Goal: Task Accomplishment & Management: Manage account settings

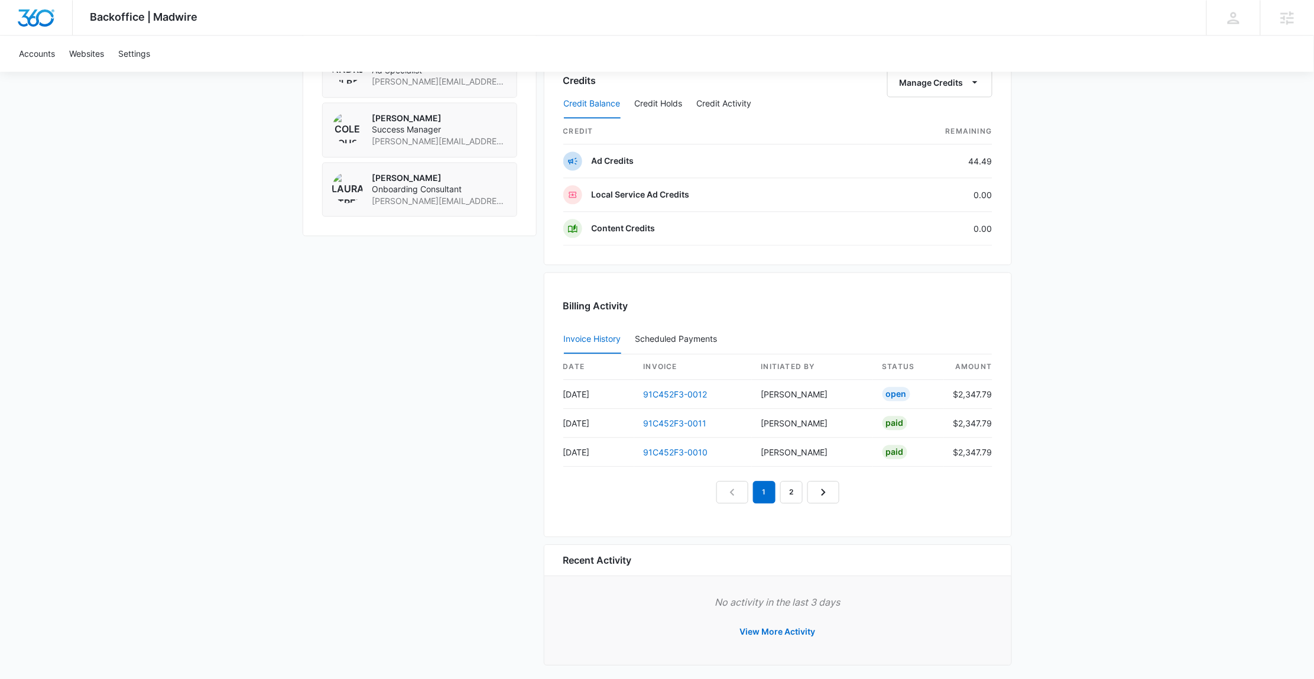
scroll to position [918, 0]
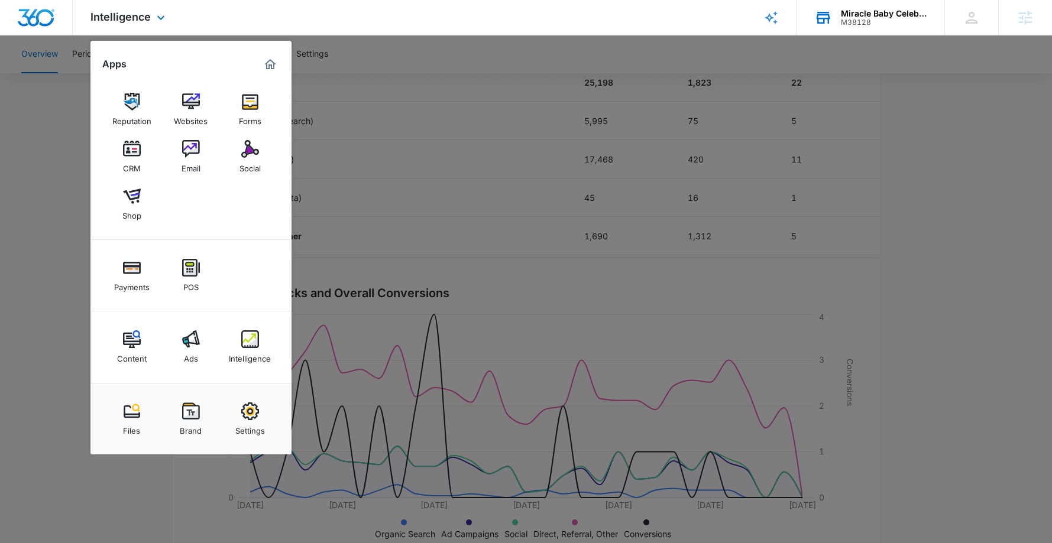
click at [888, 9] on div "Miracle Baby Celebrations LLC" at bounding box center [884, 13] width 86 height 9
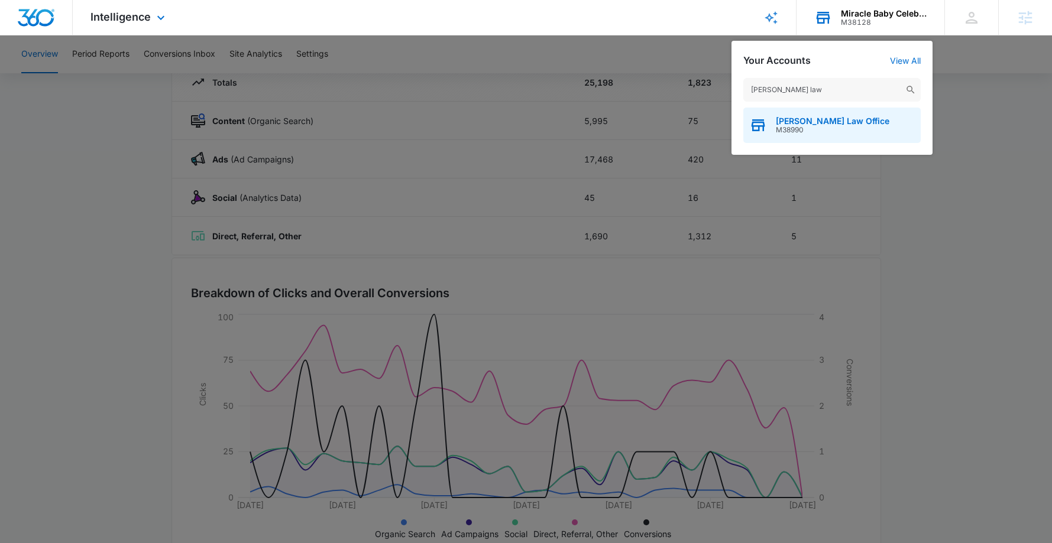
type input "chester law"
click at [841, 121] on span "Chester Law Office" at bounding box center [831, 120] width 113 height 9
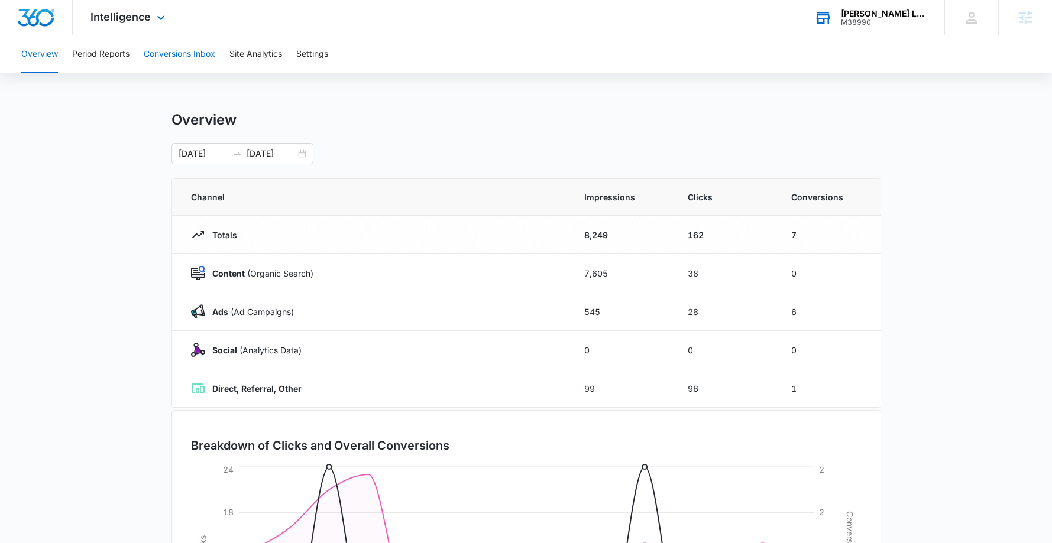
click at [195, 61] on button "Conversions Inbox" at bounding box center [180, 54] width 72 height 38
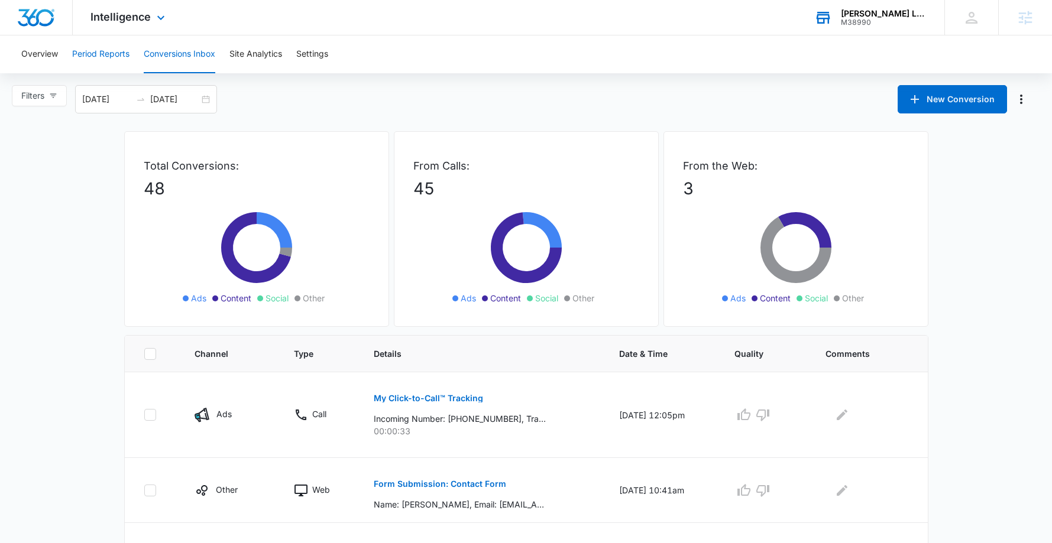
click at [96, 49] on button "Period Reports" at bounding box center [100, 54] width 57 height 38
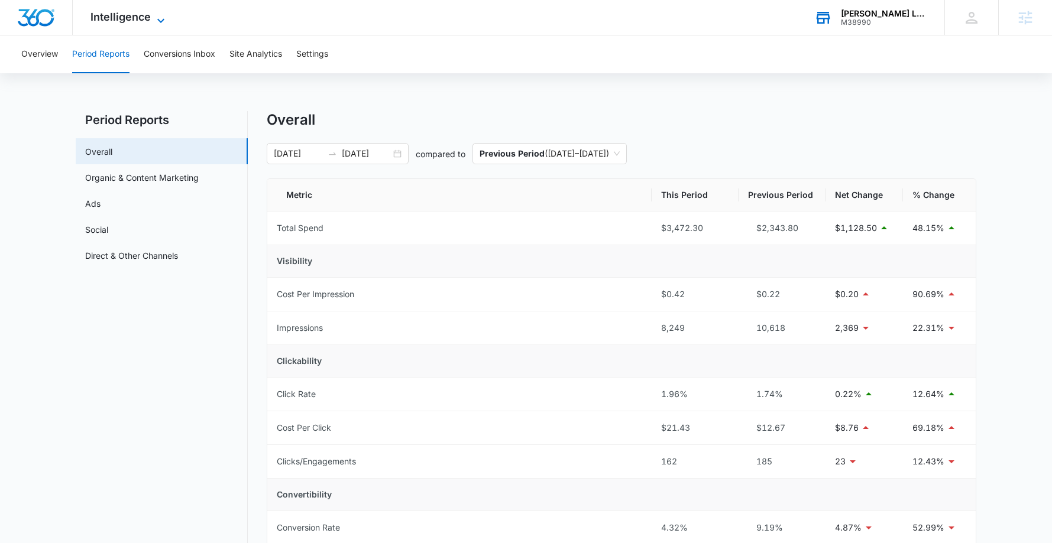
click at [141, 20] on span "Intelligence" at bounding box center [120, 17] width 60 height 12
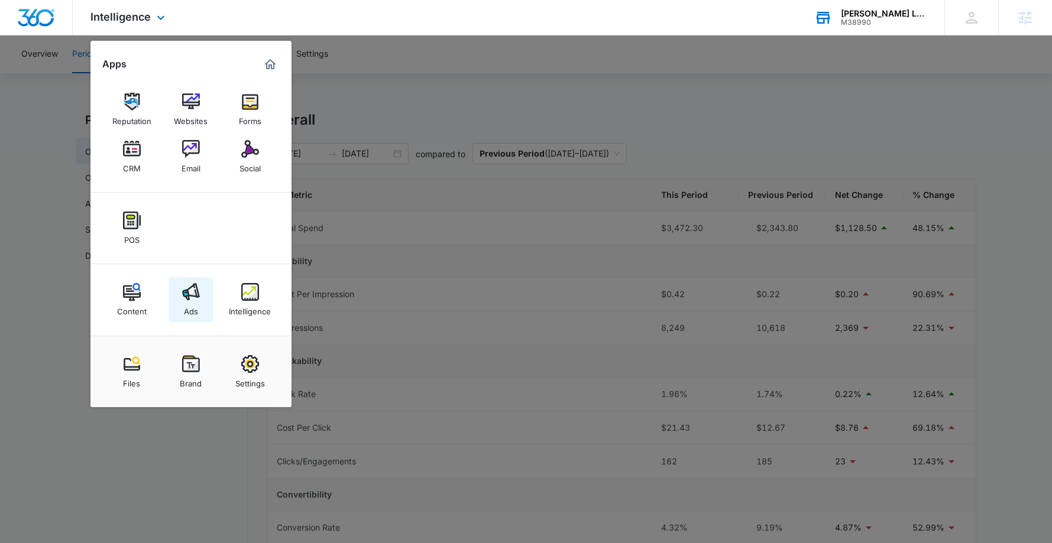
click at [183, 294] on img at bounding box center [191, 292] width 18 height 18
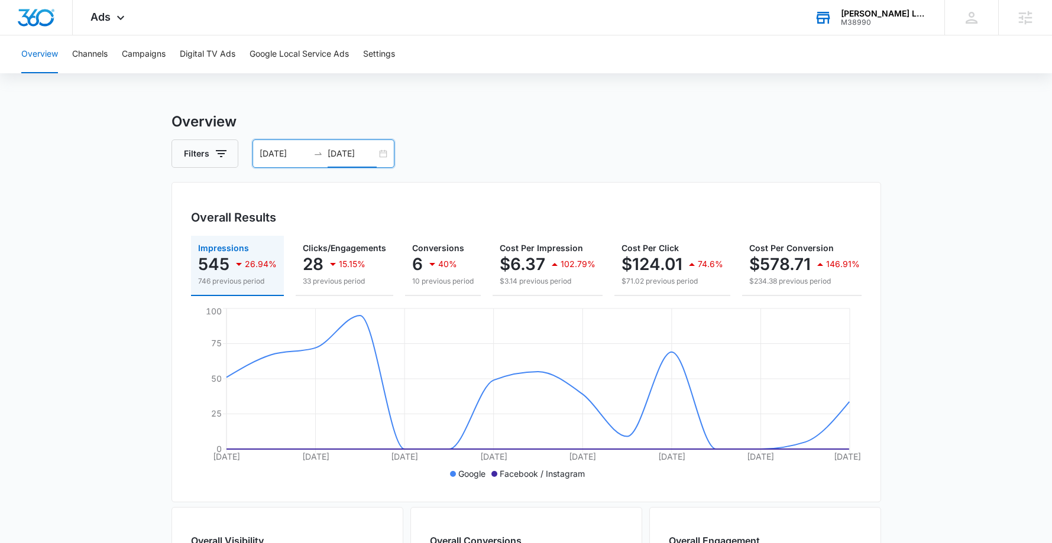
click at [330, 158] on input "09/16/2025" at bounding box center [351, 153] width 49 height 13
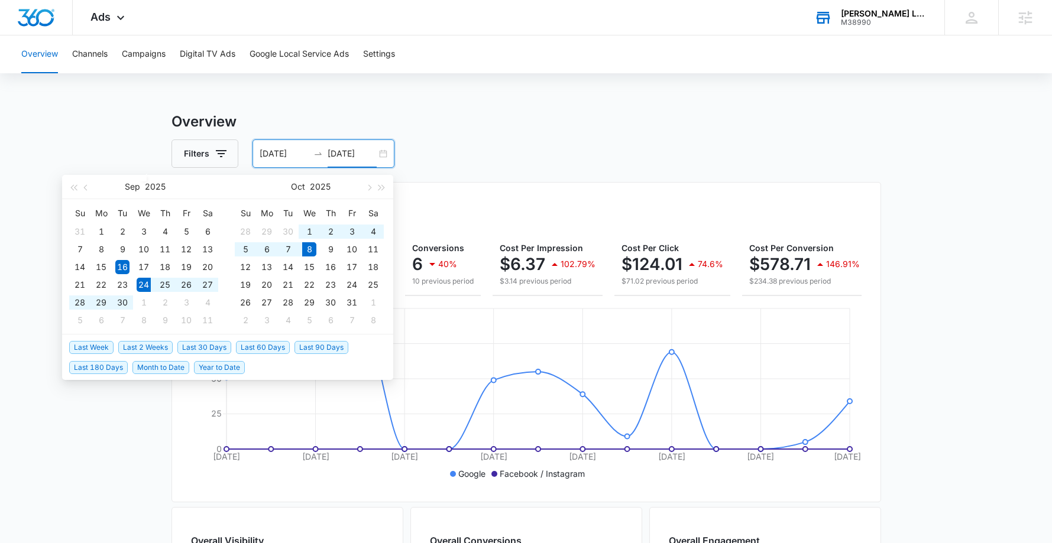
click at [155, 344] on span "Last 2 Weeks" at bounding box center [145, 347] width 54 height 13
type input "09/24/2025"
type input "10/08/2025"
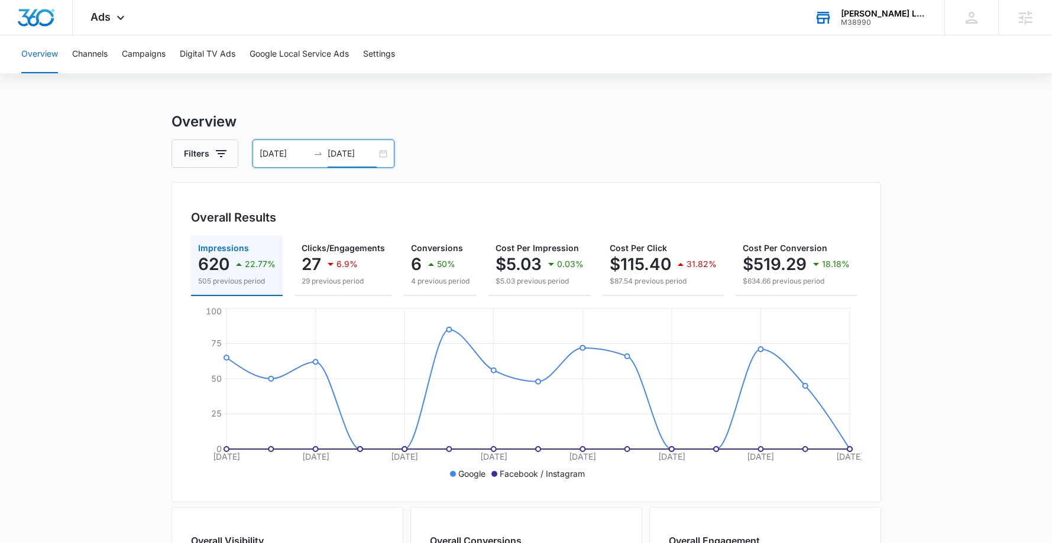
click at [376, 155] on div "09/24/2025 10/08/2025" at bounding box center [323, 153] width 142 height 28
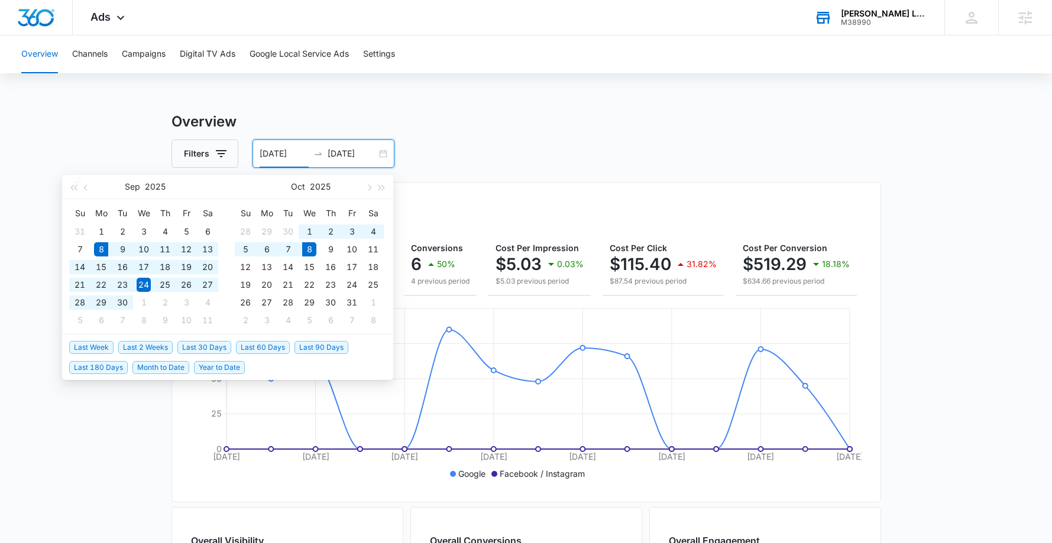
click at [212, 343] on span "Last 30 Days" at bounding box center [204, 347] width 54 height 13
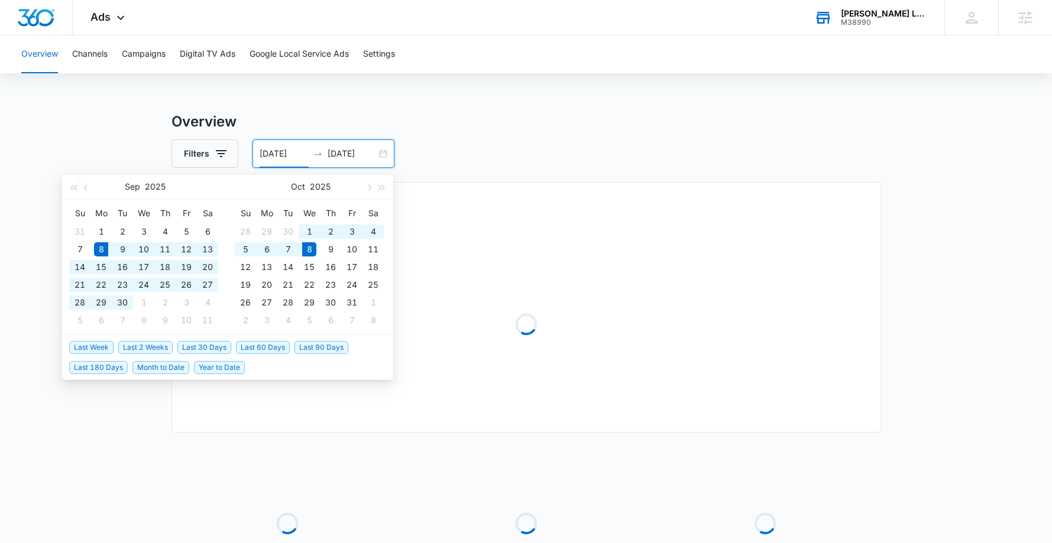
type input "09/08/2025"
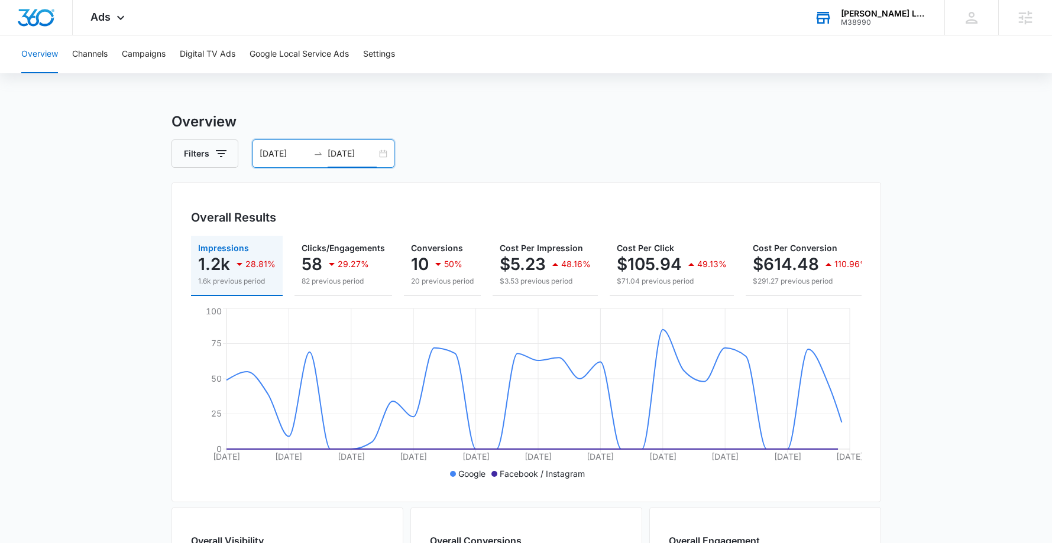
click at [351, 157] on input "10/08/2025" at bounding box center [351, 153] width 49 height 13
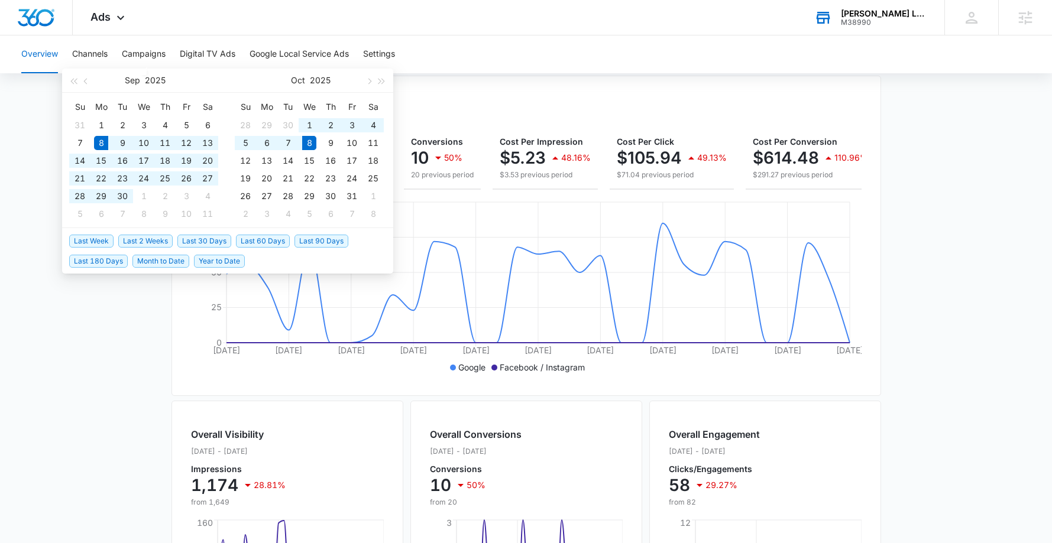
scroll to position [44, 0]
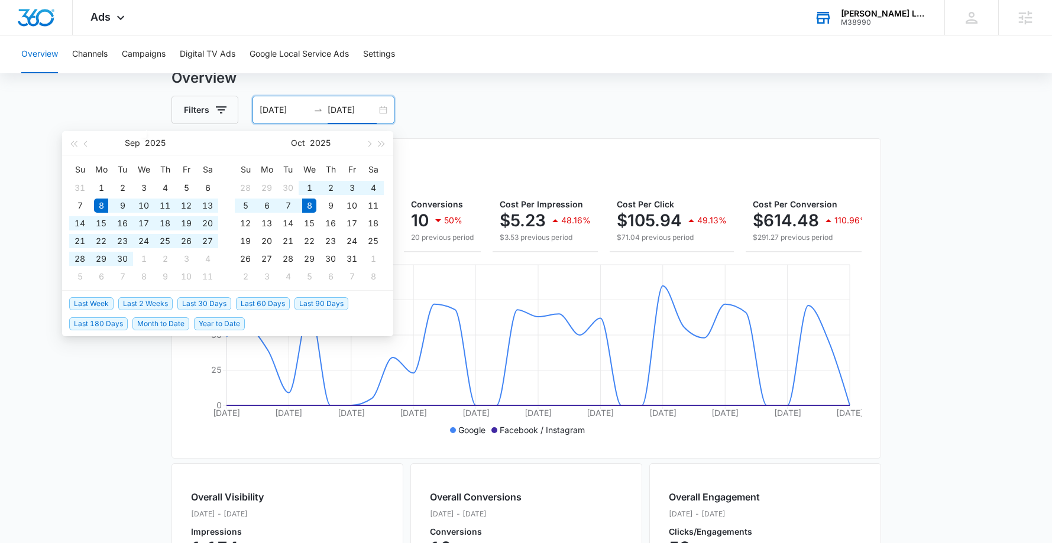
type input "10/08/2025"
click at [146, 300] on span "Last 2 Weeks" at bounding box center [145, 303] width 54 height 13
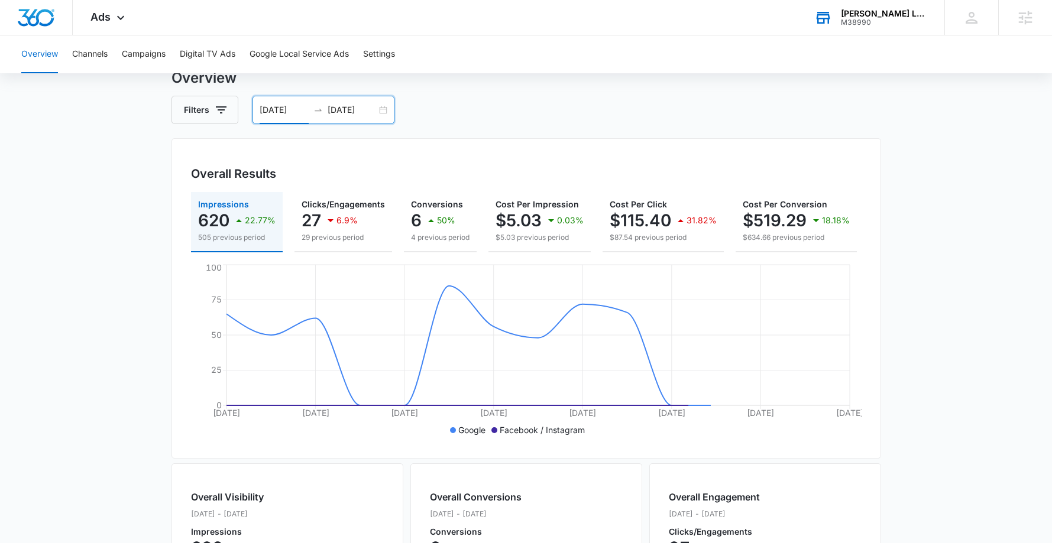
click at [268, 103] on input "09/24/2025" at bounding box center [283, 109] width 49 height 13
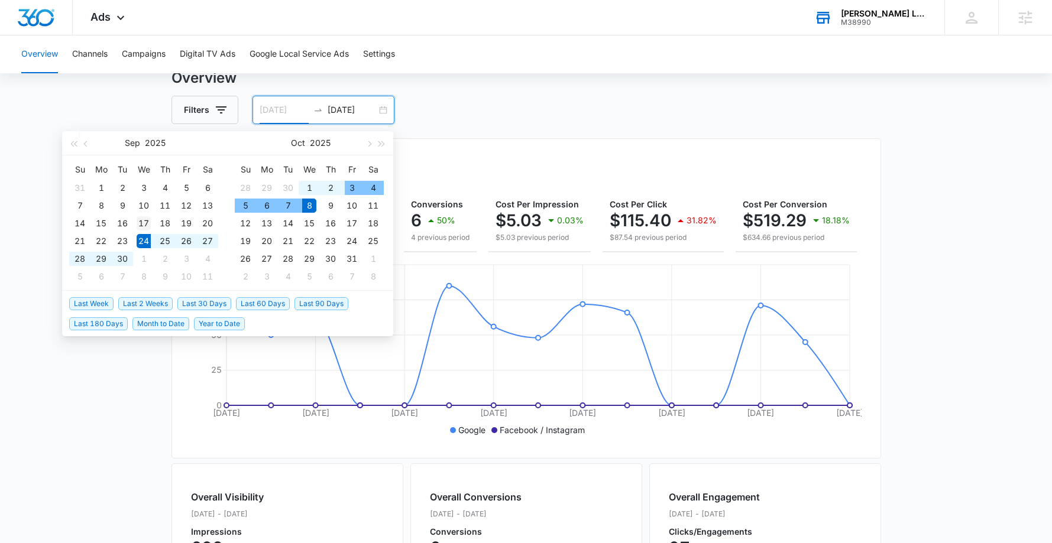
type input "09/17/2025"
click at [144, 220] on div "17" at bounding box center [144, 223] width 14 height 14
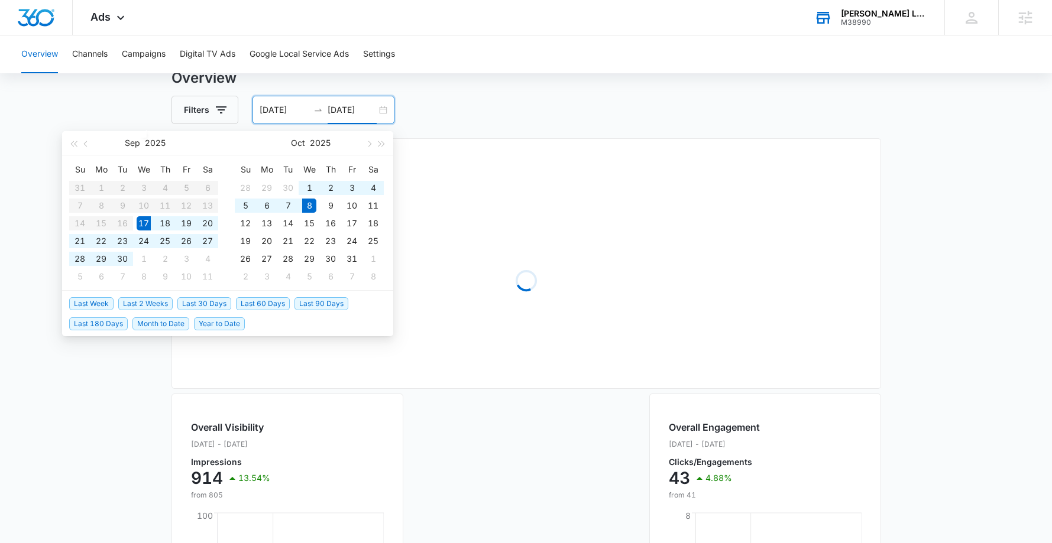
type input "10/08/2025"
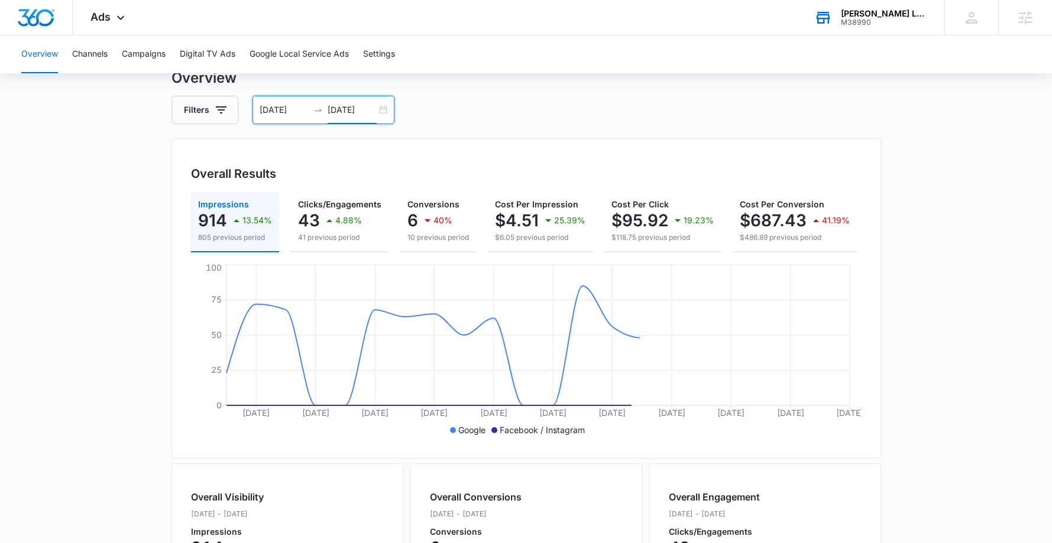
click at [40, 424] on main "Overview Filters 09/17/2025 10/08/2025 Overall Results Impressions 914 13.54% 8…" at bounding box center [526, 491] width 1052 height 849
click at [274, 111] on input "09/17/2025" at bounding box center [283, 109] width 49 height 13
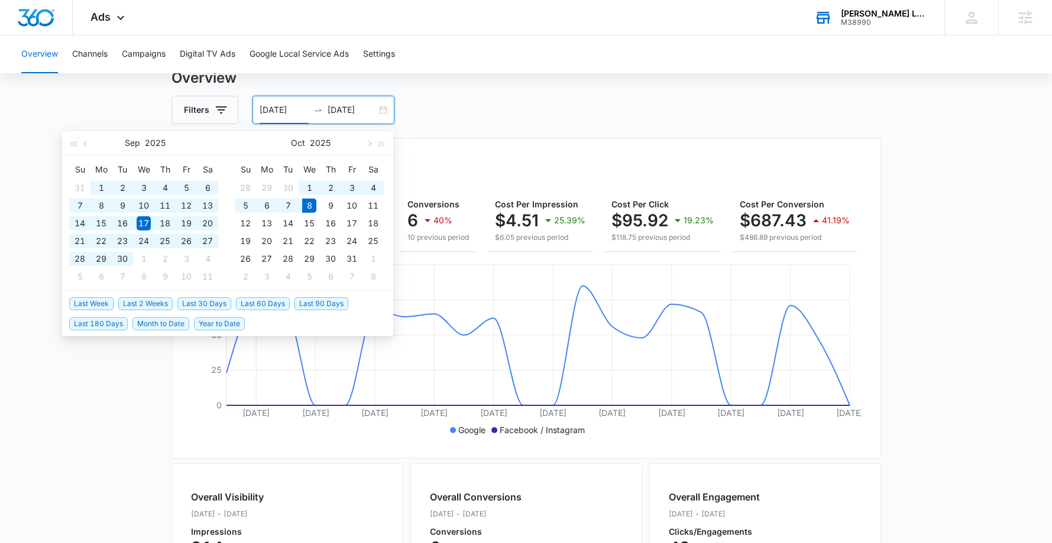
click at [268, 308] on span "Last 60 Days" at bounding box center [263, 303] width 54 height 13
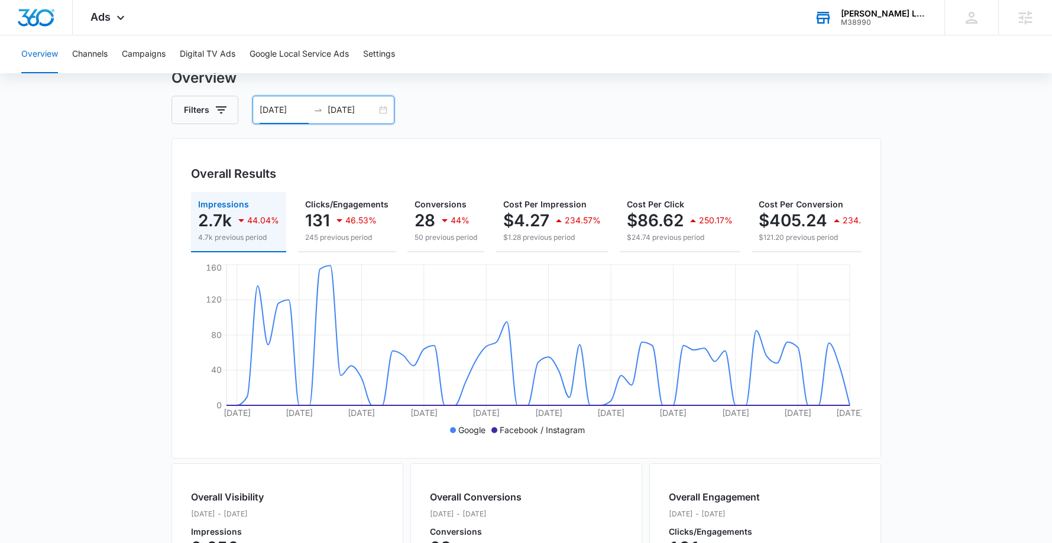
click at [335, 114] on input "10/08/2025" at bounding box center [351, 109] width 49 height 13
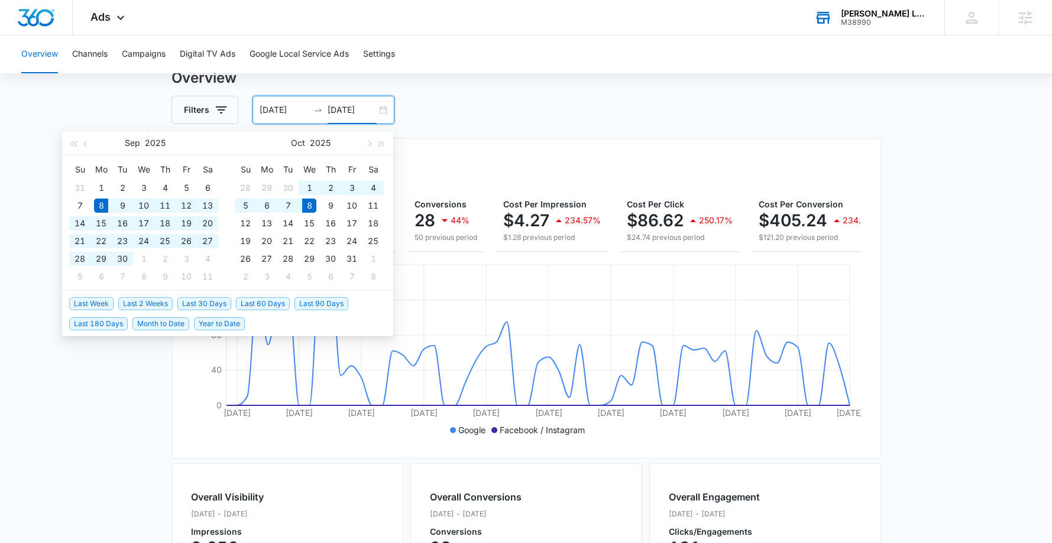
click at [216, 307] on span "Last 30 Days" at bounding box center [204, 303] width 54 height 13
type input "09/08/2025"
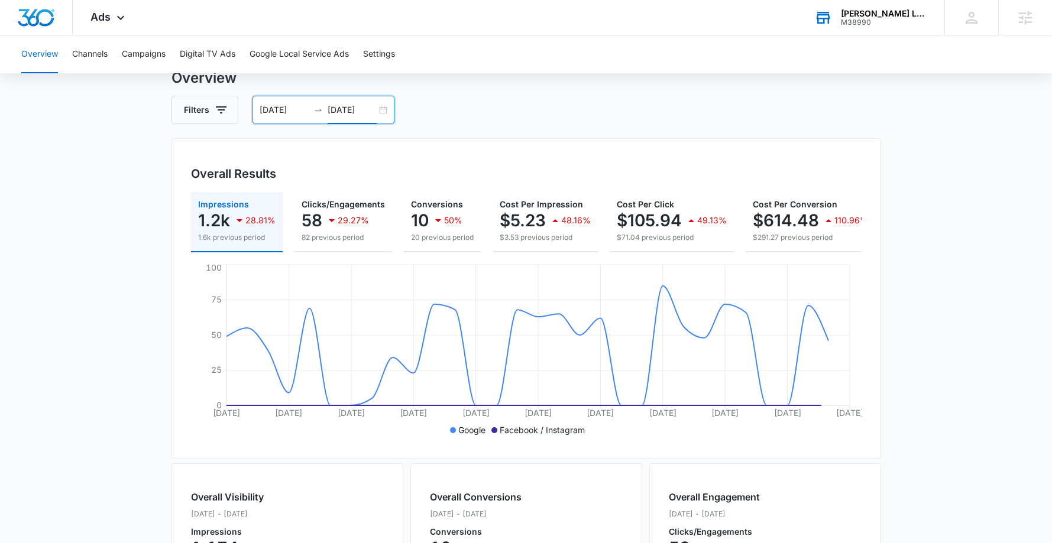
click at [343, 109] on input "10/08/2025" at bounding box center [351, 109] width 49 height 13
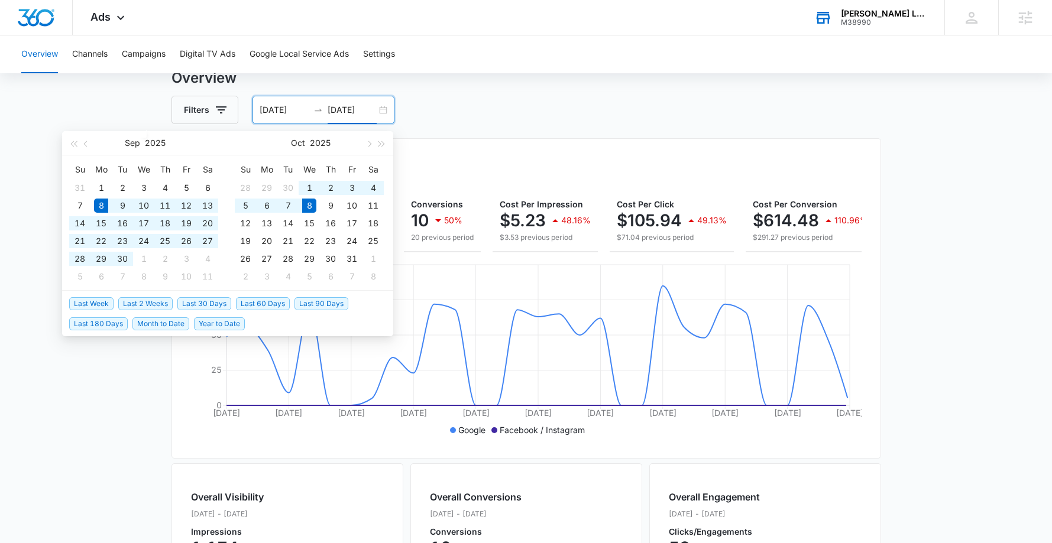
type input "10/08/2025"
click at [144, 301] on span "Last 2 Weeks" at bounding box center [145, 303] width 54 height 13
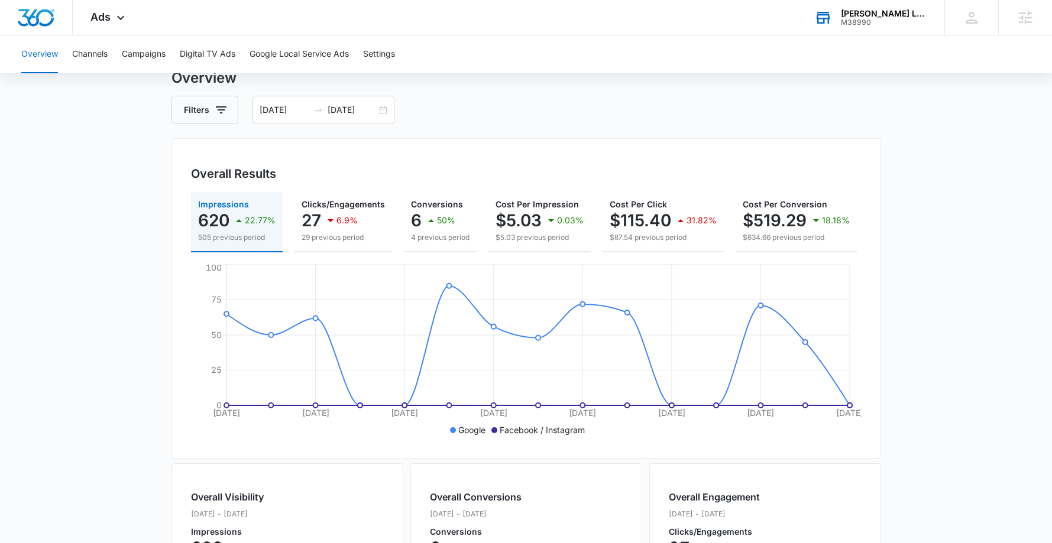
click at [437, 179] on div "Overall Results" at bounding box center [526, 174] width 670 height 18
click at [433, 223] on icon "button" at bounding box center [431, 220] width 14 height 14
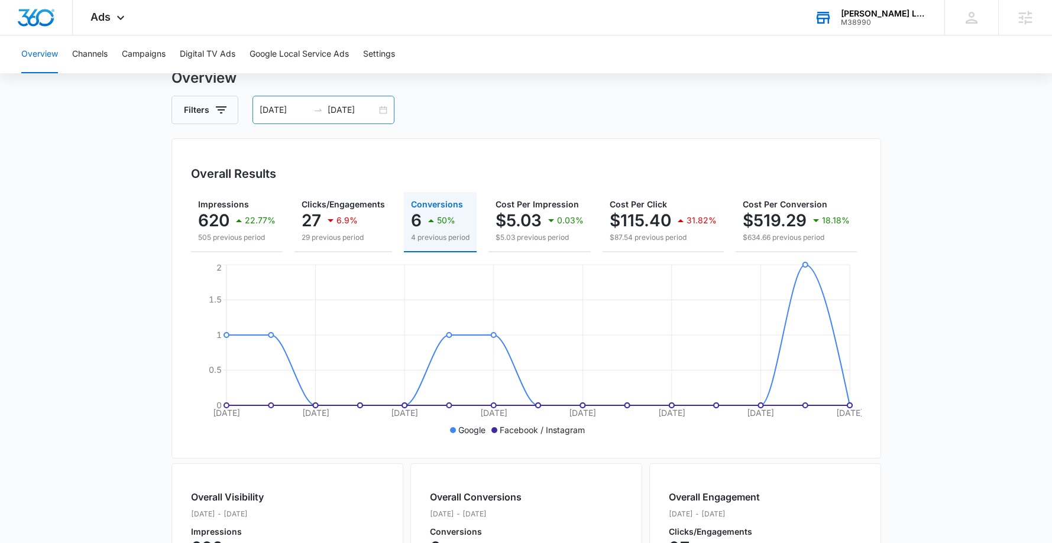
click at [258, 109] on div "09/24/2025 10/08/2025" at bounding box center [323, 110] width 142 height 28
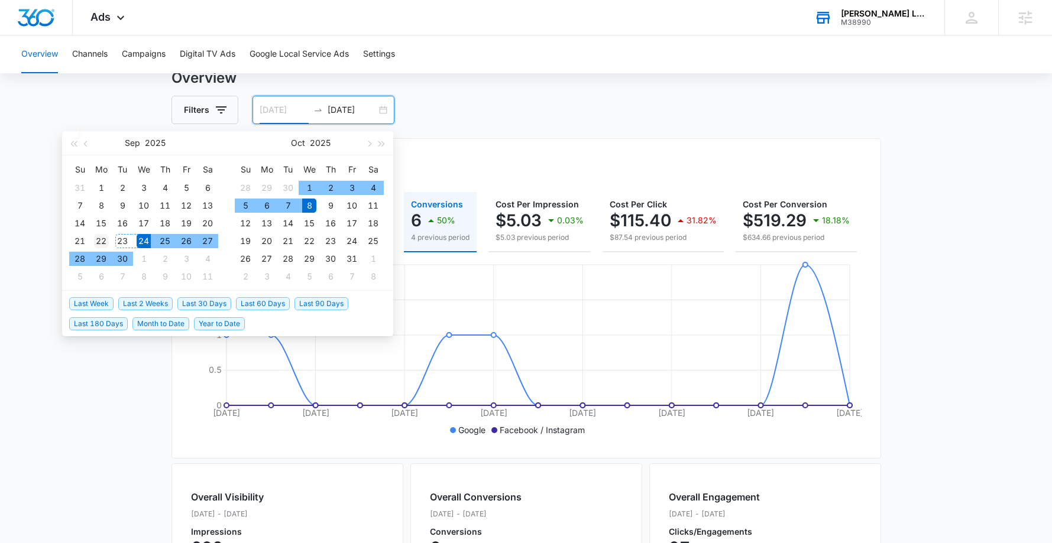
type input "[DATE]"
click at [95, 244] on div "22" at bounding box center [101, 241] width 14 height 14
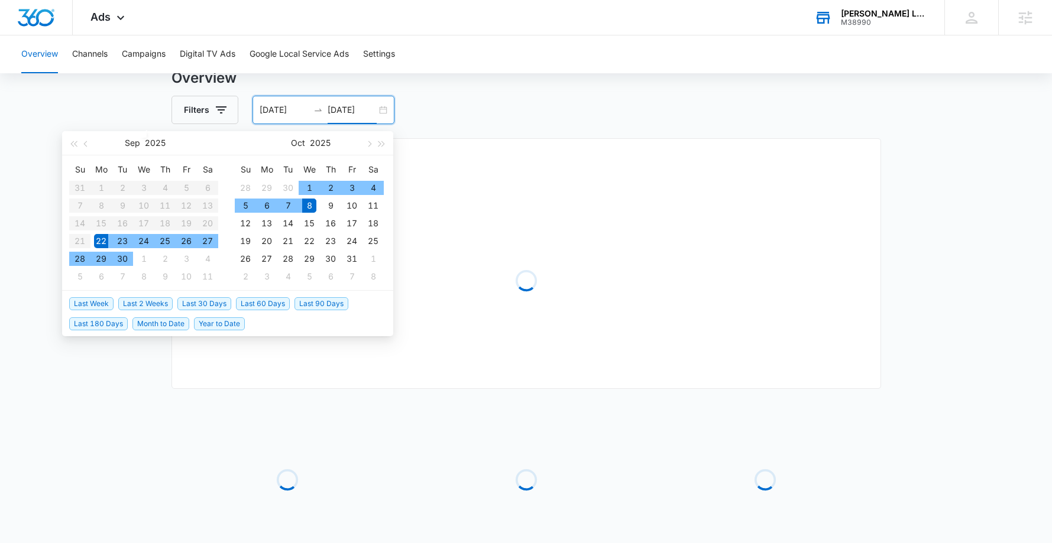
type input "[DATE]"
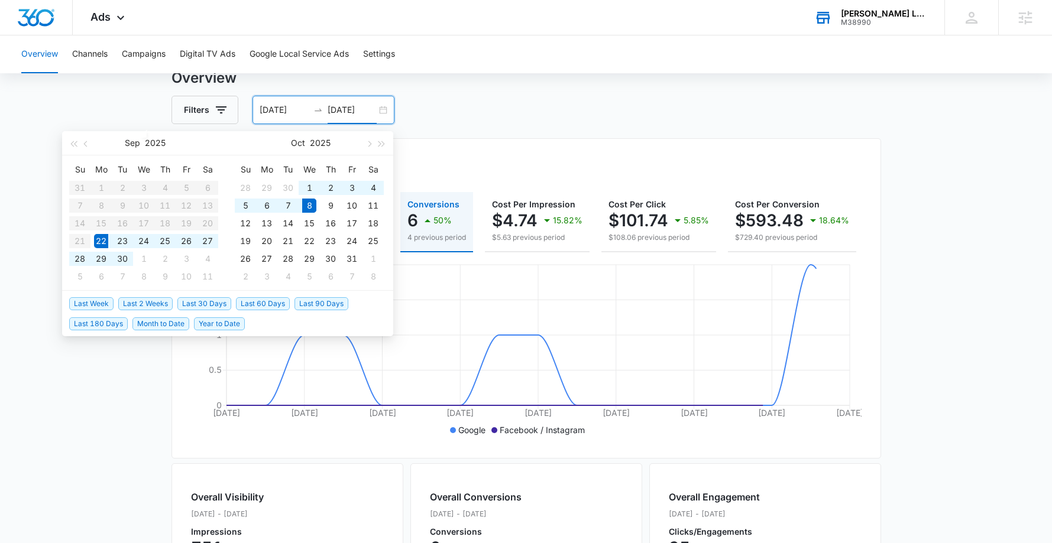
click at [94, 426] on main "Overview Filters 09/22/2025 10/08/2025 Overall Results Impressions 751 44.98% 5…" at bounding box center [526, 491] width 1052 height 849
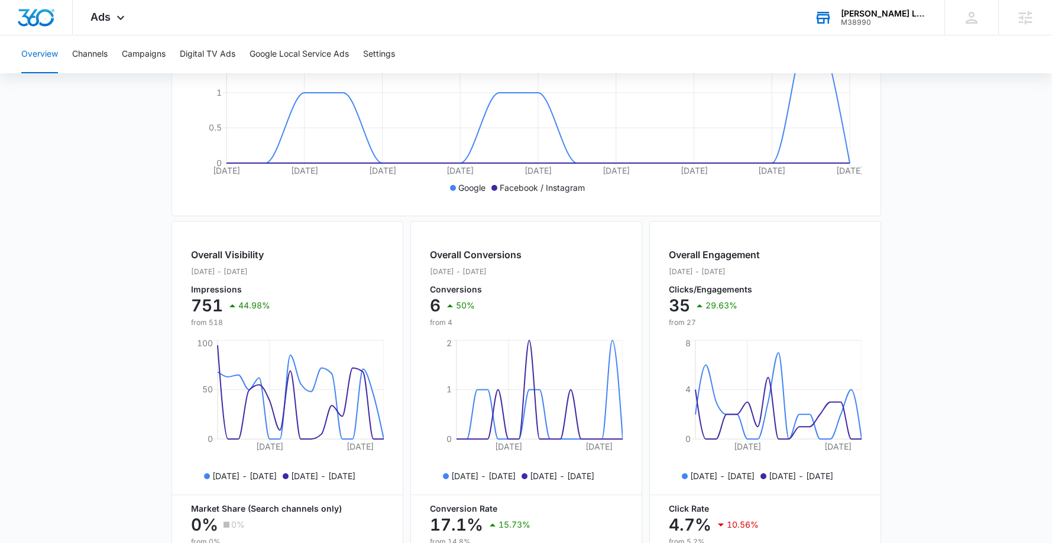
scroll to position [4, 0]
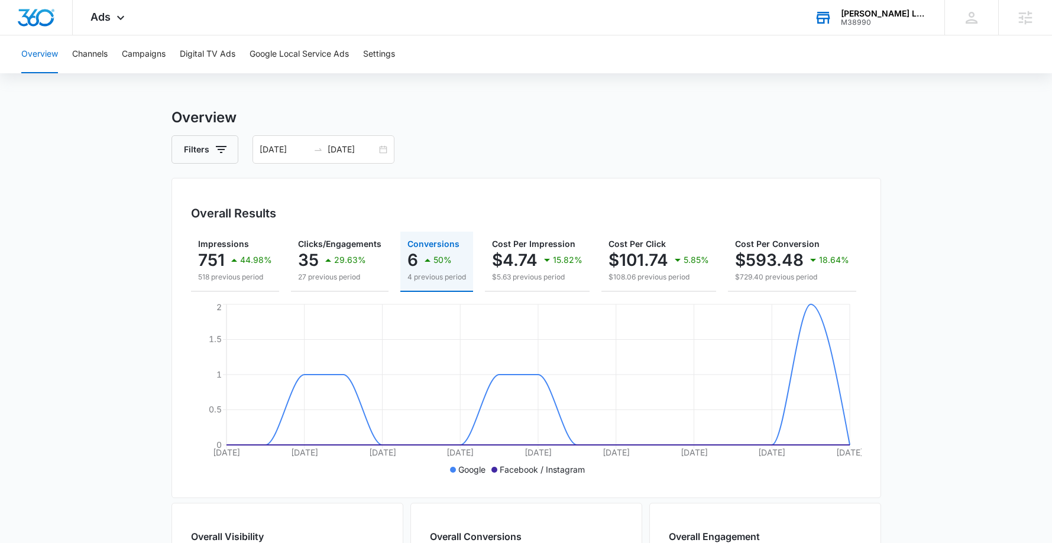
click at [903, 173] on main "Overview Filters 09/22/2025 10/08/2025 Overall Results Impressions 751 44.98% 5…" at bounding box center [526, 531] width 1052 height 849
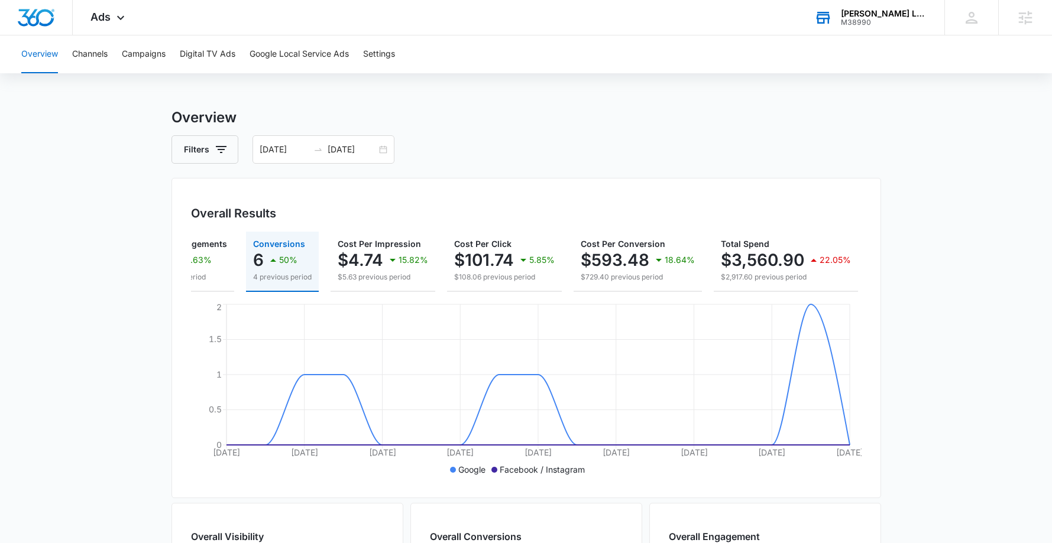
scroll to position [0, 0]
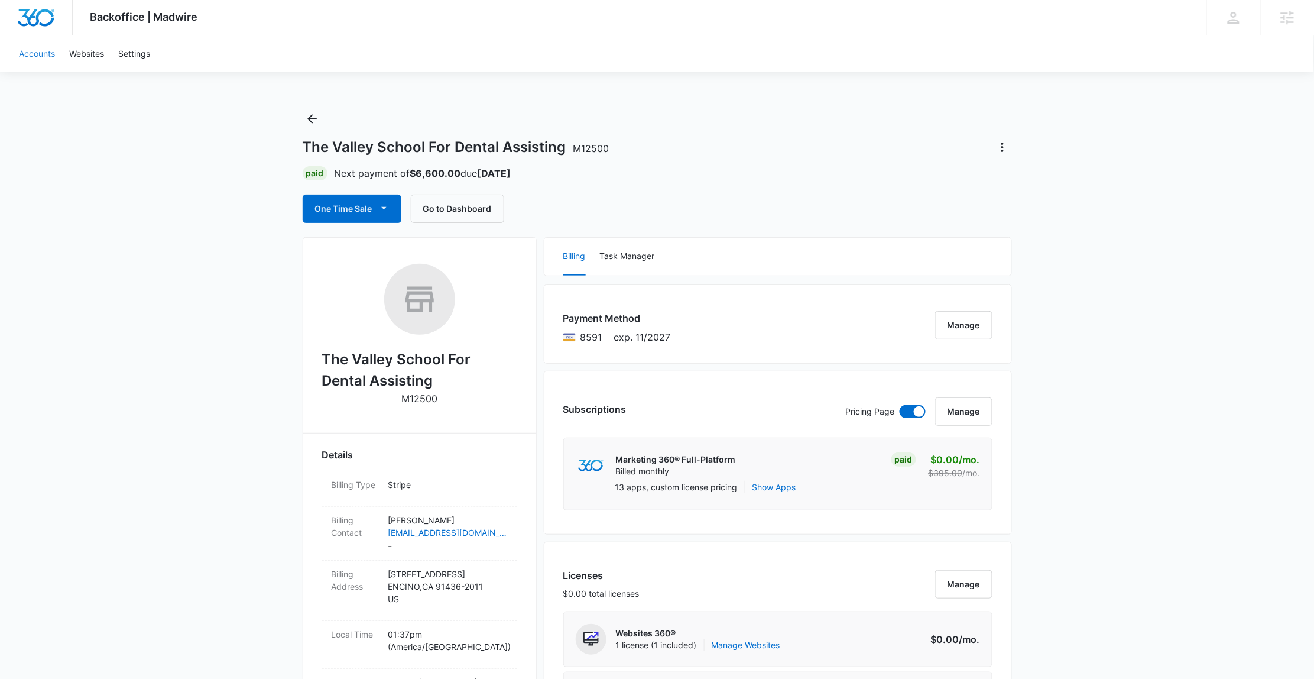
click at [34, 53] on link "Accounts" at bounding box center [37, 53] width 50 height 36
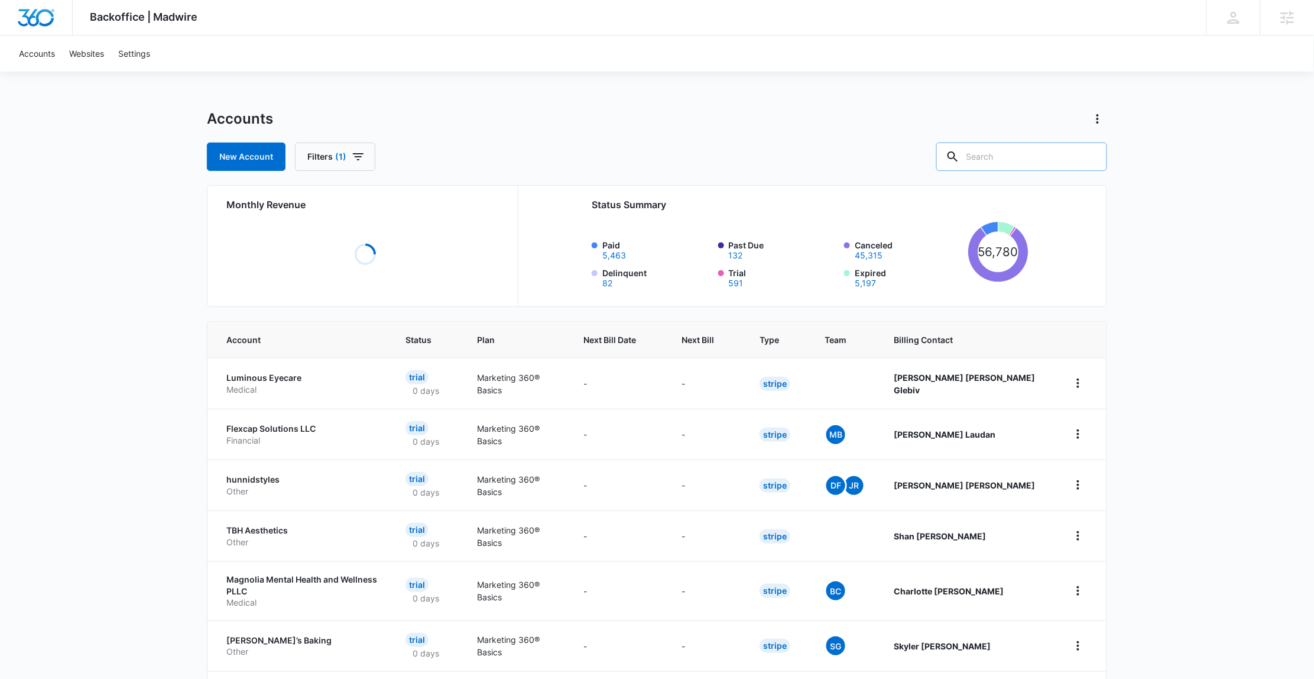
click at [1030, 161] on input "text" at bounding box center [1021, 156] width 171 height 28
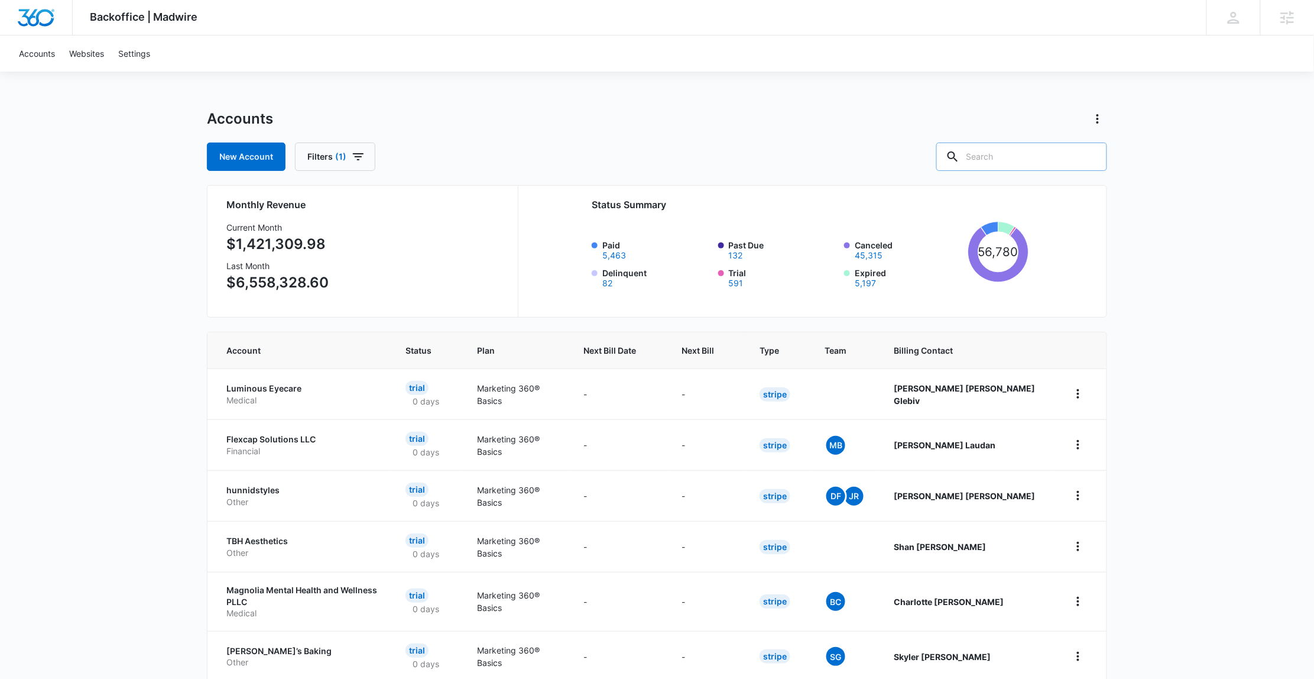
click at [1066, 152] on input "text" at bounding box center [1021, 156] width 171 height 28
type input "parknation"
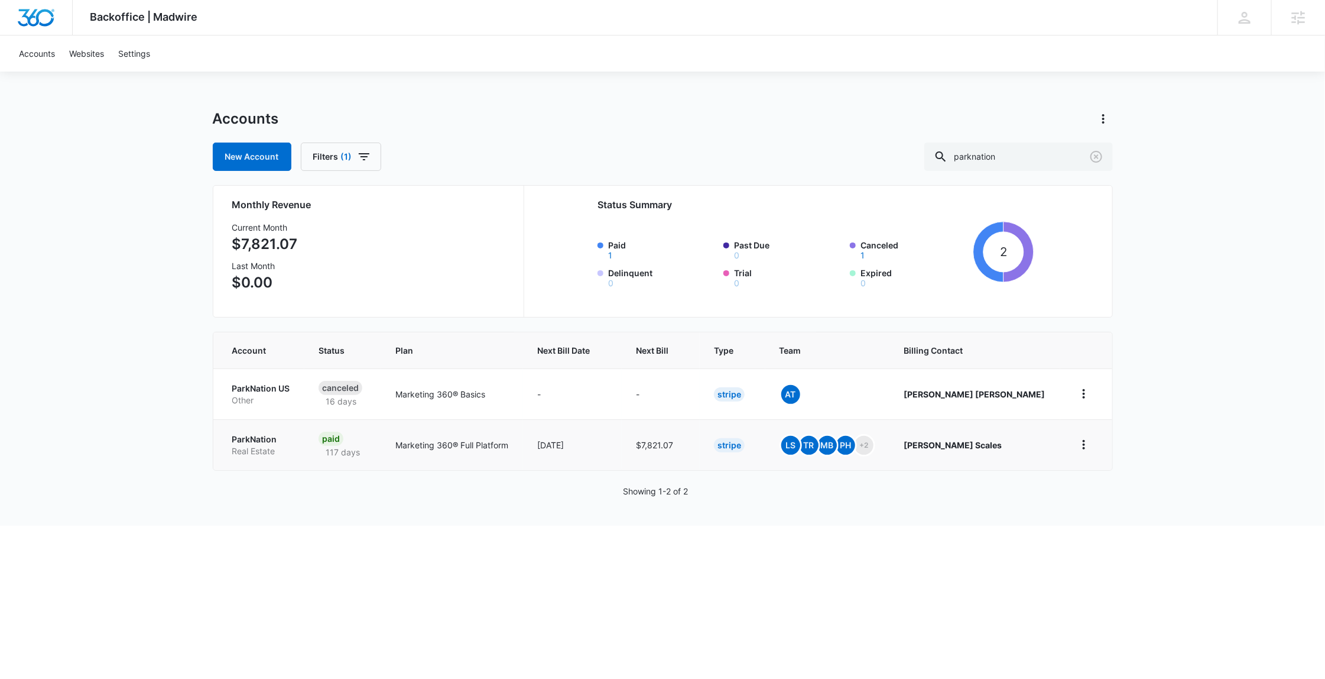
click at [263, 440] on p "ParkNation" at bounding box center [261, 439] width 59 height 12
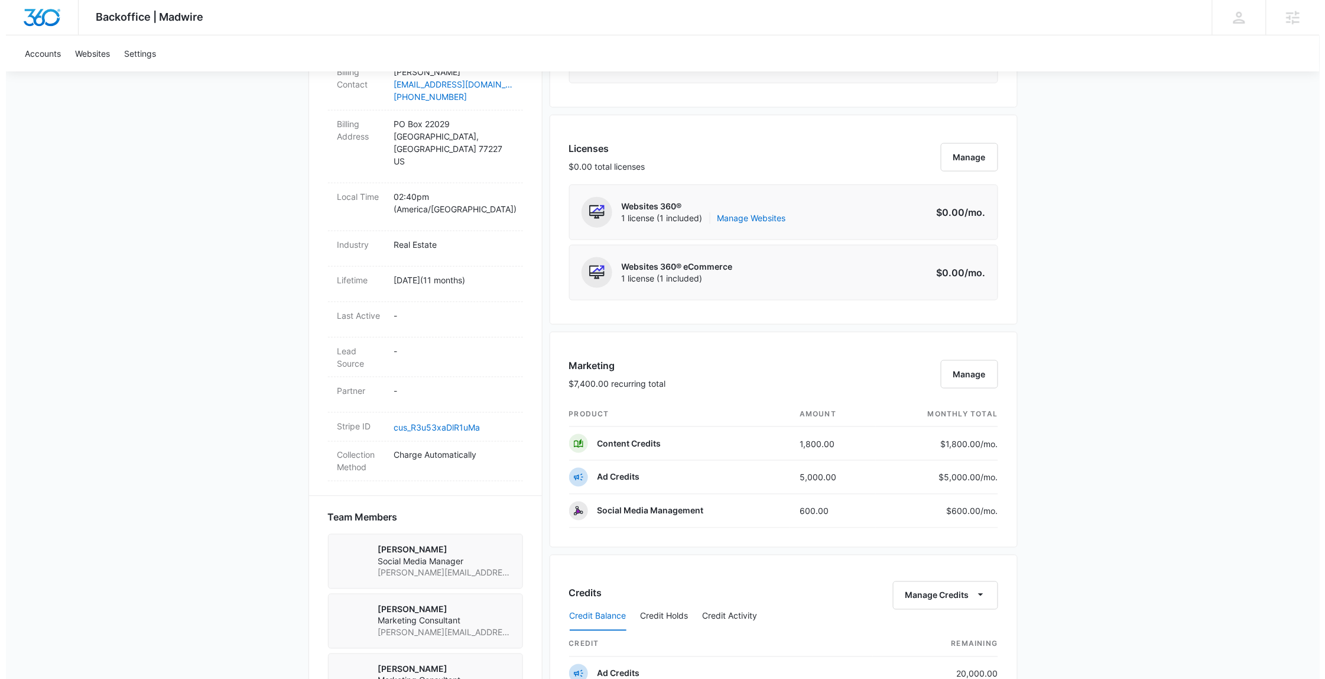
scroll to position [427, 0]
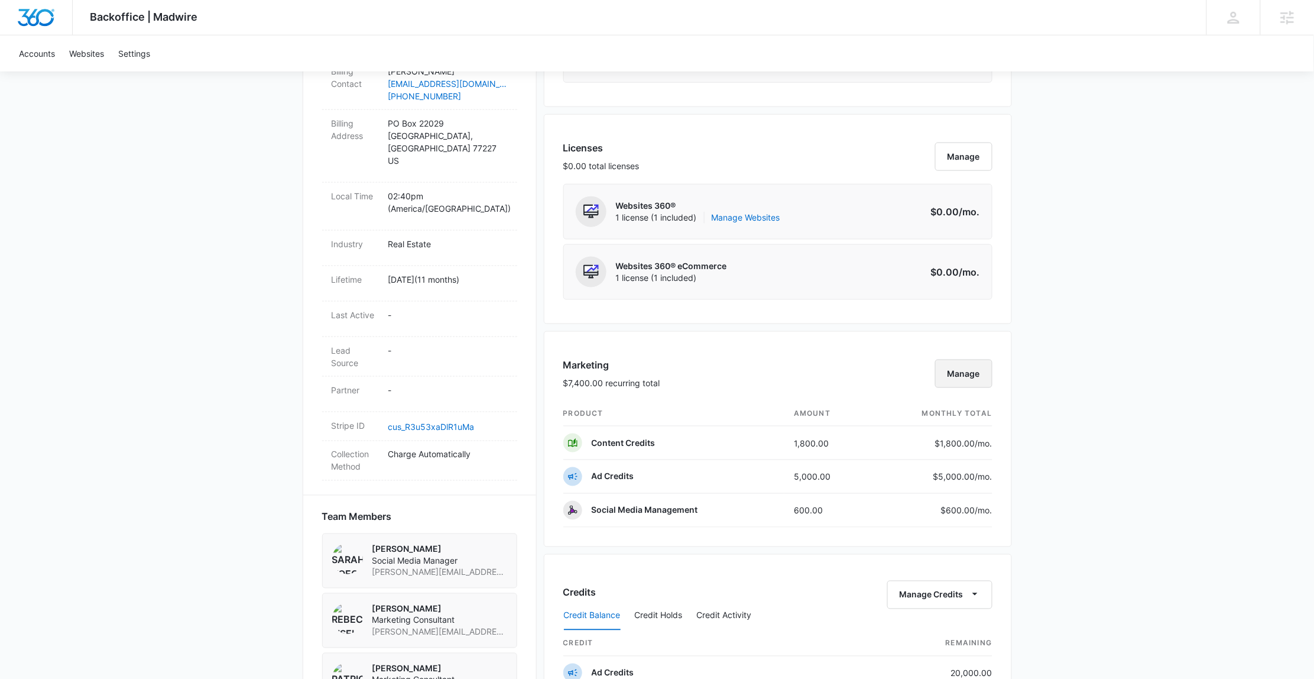
click at [986, 385] on button "Manage" at bounding box center [963, 373] width 57 height 28
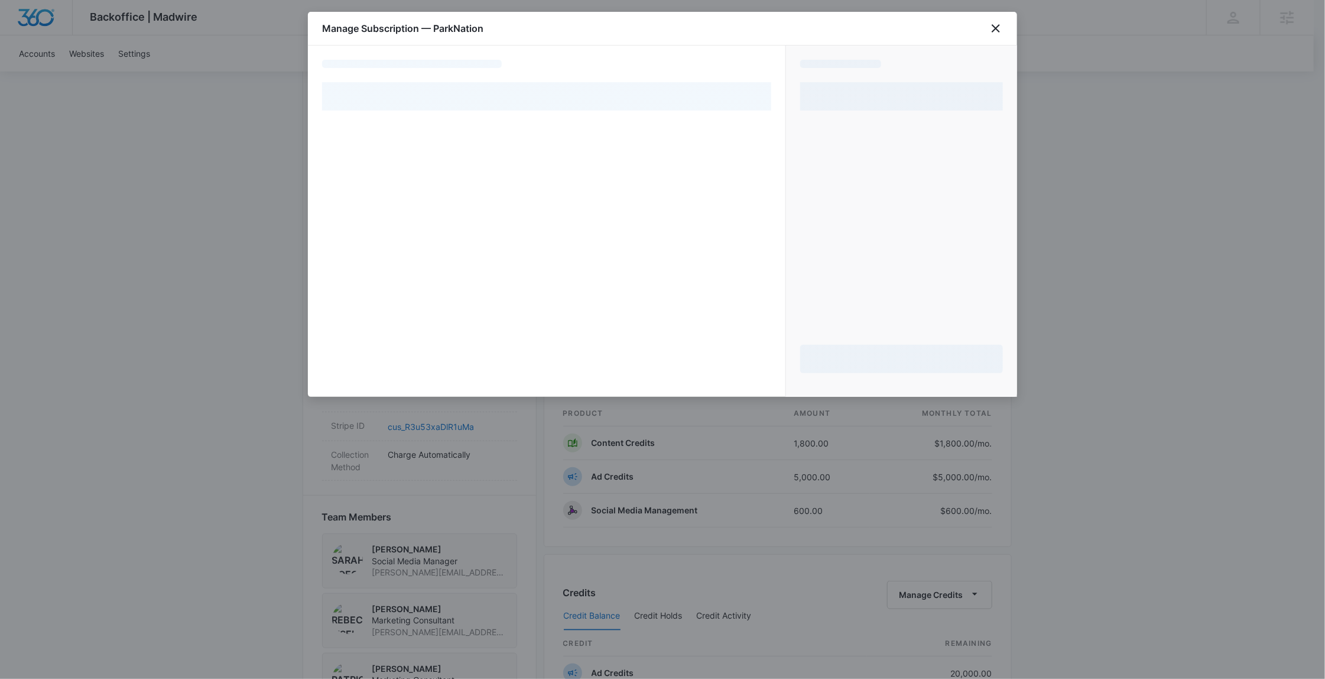
select select "pm_1RZctUA4n8RTgNjUbz5118mU"
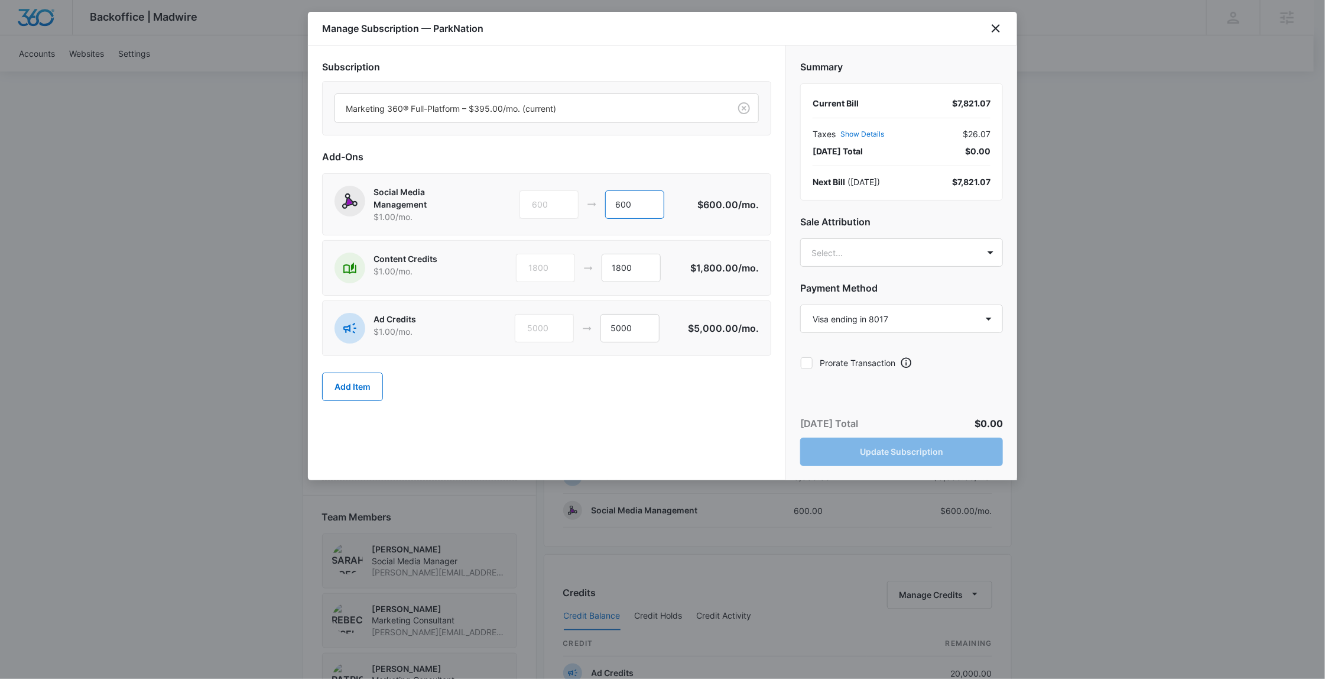
drag, startPoint x: 654, startPoint y: 215, endPoint x: 585, endPoint y: 215, distance: 68.6
click at [585, 215] on div "600 600" at bounding box center [609, 204] width 178 height 28
click at [643, 202] on input "600" at bounding box center [634, 204] width 59 height 28
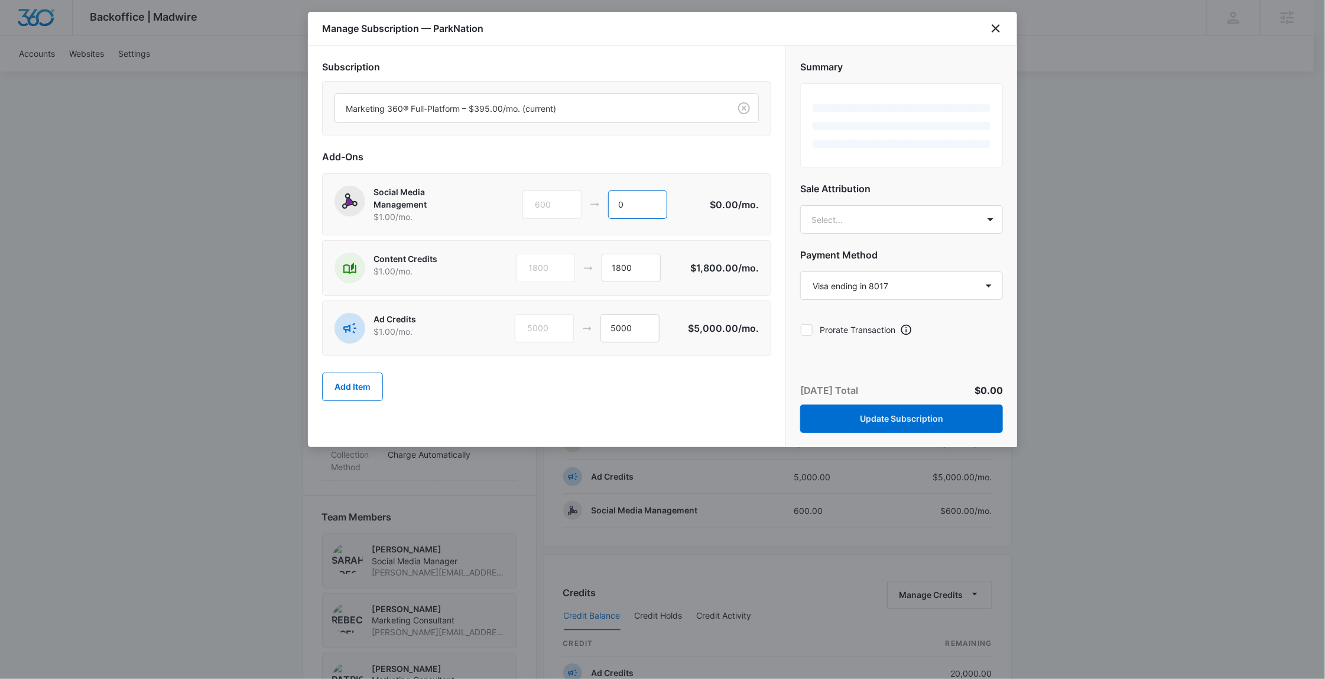
type input "0"
click at [569, 268] on div "1800" at bounding box center [545, 268] width 59 height 28
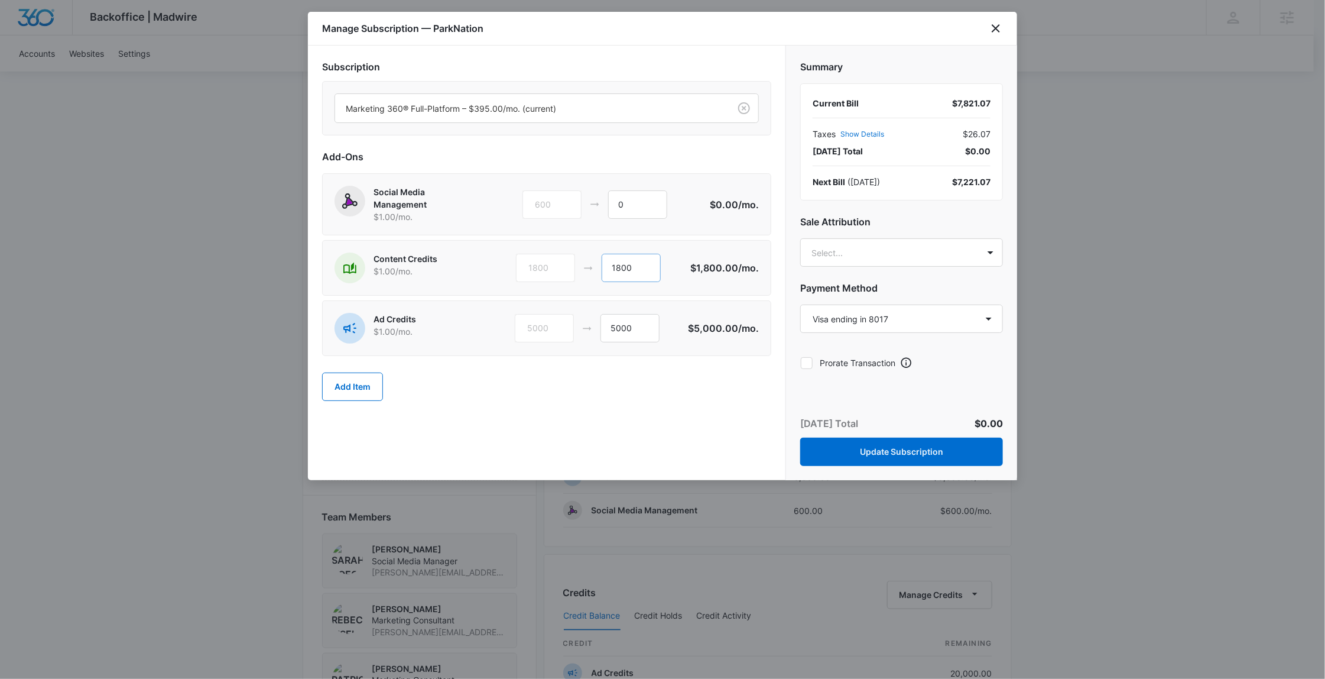
drag, startPoint x: 673, startPoint y: 270, endPoint x: 615, endPoint y: 267, distance: 58.0
click at [615, 267] on div "1800 1800" at bounding box center [603, 268] width 174 height 28
drag, startPoint x: 646, startPoint y: 335, endPoint x: 583, endPoint y: 326, distance: 63.9
click at [583, 326] on div "5000 5000" at bounding box center [601, 328] width 173 height 28
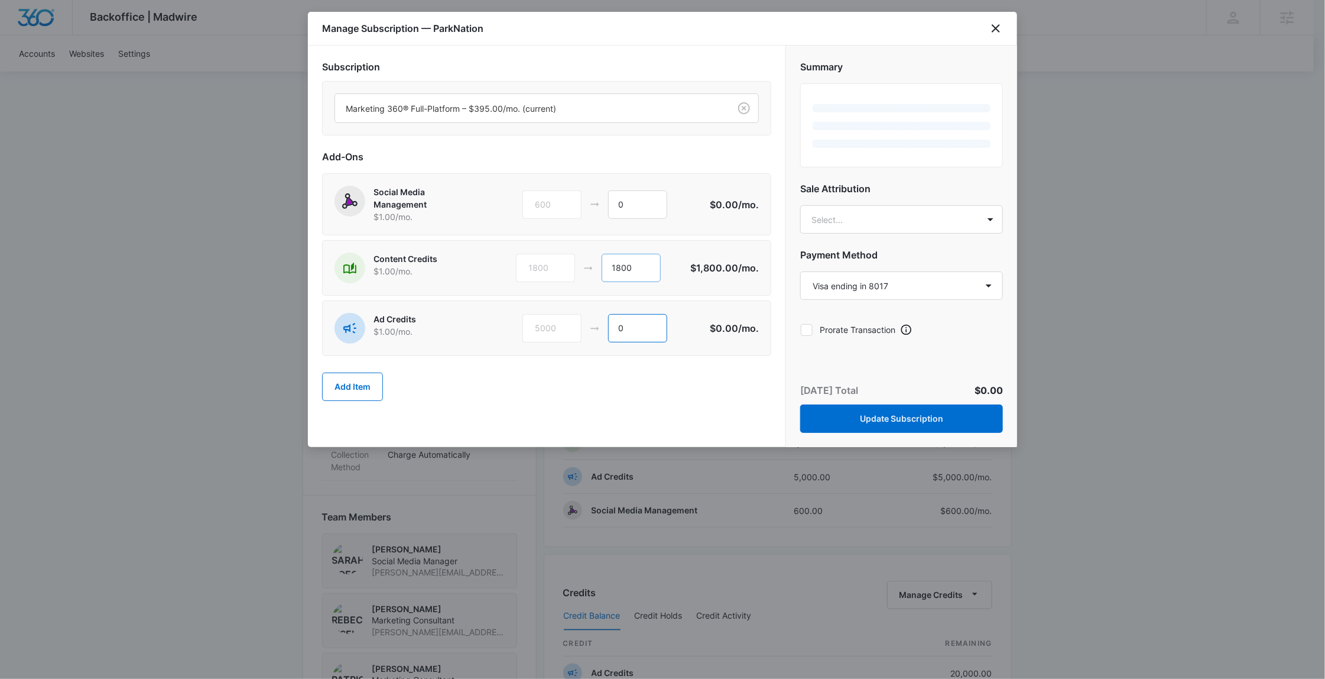
type input "0"
drag, startPoint x: 644, startPoint y: 270, endPoint x: 603, endPoint y: 267, distance: 40.9
click at [603, 267] on input "1800" at bounding box center [631, 268] width 59 height 28
type input "0"
click at [669, 391] on div "Add Item" at bounding box center [546, 387] width 449 height 52
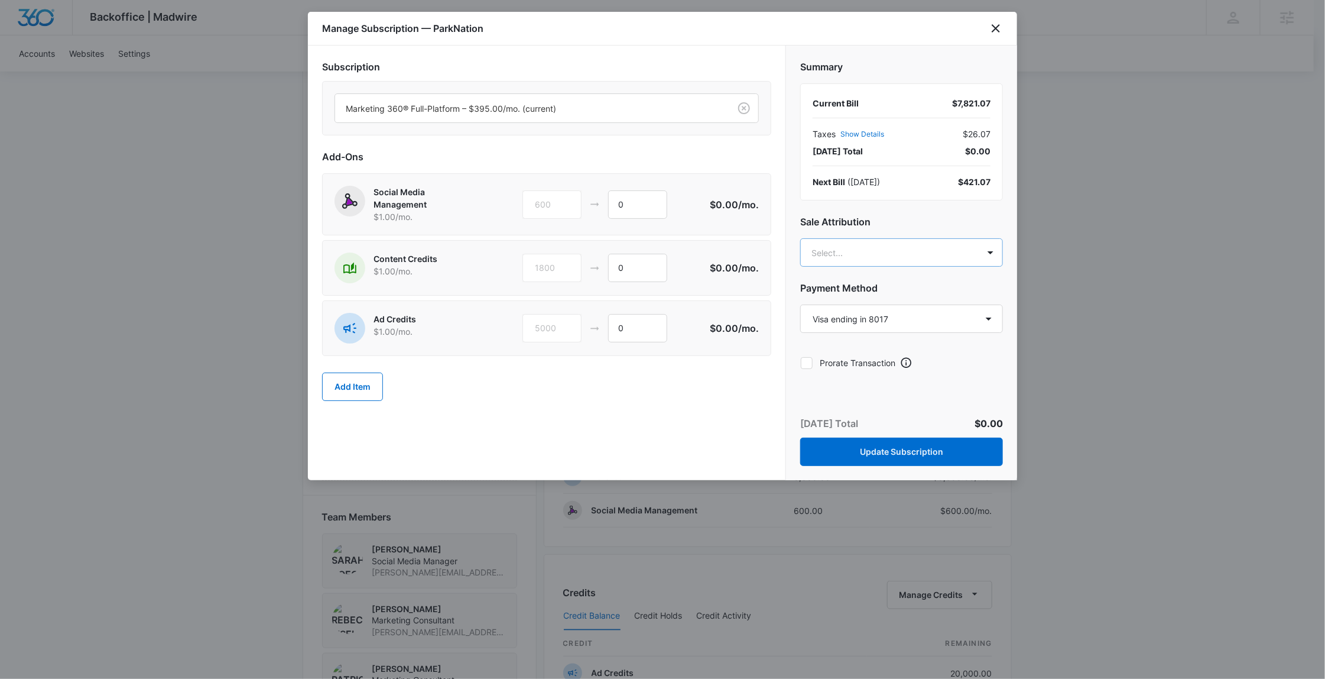
click at [937, 248] on body "Backoffice | Madwire Apps Settings Mary Brenton mary.brenton@madwire.com My Pro…" at bounding box center [662, 386] width 1325 height 1627
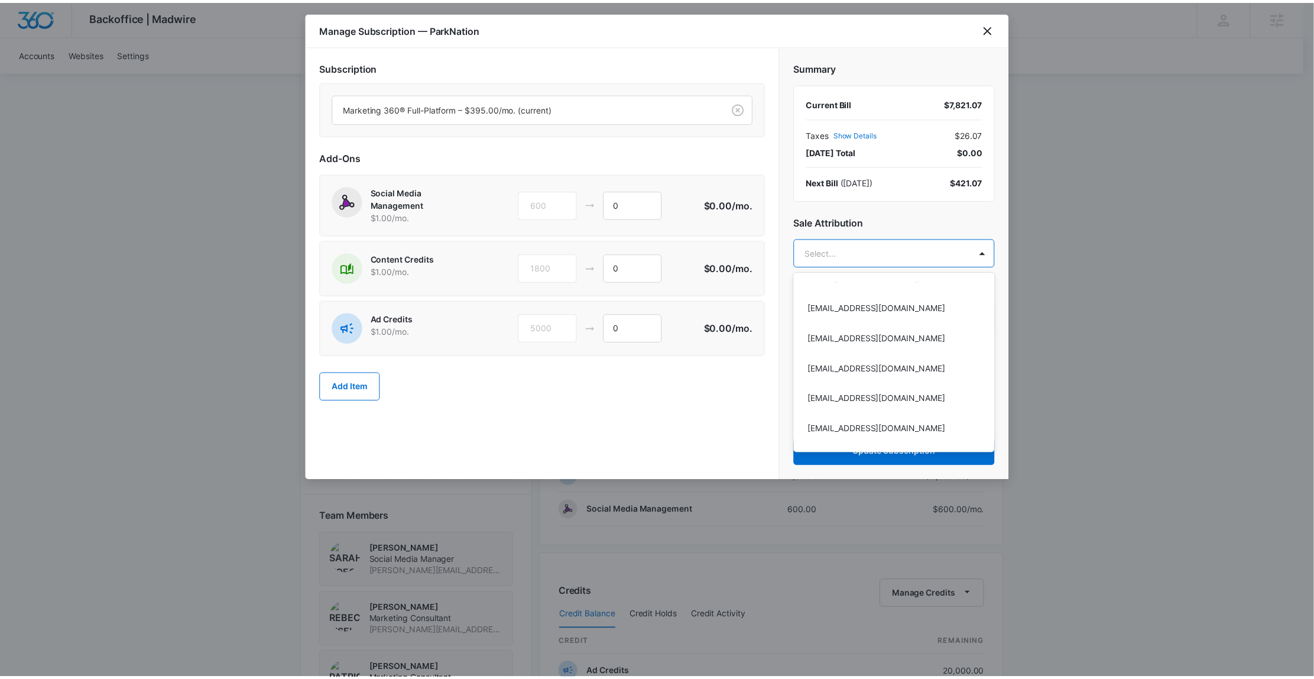
scroll to position [199, 0]
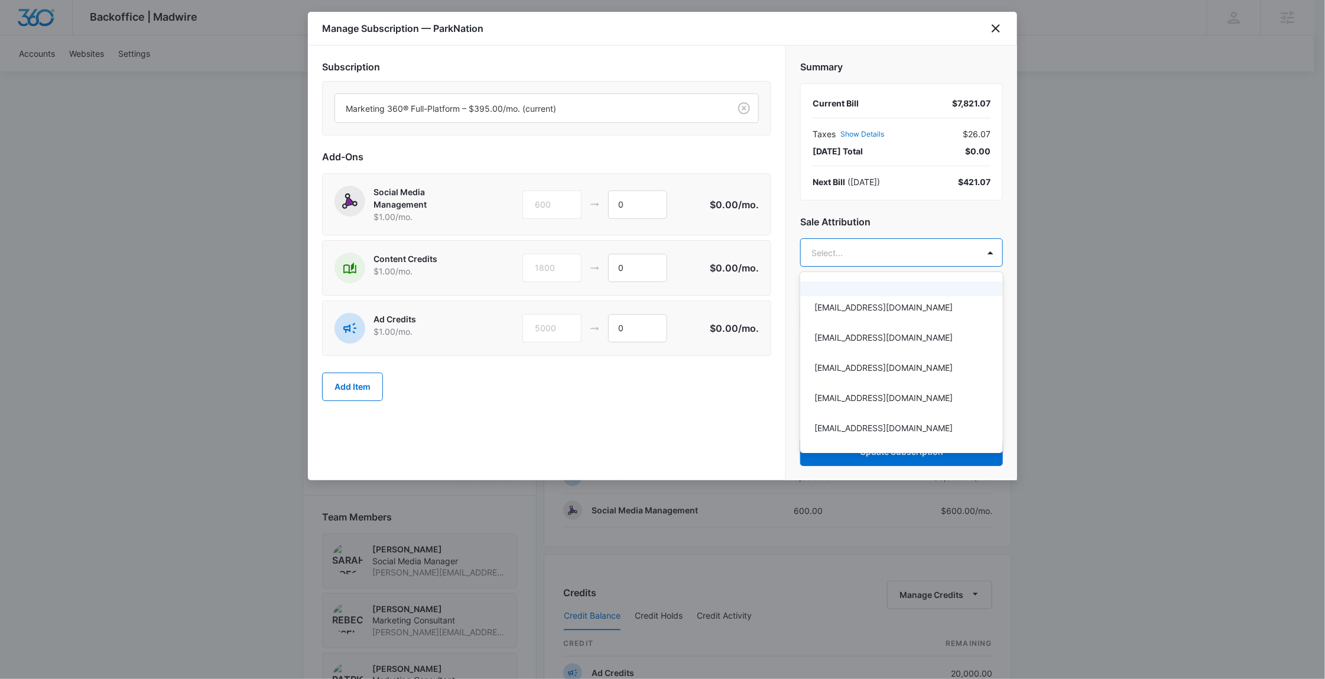
click at [906, 248] on div at bounding box center [662, 339] width 1325 height 679
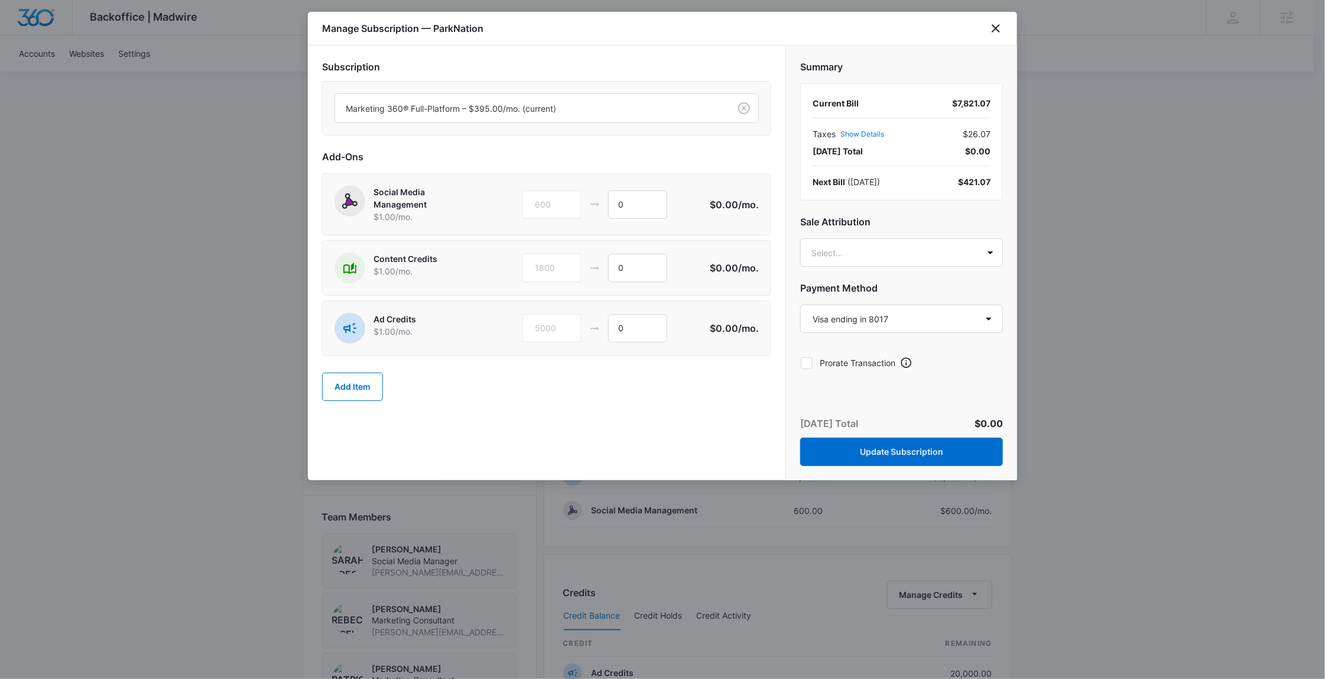
click at [906, 248] on body "Backoffice | Madwire Apps Settings Mary Brenton mary.brenton@madwire.com My Pro…" at bounding box center [662, 386] width 1325 height 1627
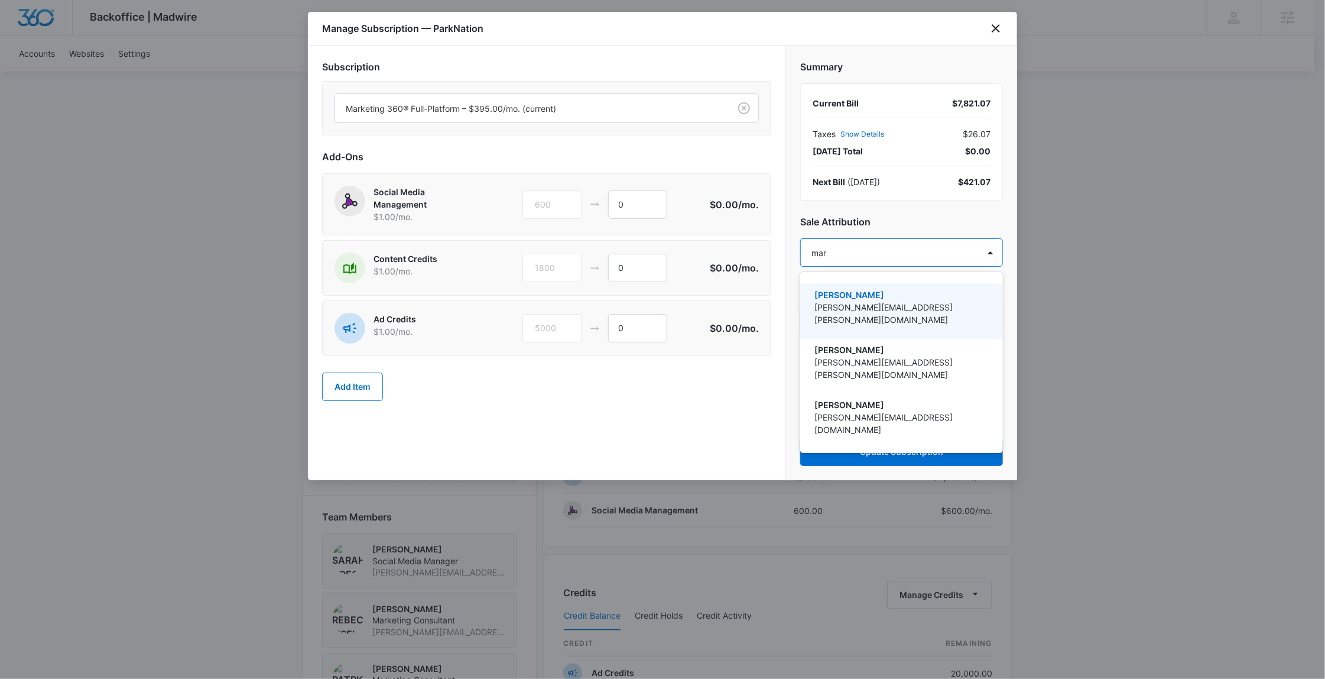
type input "mary"
click at [934, 306] on p "[PERSON_NAME][EMAIL_ADDRESS][PERSON_NAME][DOMAIN_NAME]" at bounding box center [901, 313] width 172 height 25
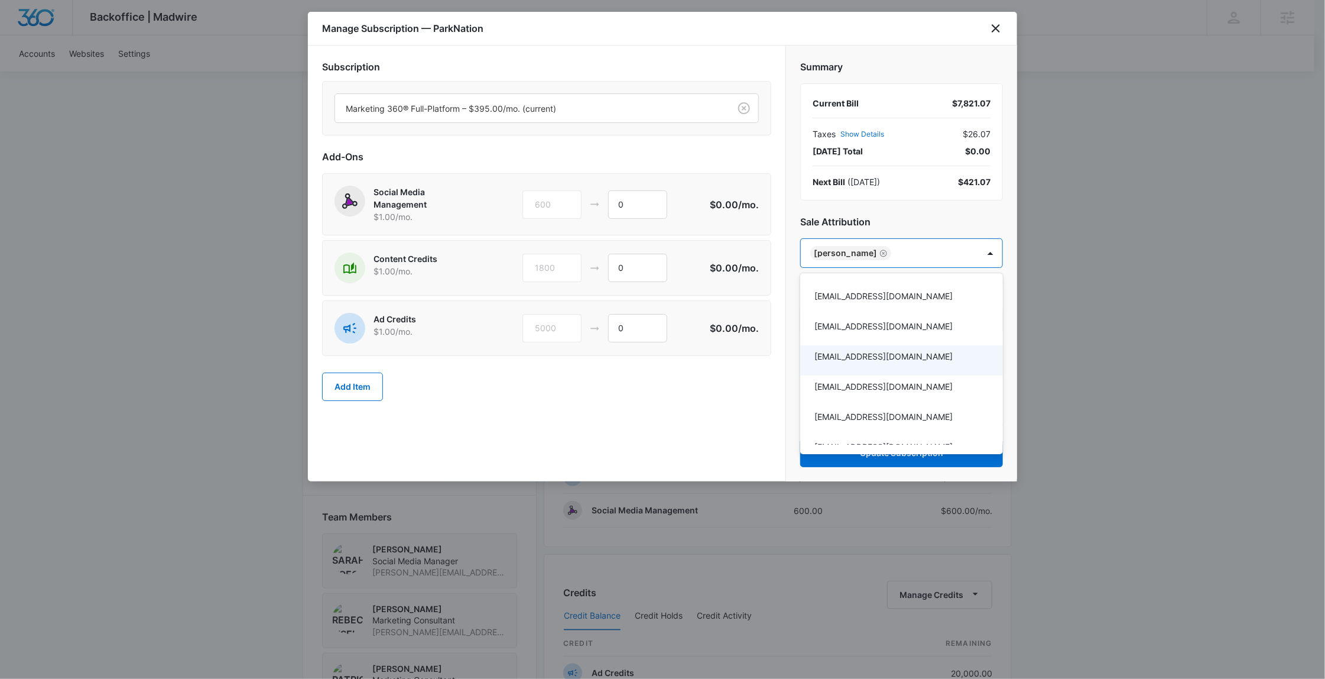
click at [721, 443] on div at bounding box center [662, 339] width 1325 height 679
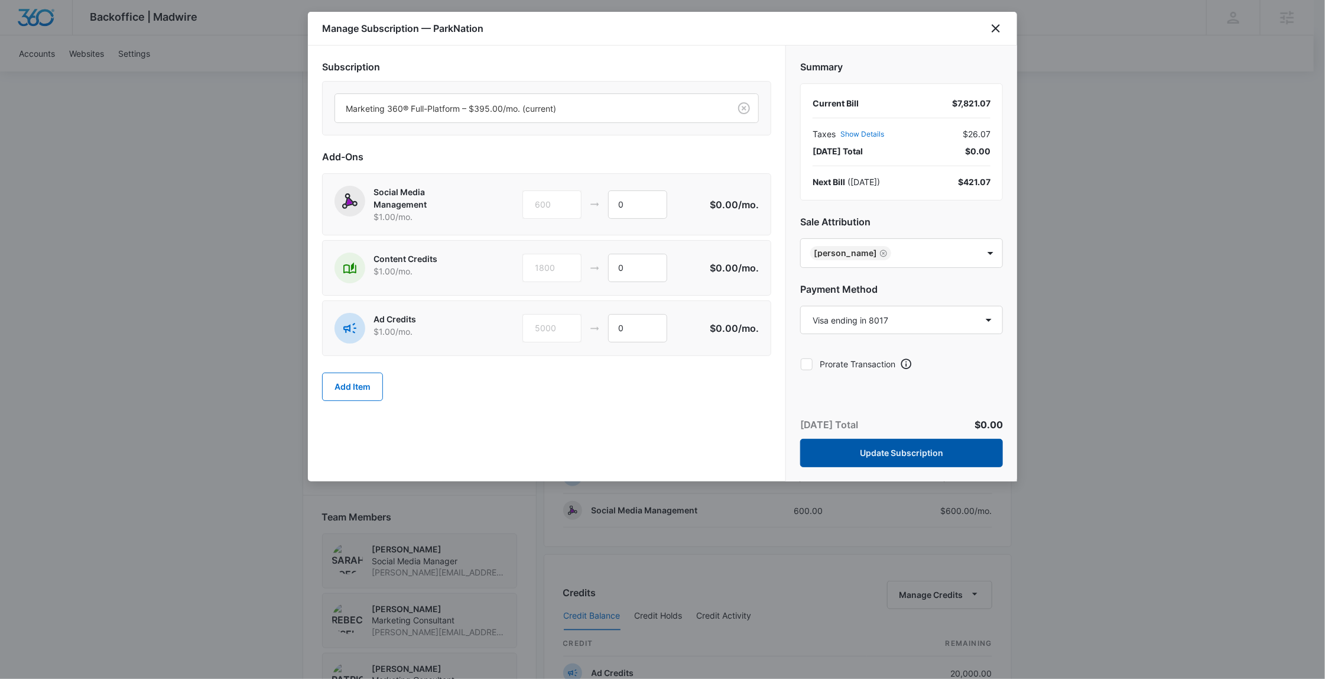
click at [877, 457] on button "Update Subscription" at bounding box center [901, 453] width 203 height 28
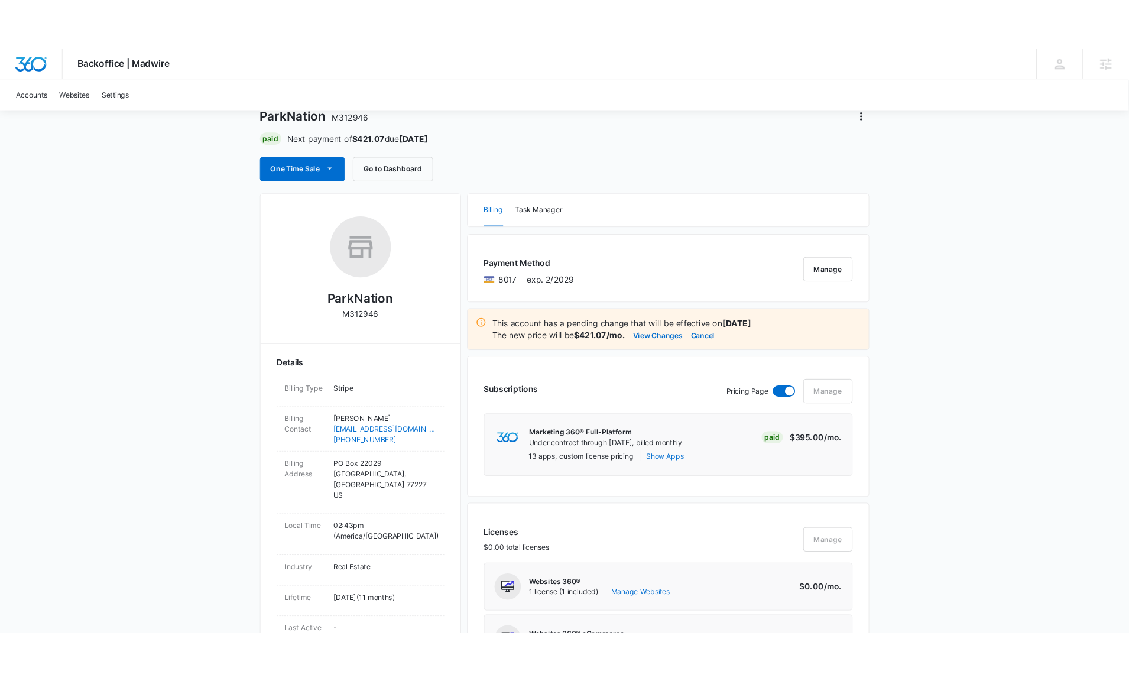
scroll to position [0, 0]
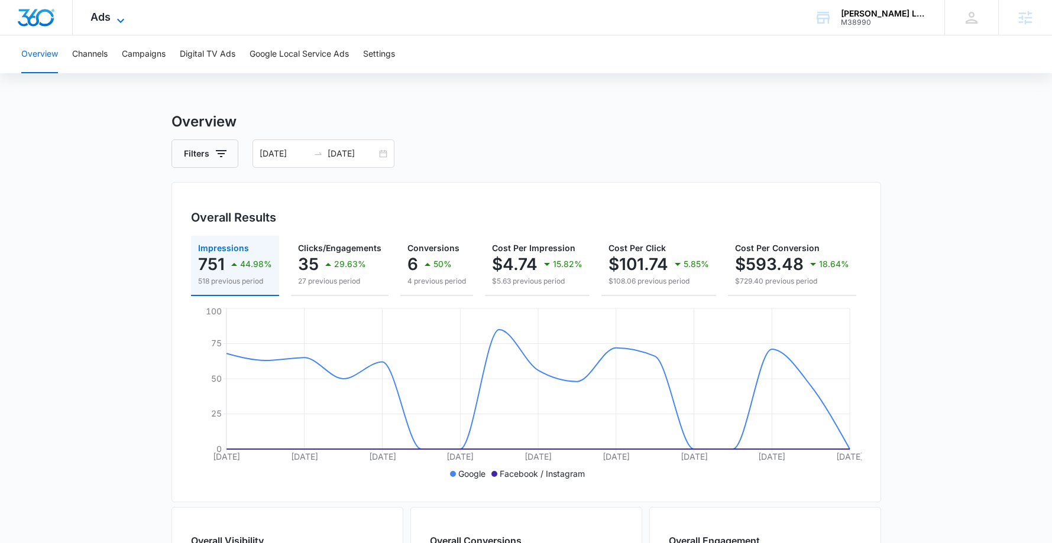
click at [90, 11] on span "Ads" at bounding box center [100, 17] width 20 height 12
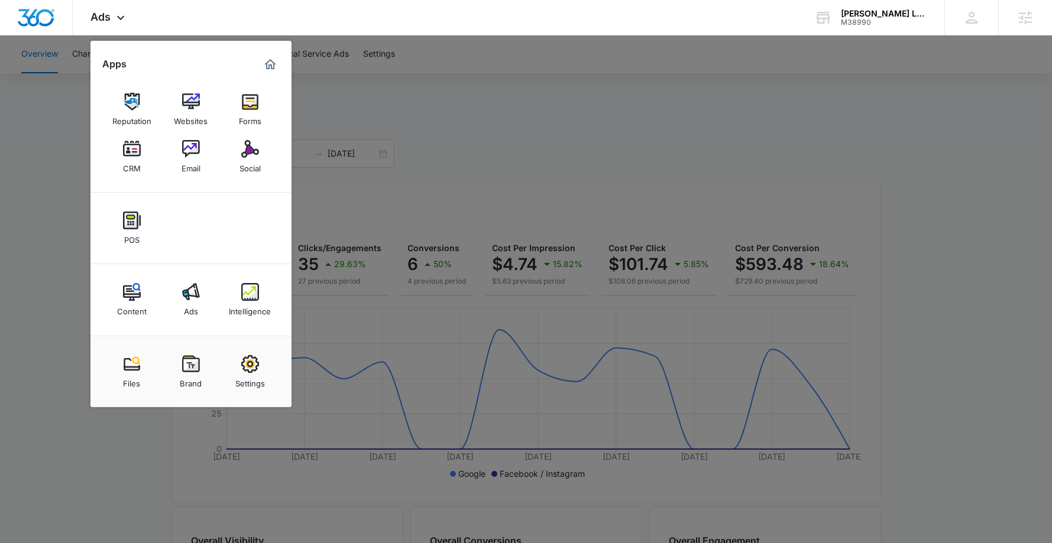
click at [994, 79] on div at bounding box center [526, 271] width 1052 height 543
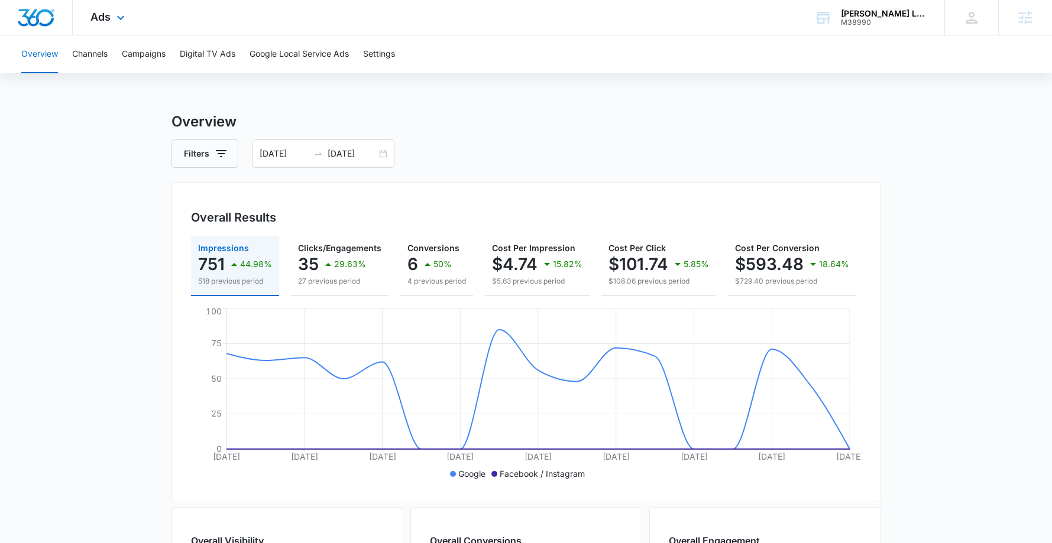
click at [93, 7] on div "Ads Apps Reputation Websites Forms CRM Email Social POS Content Ads Intelligenc…" at bounding box center [109, 17] width 73 height 35
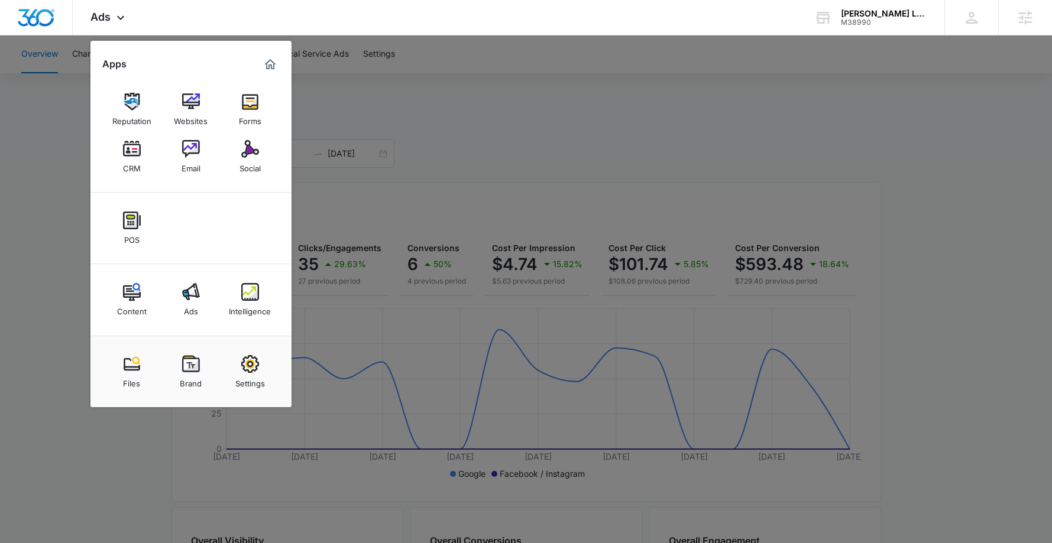
click at [484, 119] on div at bounding box center [526, 271] width 1052 height 543
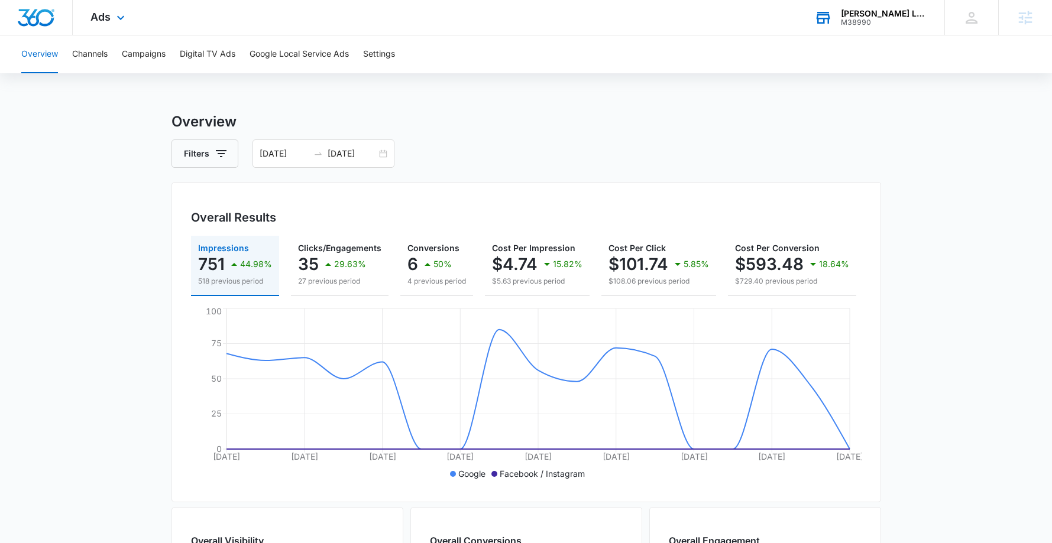
click at [895, 18] on div "M38990" at bounding box center [884, 22] width 86 height 8
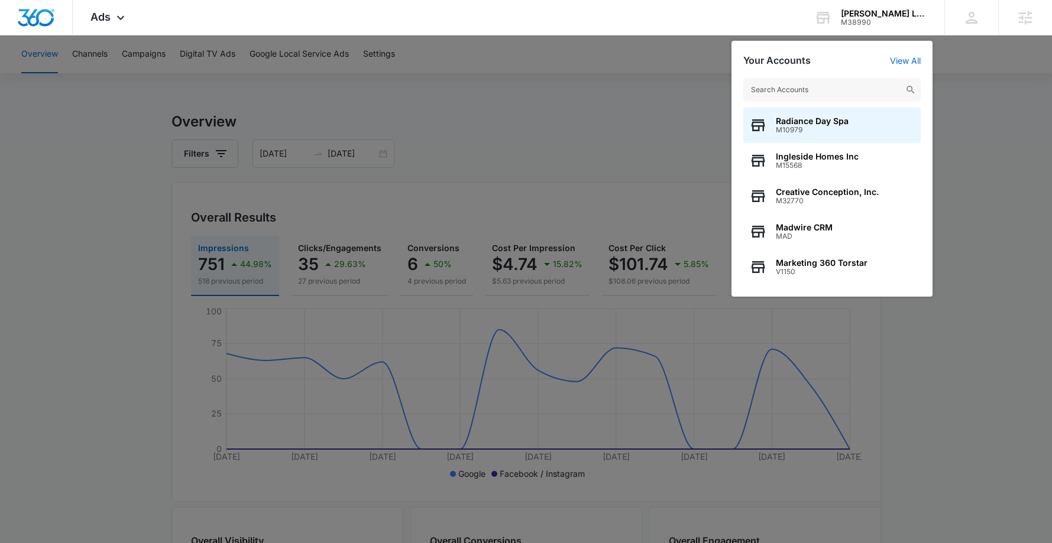
click at [1020, 206] on div at bounding box center [526, 271] width 1052 height 543
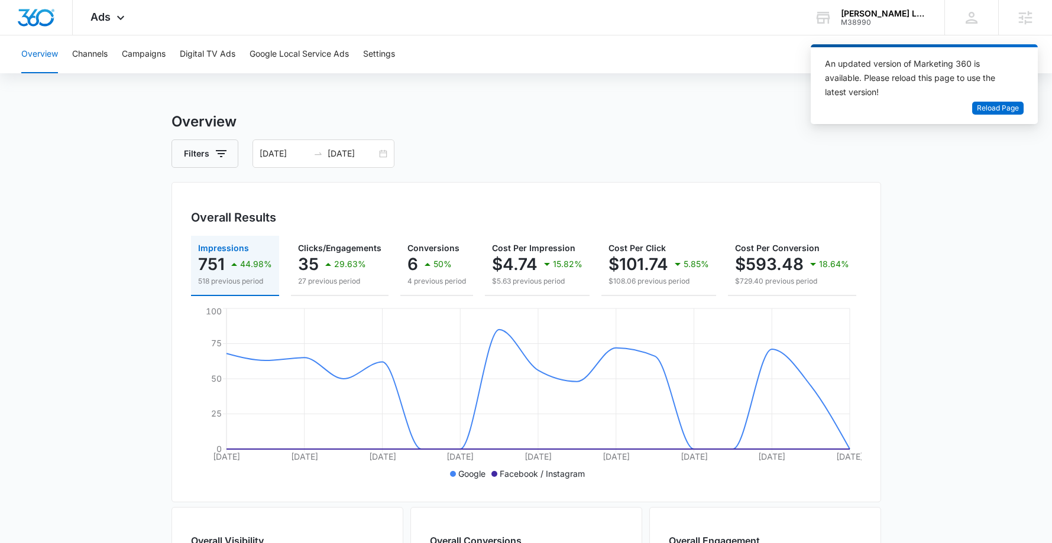
click at [953, 204] on main "Overview Filters 09/22/2025 10/08/2025 Overall Results Impressions 751 44.98% 5…" at bounding box center [526, 535] width 1052 height 849
click at [962, 187] on main "Overview Filters 09/22/2025 10/08/2025 Overall Results Impressions 751 44.98% 5…" at bounding box center [526, 535] width 1052 height 849
click at [90, 25] on div "Ads Apps Reputation Websites Forms CRM Email Social POS Content Ads Intelligenc…" at bounding box center [109, 17] width 73 height 35
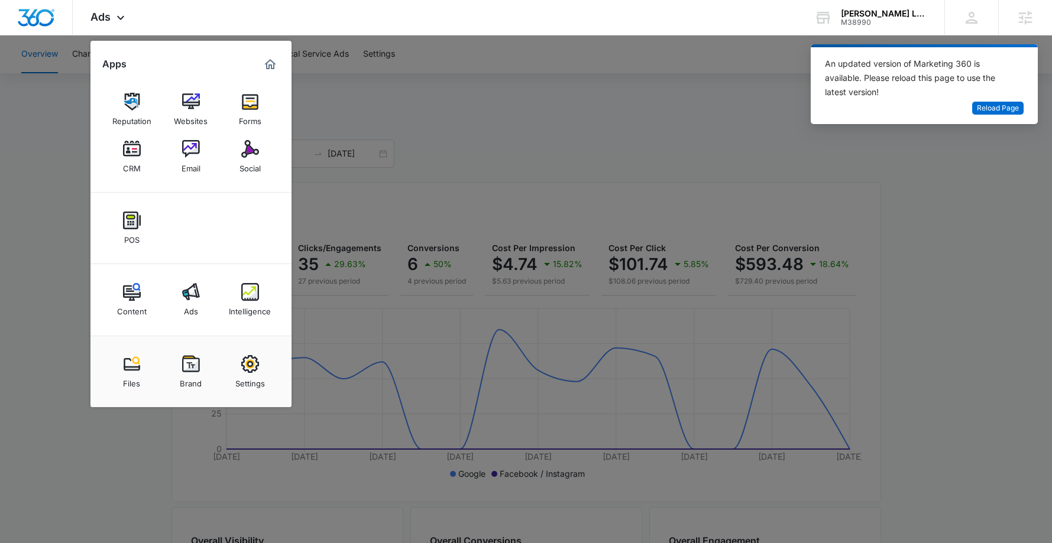
click at [1004, 183] on div at bounding box center [526, 271] width 1052 height 543
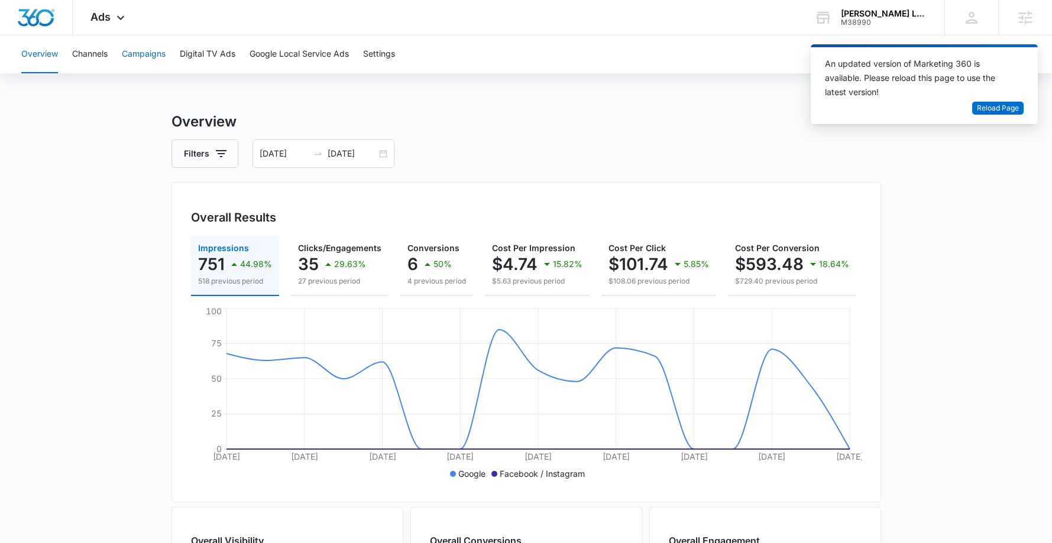
click at [133, 50] on button "Campaigns" at bounding box center [144, 54] width 44 height 38
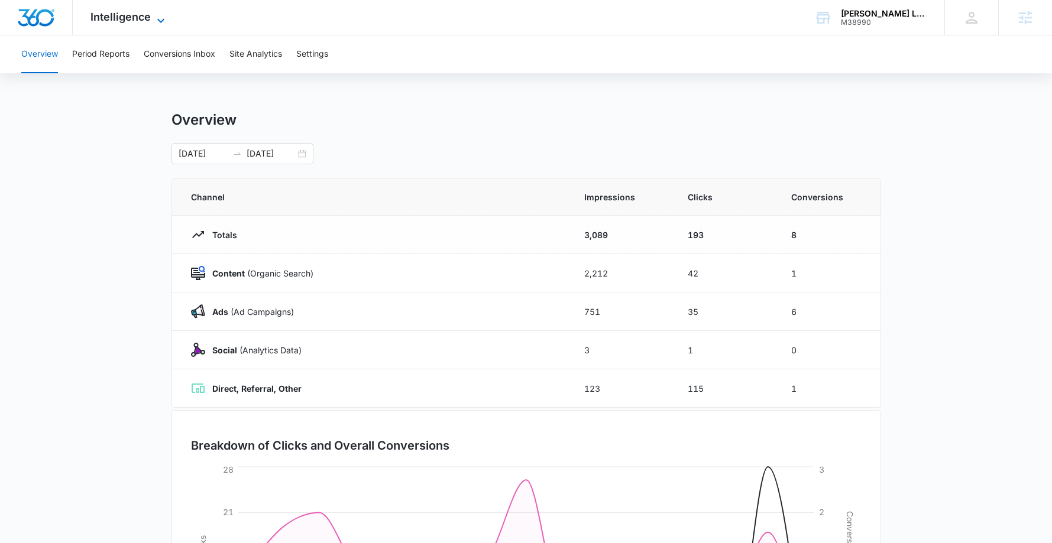
click at [125, 21] on span "Intelligence" at bounding box center [120, 17] width 60 height 12
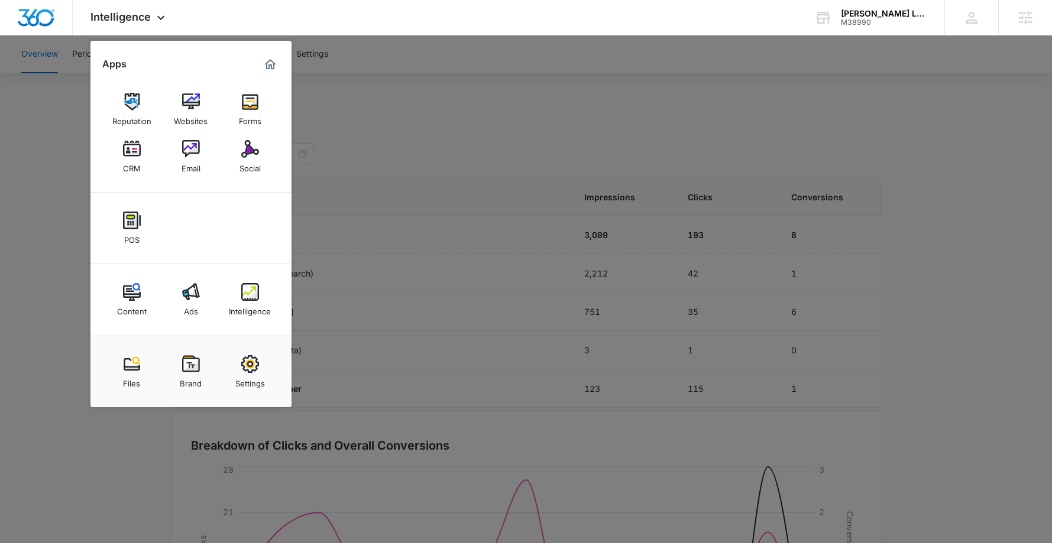
click at [121, 462] on div at bounding box center [526, 271] width 1052 height 543
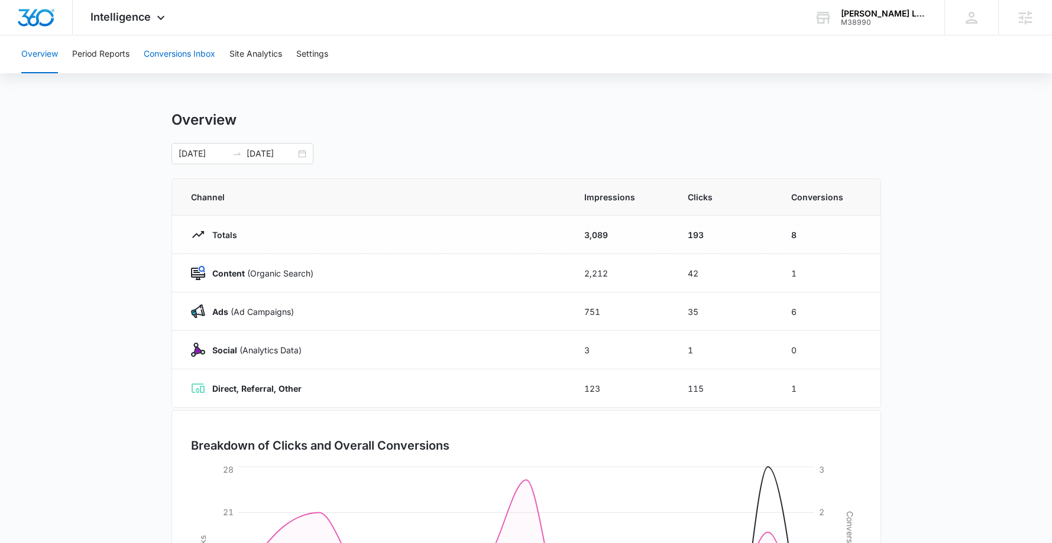
click at [165, 63] on button "Conversions Inbox" at bounding box center [180, 54] width 72 height 38
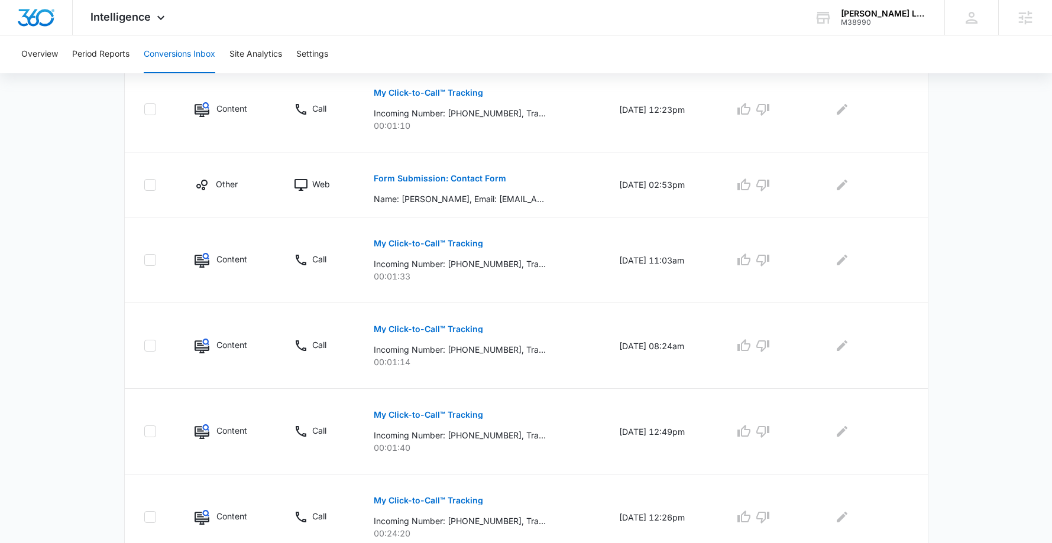
scroll to position [682, 0]
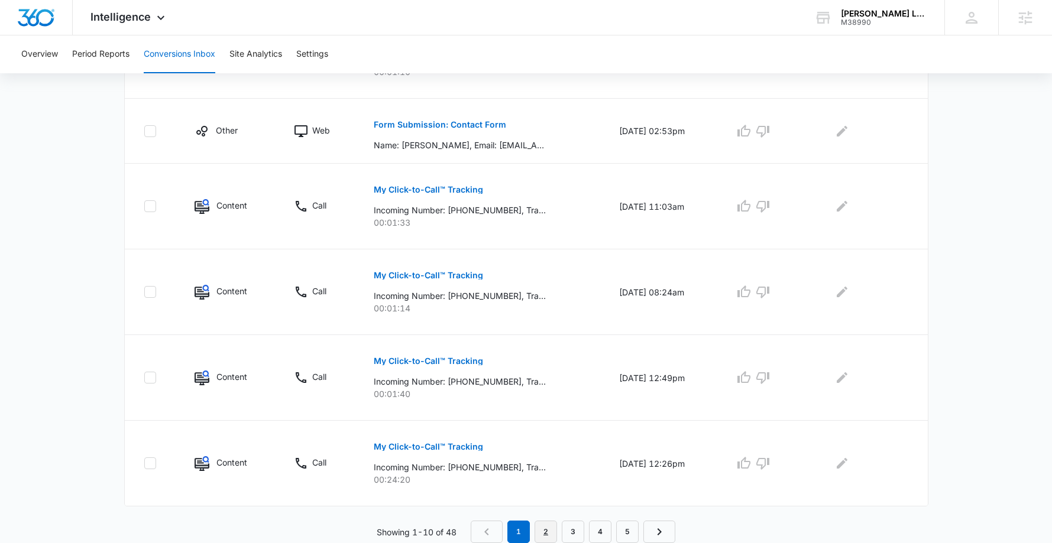
click at [546, 530] on link "2" at bounding box center [545, 532] width 22 height 22
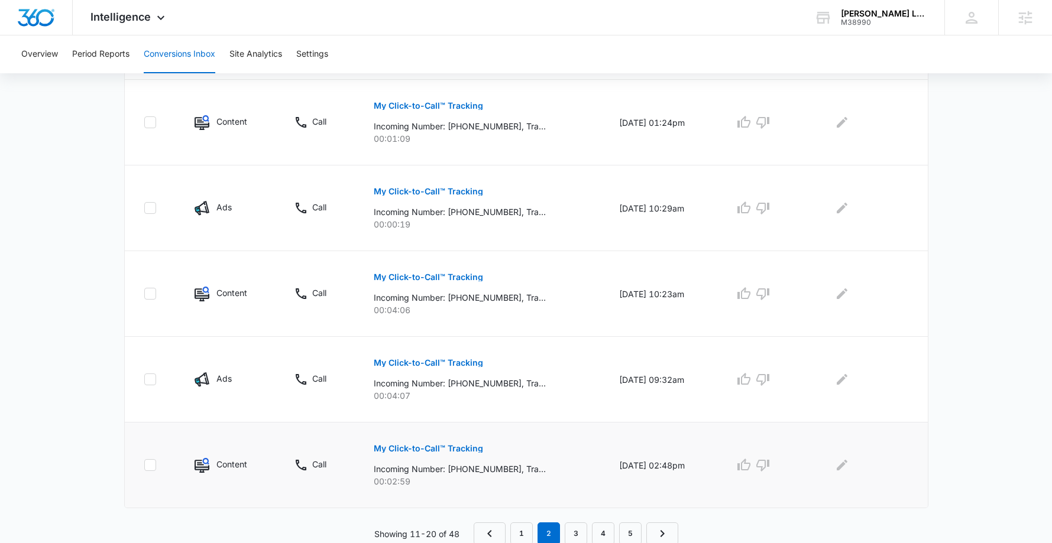
scroll to position [723, 0]
click at [576, 528] on link "3" at bounding box center [575, 532] width 22 height 22
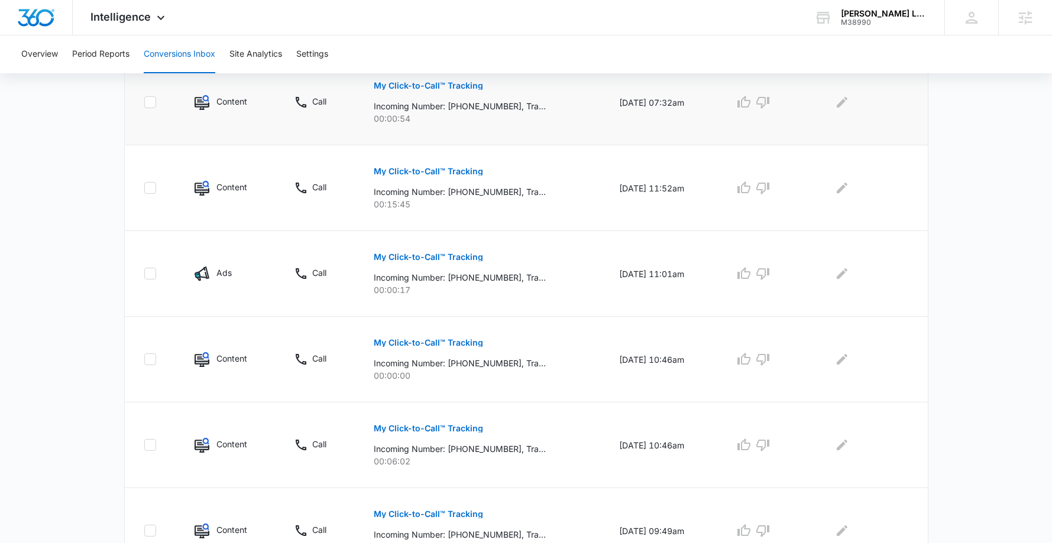
scroll to position [702, 0]
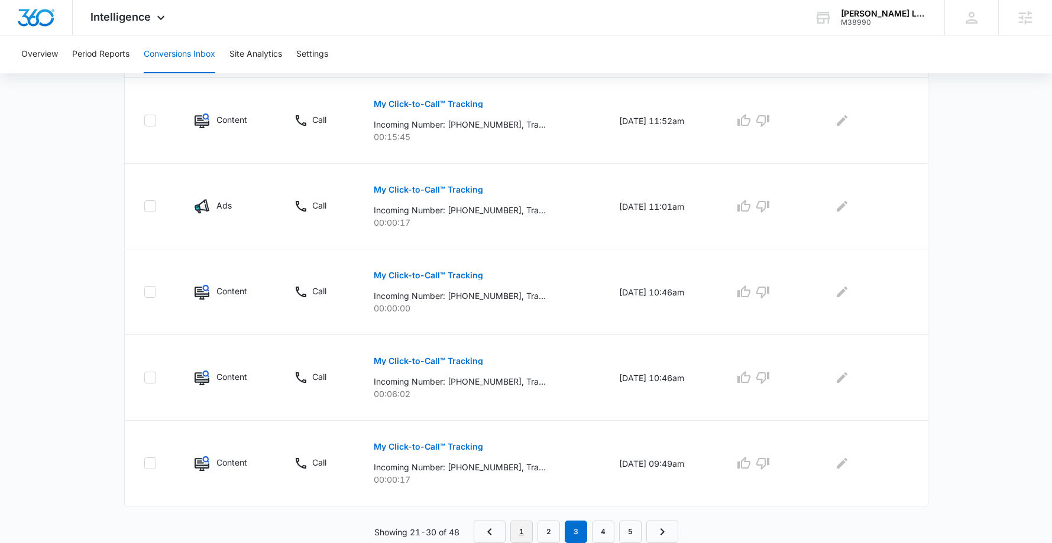
click at [515, 528] on link "1" at bounding box center [521, 532] width 22 height 22
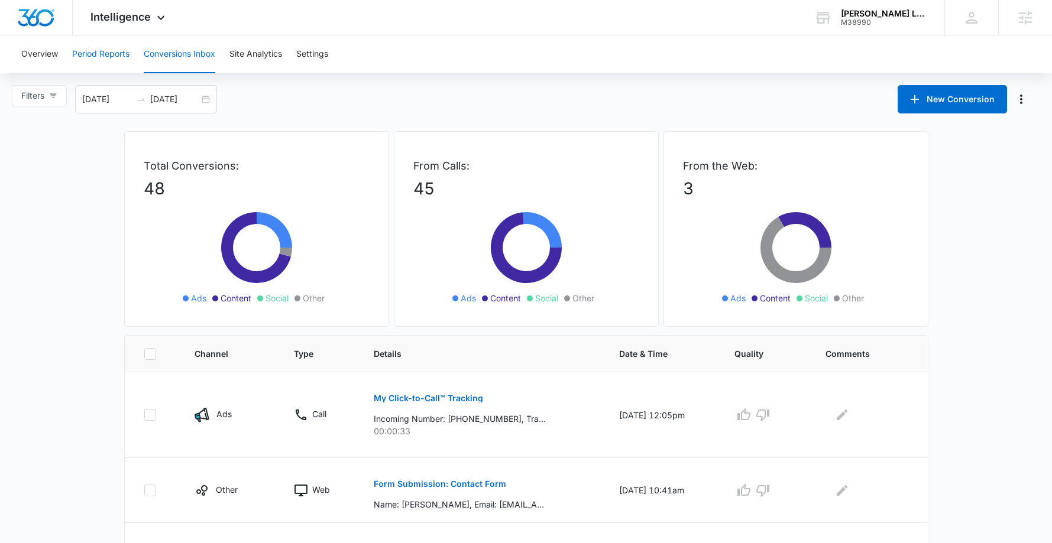
click at [111, 53] on button "Period Reports" at bounding box center [100, 54] width 57 height 38
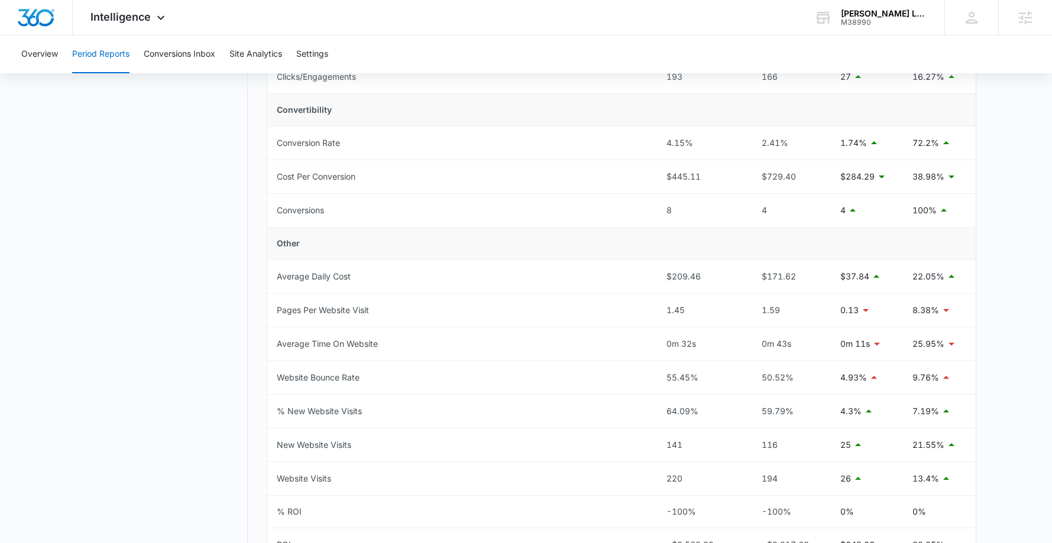
scroll to position [456, 0]
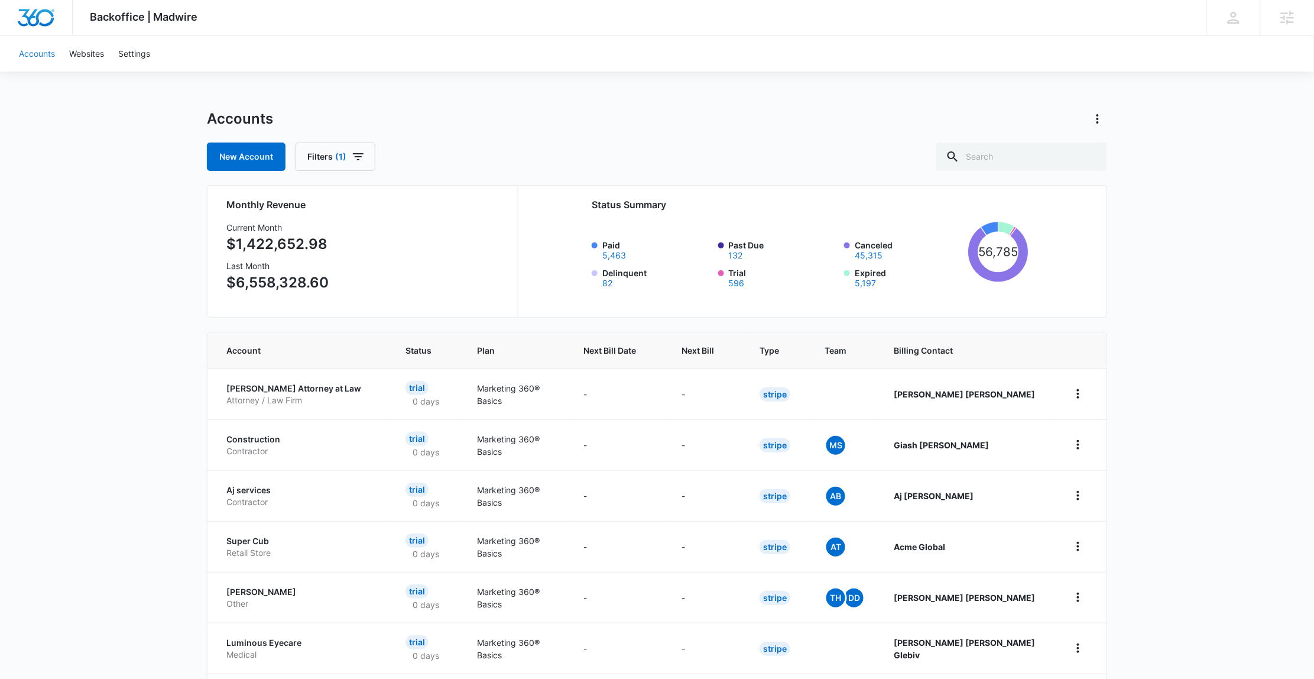
click at [33, 51] on link "Accounts" at bounding box center [37, 53] width 50 height 36
click at [1047, 160] on input "text" at bounding box center [1021, 156] width 171 height 28
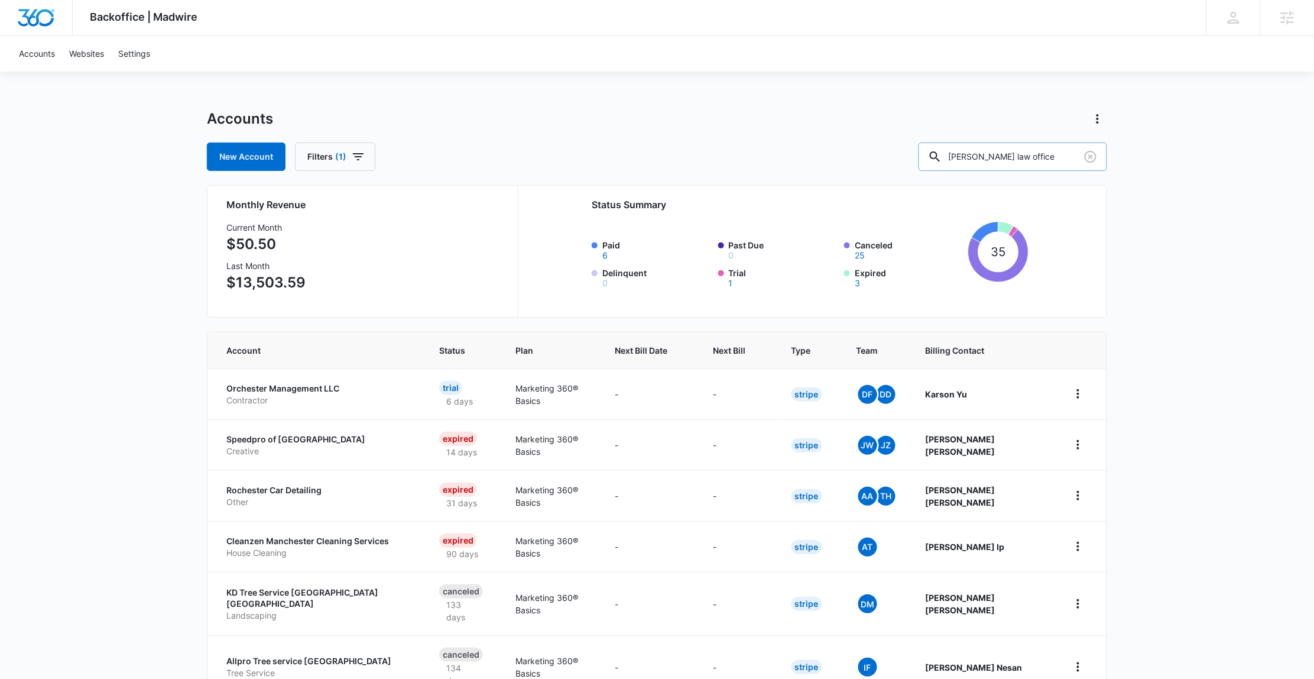
type input "[PERSON_NAME] law office"
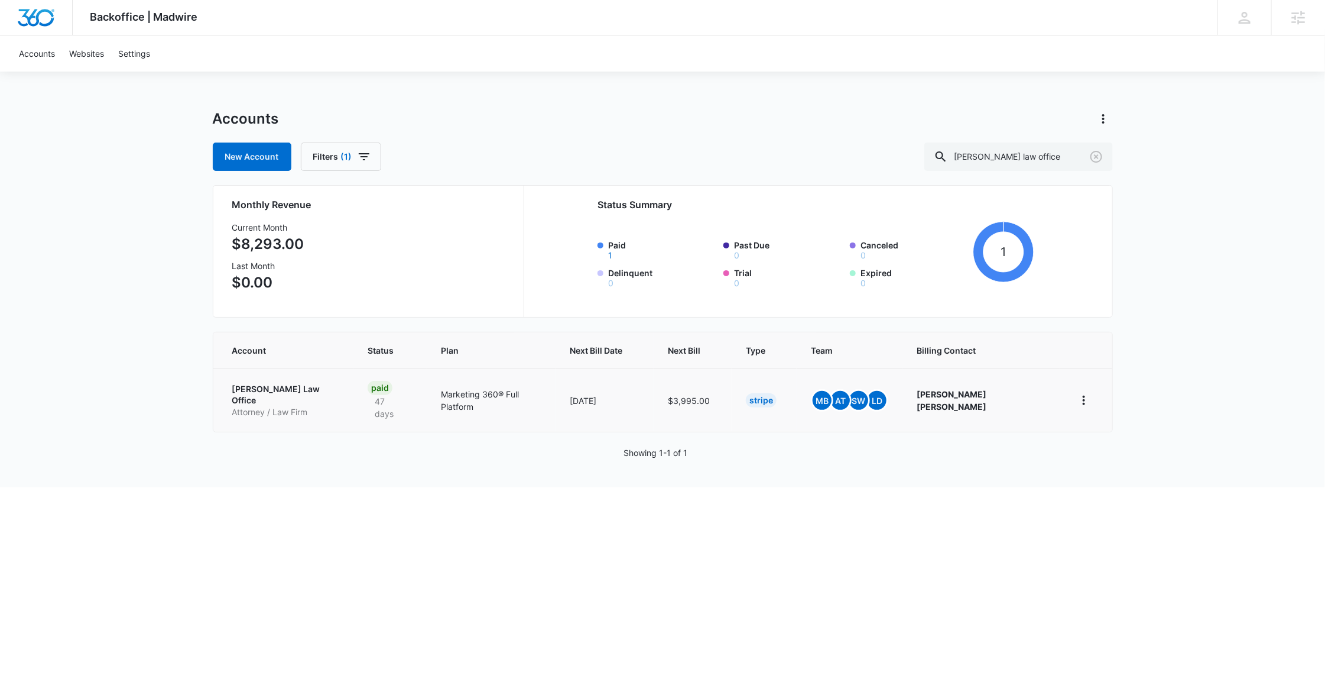
click at [272, 389] on p "[PERSON_NAME] Law Office" at bounding box center [286, 394] width 108 height 23
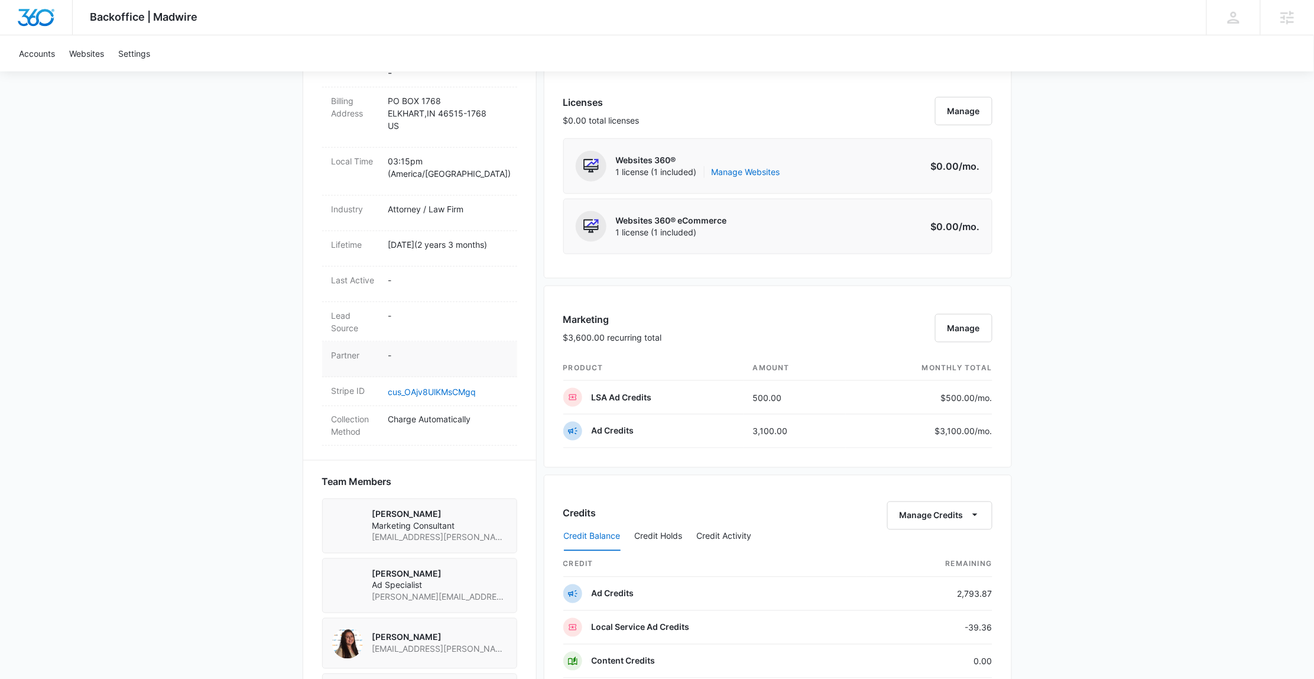
scroll to position [439, 0]
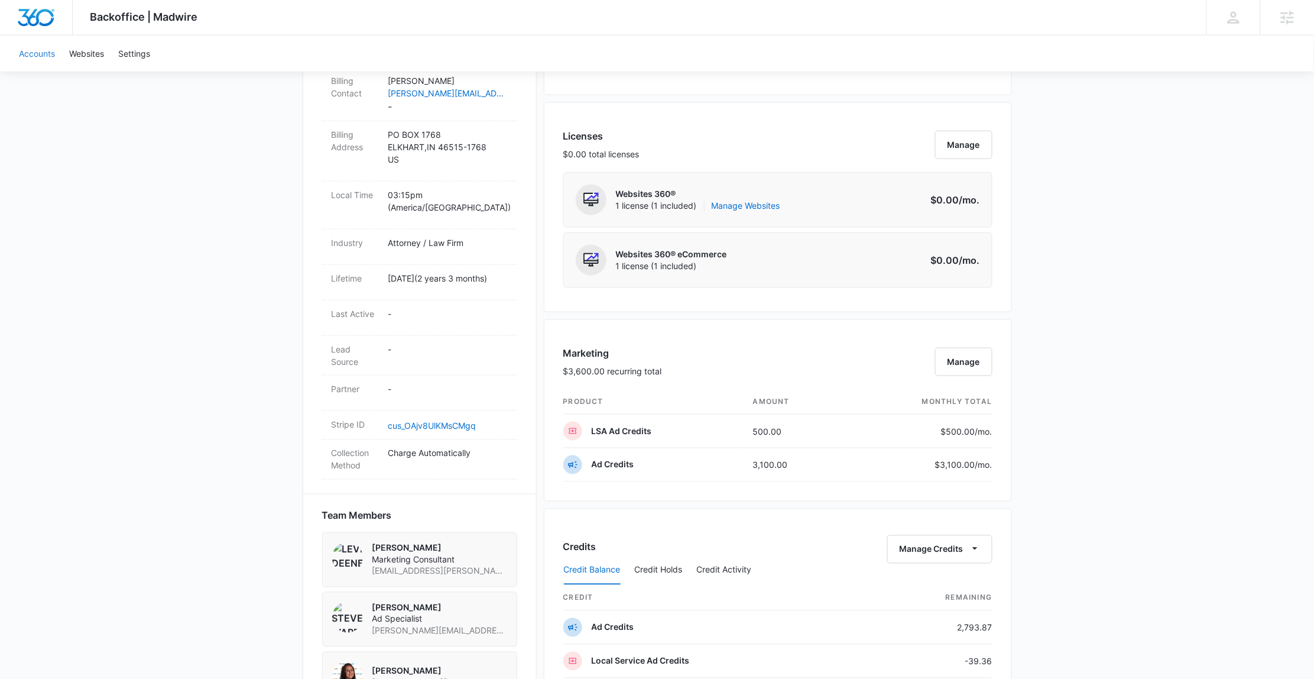
click at [60, 53] on link "Accounts" at bounding box center [37, 53] width 50 height 36
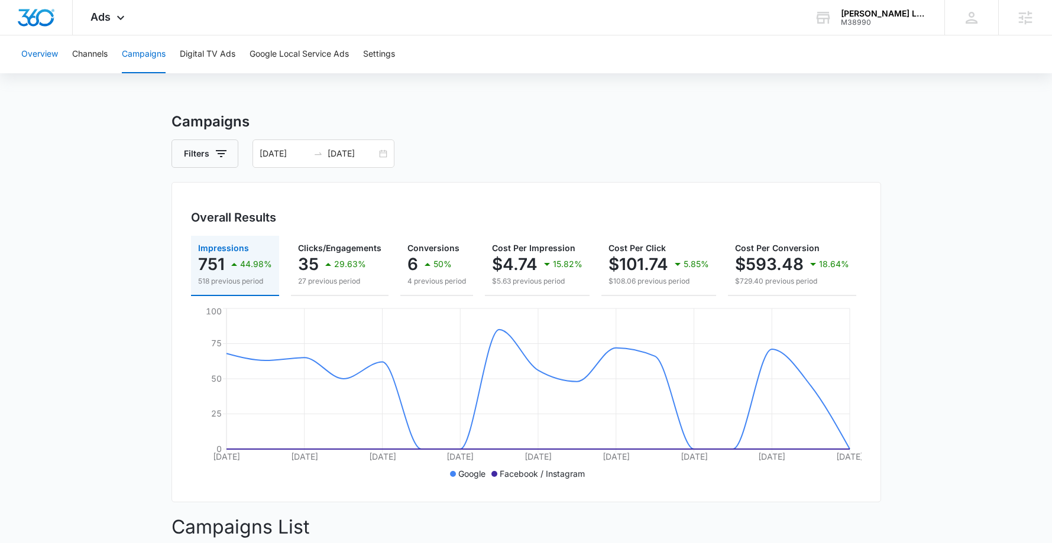
click at [38, 51] on button "Overview" at bounding box center [39, 54] width 37 height 38
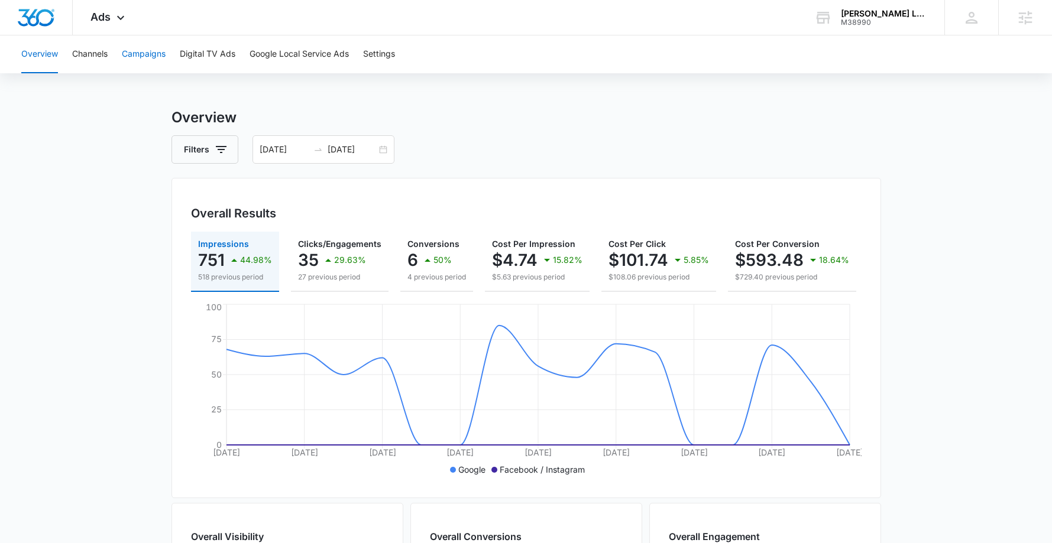
click at [137, 46] on button "Campaigns" at bounding box center [144, 54] width 44 height 38
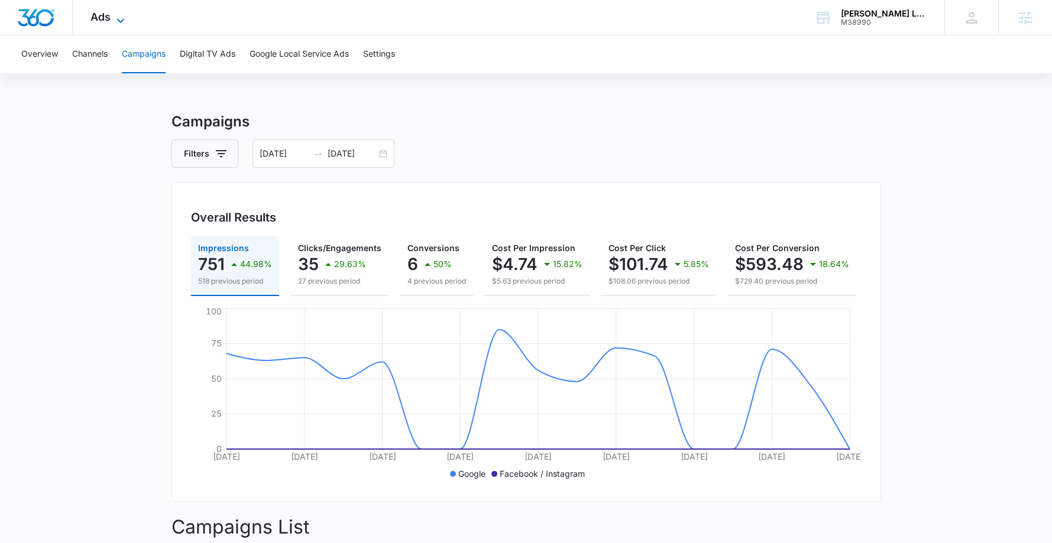
click at [96, 20] on span "Ads" at bounding box center [100, 17] width 20 height 12
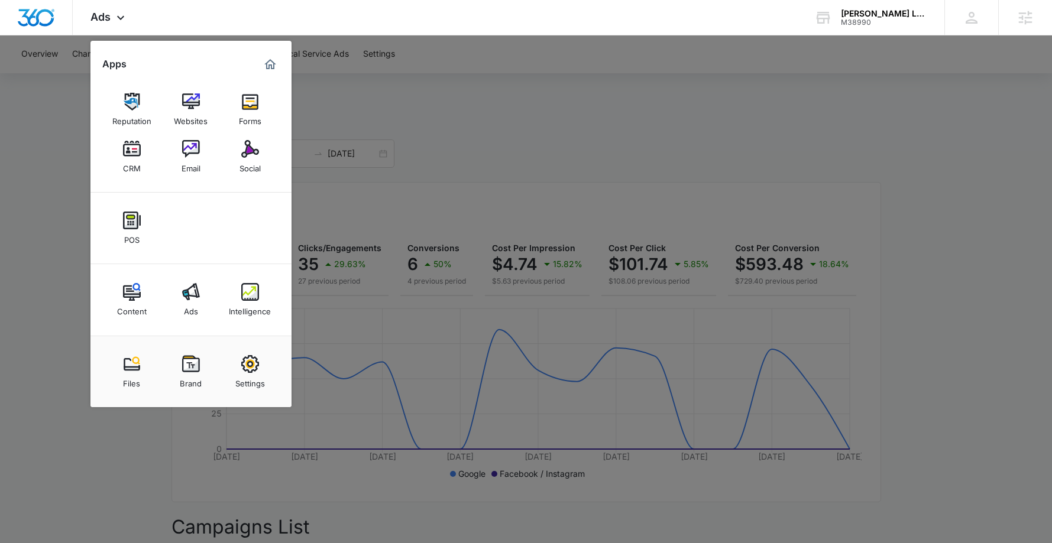
click at [81, 285] on div at bounding box center [526, 271] width 1052 height 543
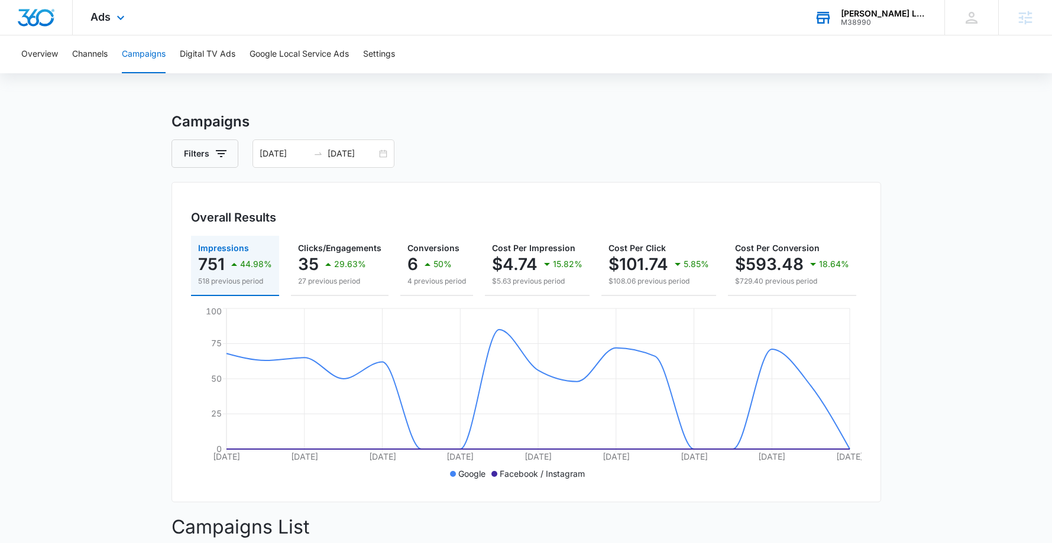
click at [876, 20] on div "M38990" at bounding box center [884, 22] width 86 height 8
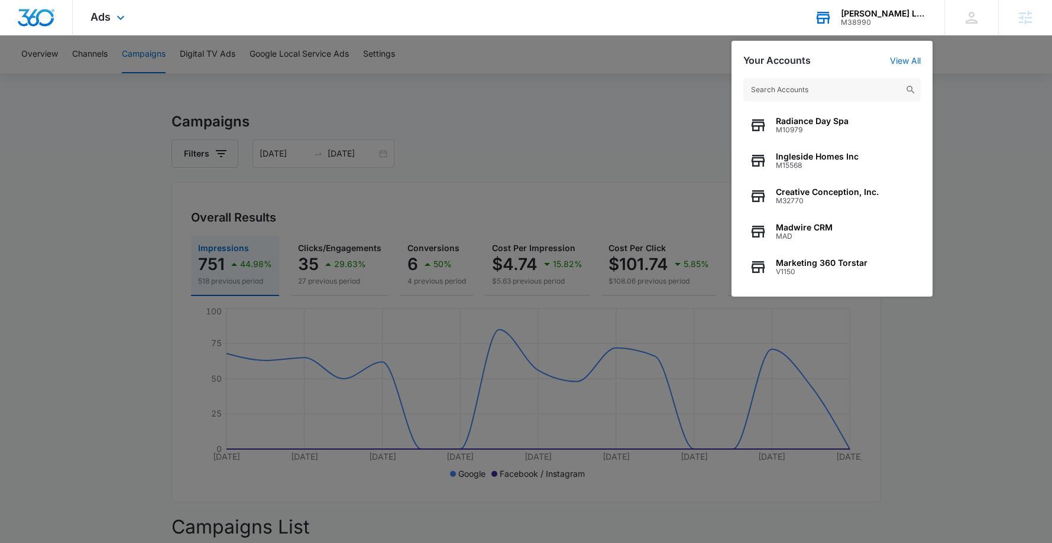
click at [870, 93] on input "text" at bounding box center [831, 90] width 177 height 24
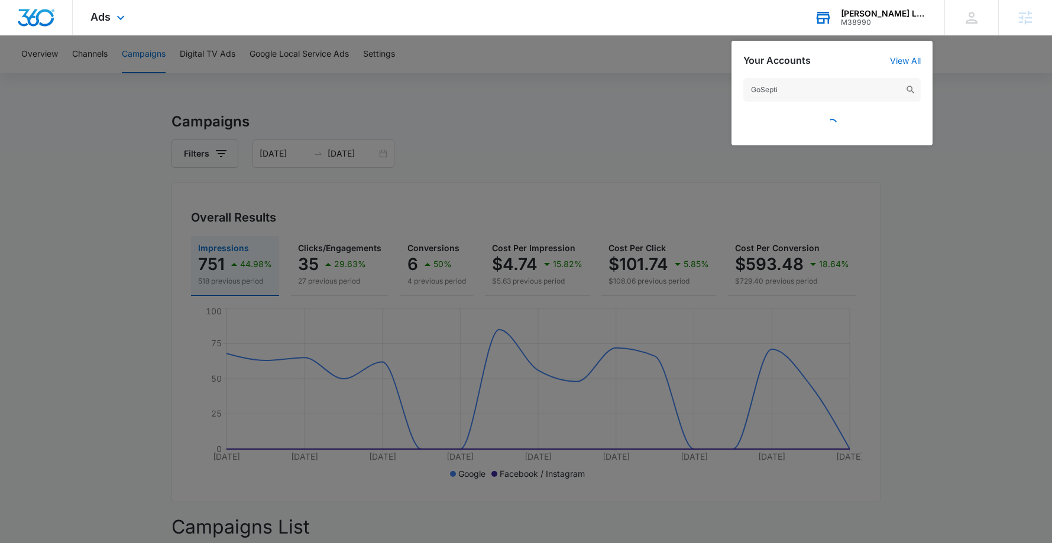
type input "GoSeptic"
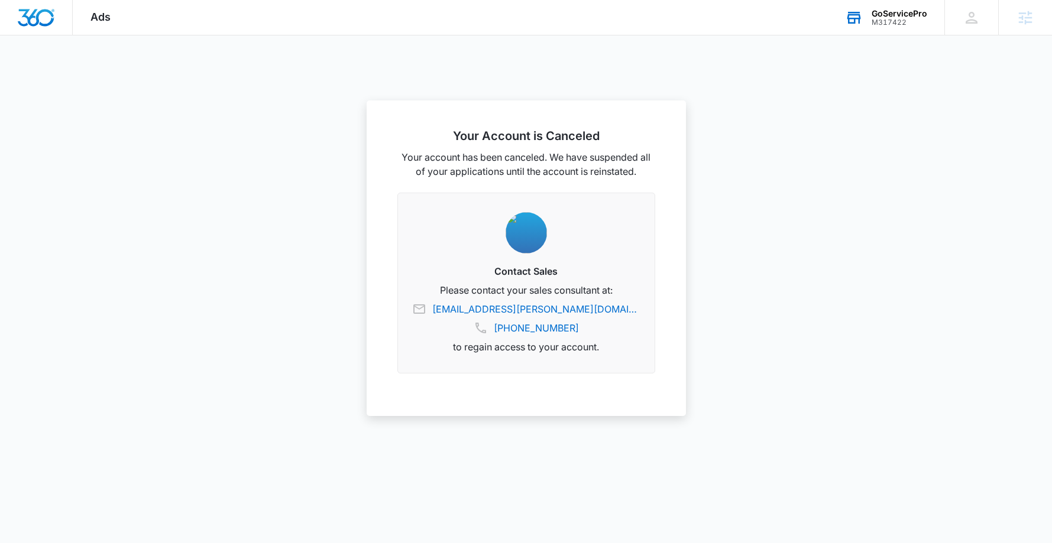
click at [937, 50] on div at bounding box center [526, 271] width 1052 height 543
click at [856, 24] on icon at bounding box center [854, 18] width 18 height 18
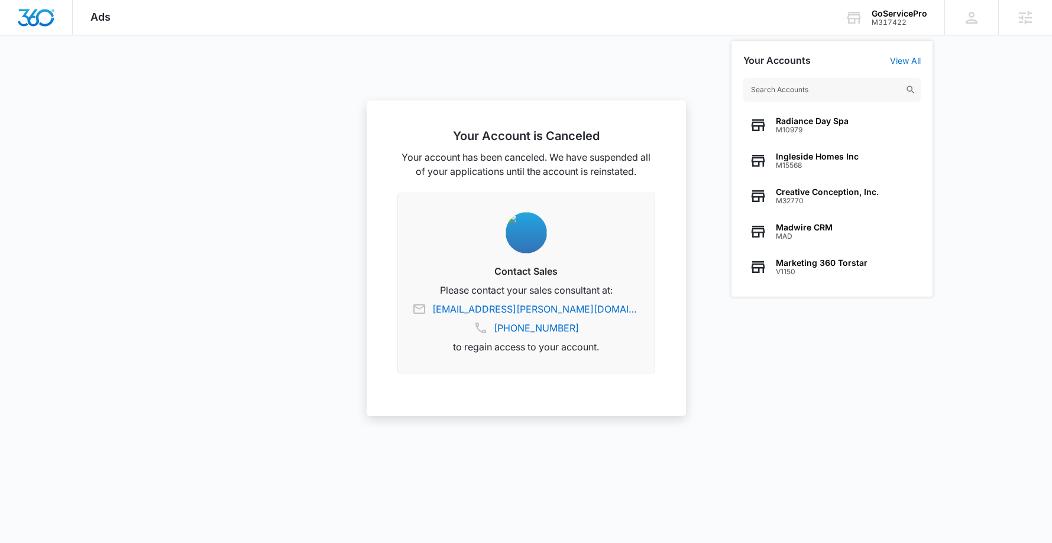
click at [802, 86] on input "text" at bounding box center [831, 90] width 177 height 24
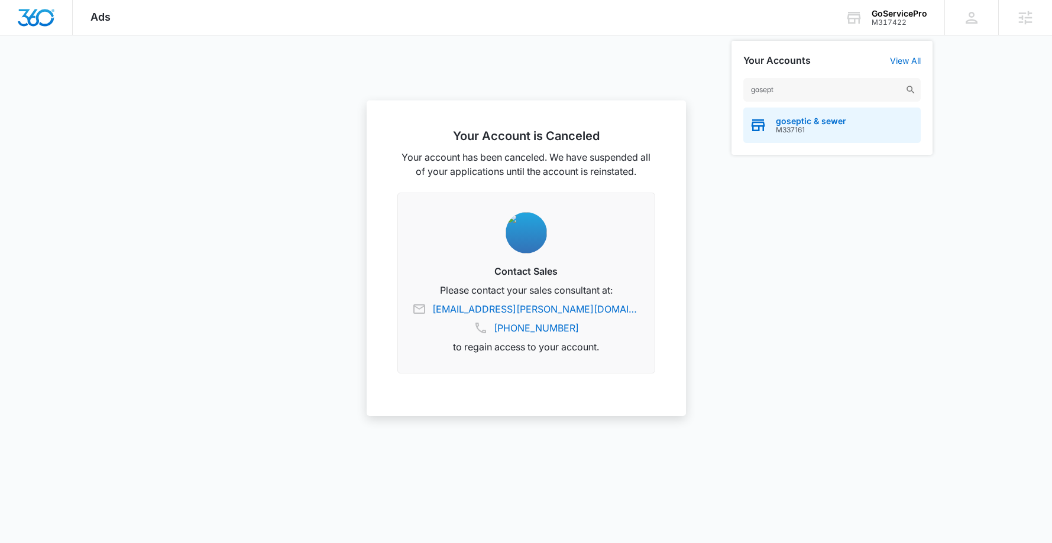
type input "gosept"
click at [807, 121] on span "goseptic & sewer" at bounding box center [810, 120] width 70 height 9
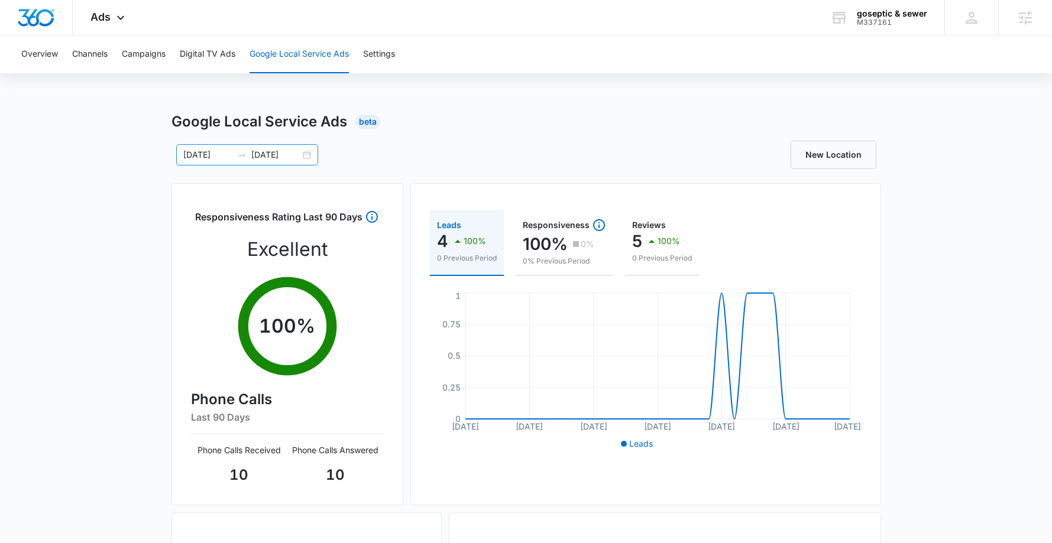
click at [296, 157] on input "09/30/2025" at bounding box center [275, 154] width 49 height 13
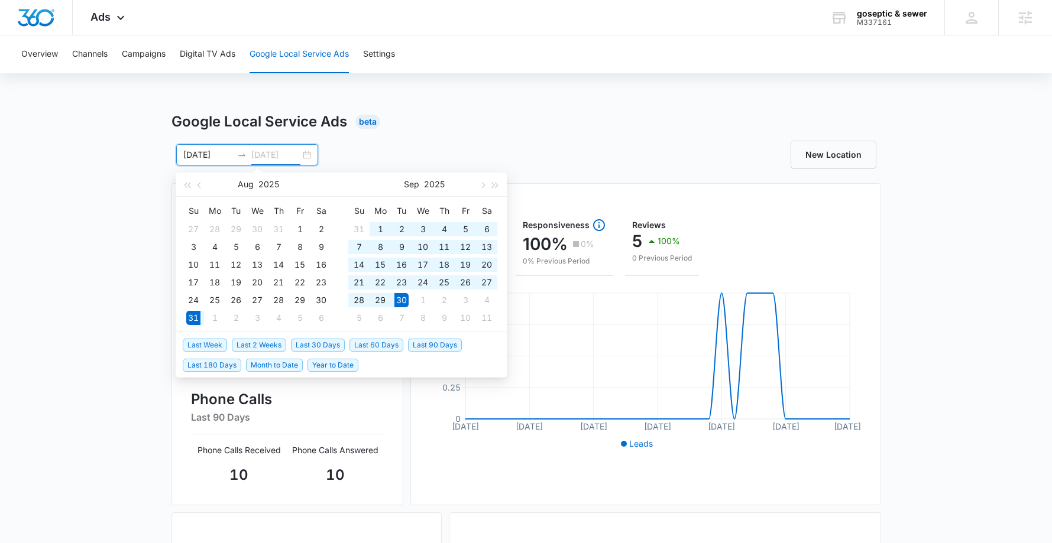
type input "09/30/2025"
click at [317, 346] on span "Last 30 Days" at bounding box center [318, 345] width 54 height 13
type input "09/08/2025"
type input "[DATE]"
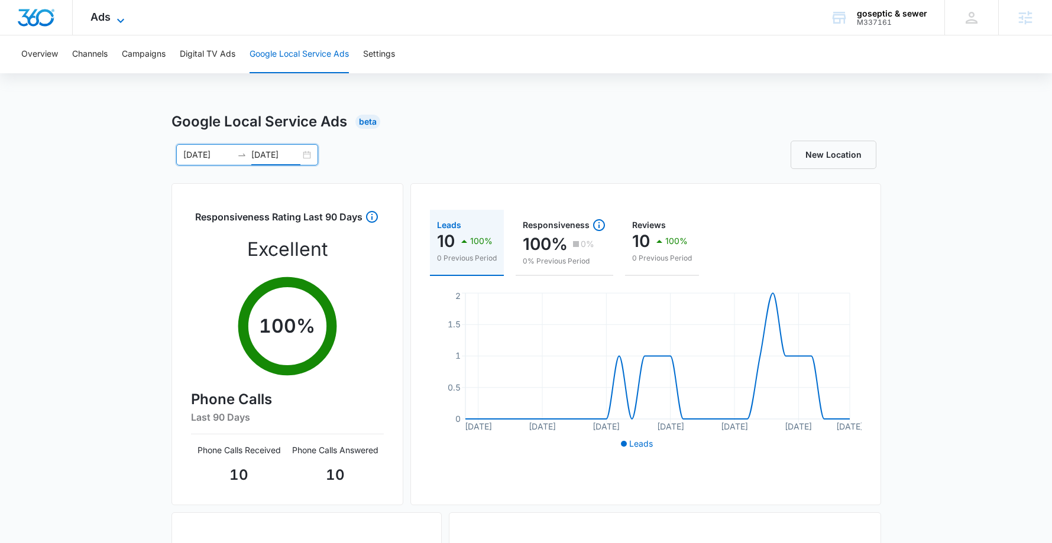
click at [119, 21] on icon at bounding box center [120, 20] width 7 height 4
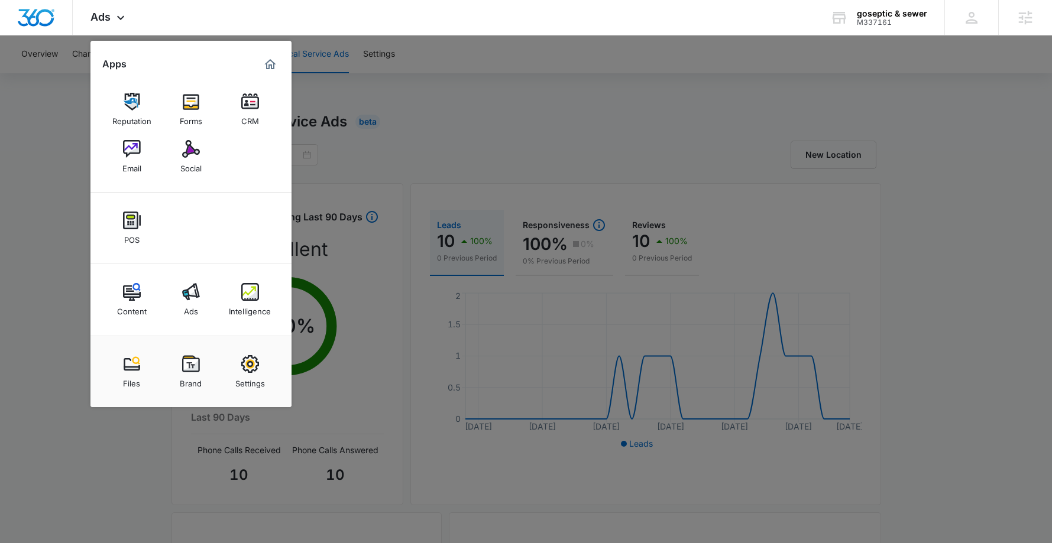
click at [58, 291] on div at bounding box center [526, 271] width 1052 height 543
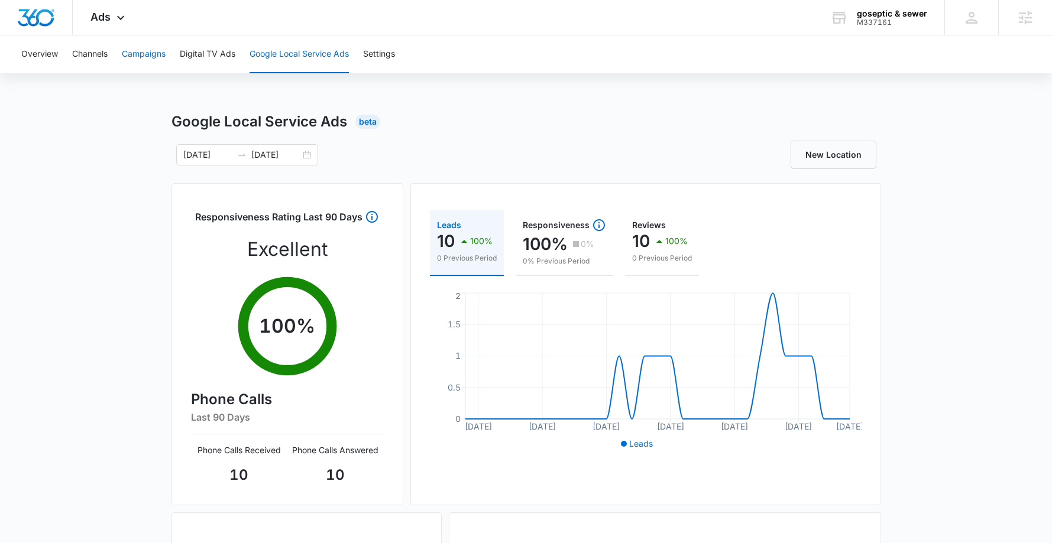
click at [153, 55] on button "Campaigns" at bounding box center [144, 54] width 44 height 38
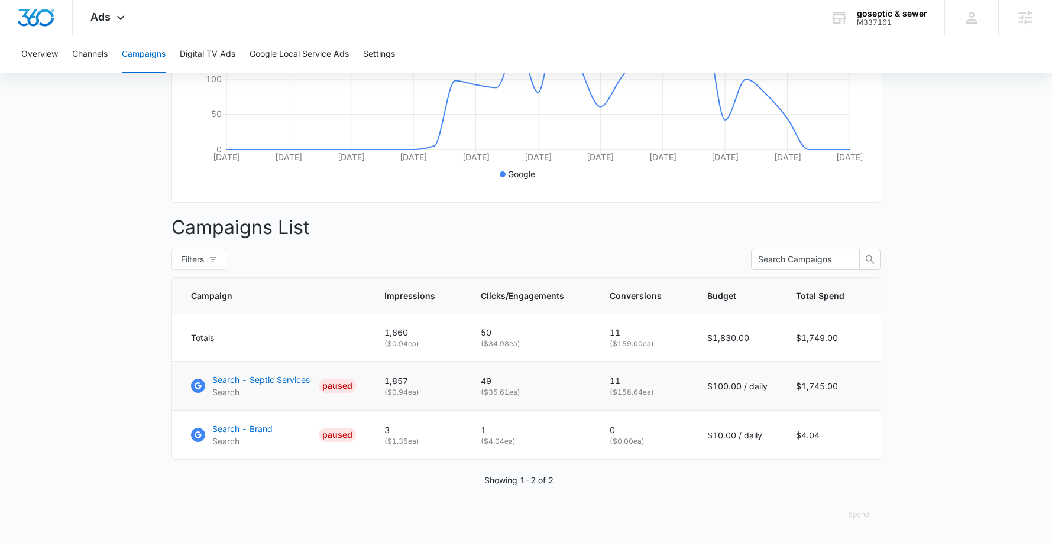
scroll to position [306, 0]
click at [258, 384] on p "Search - Septic Services" at bounding box center [261, 380] width 98 height 12
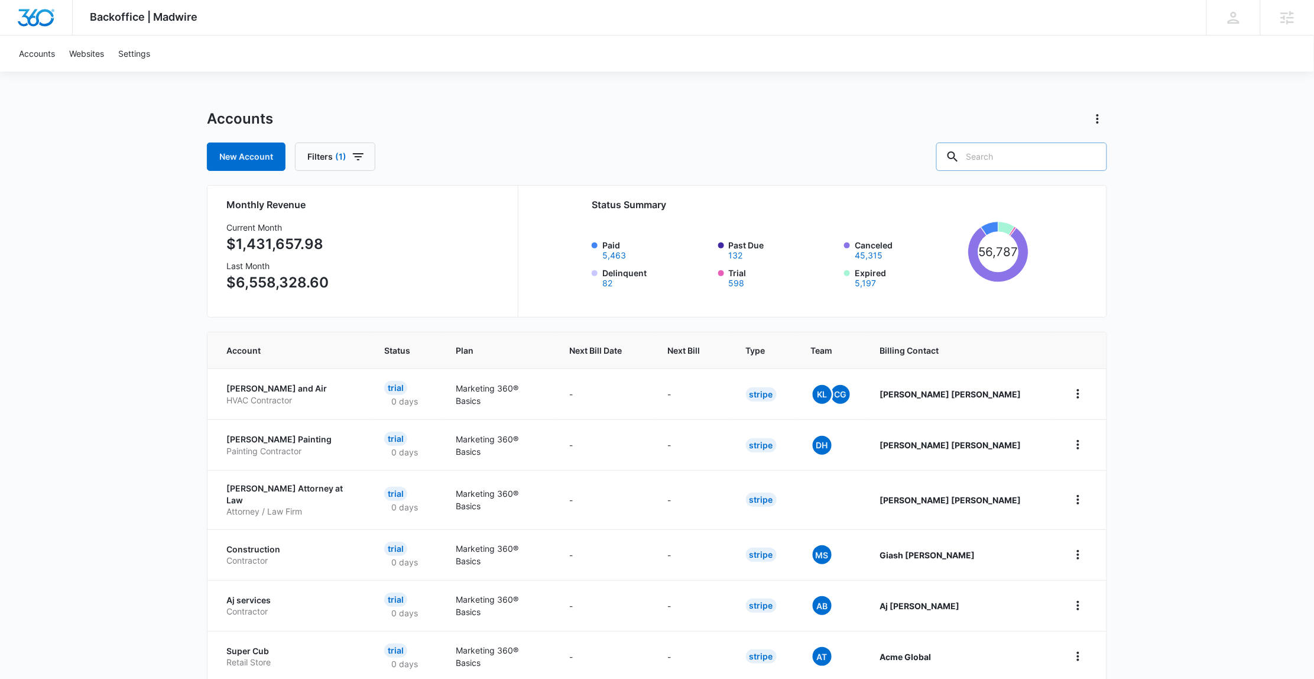
click at [1016, 154] on input "text" at bounding box center [1021, 156] width 171 height 28
type input "GoSeptic"
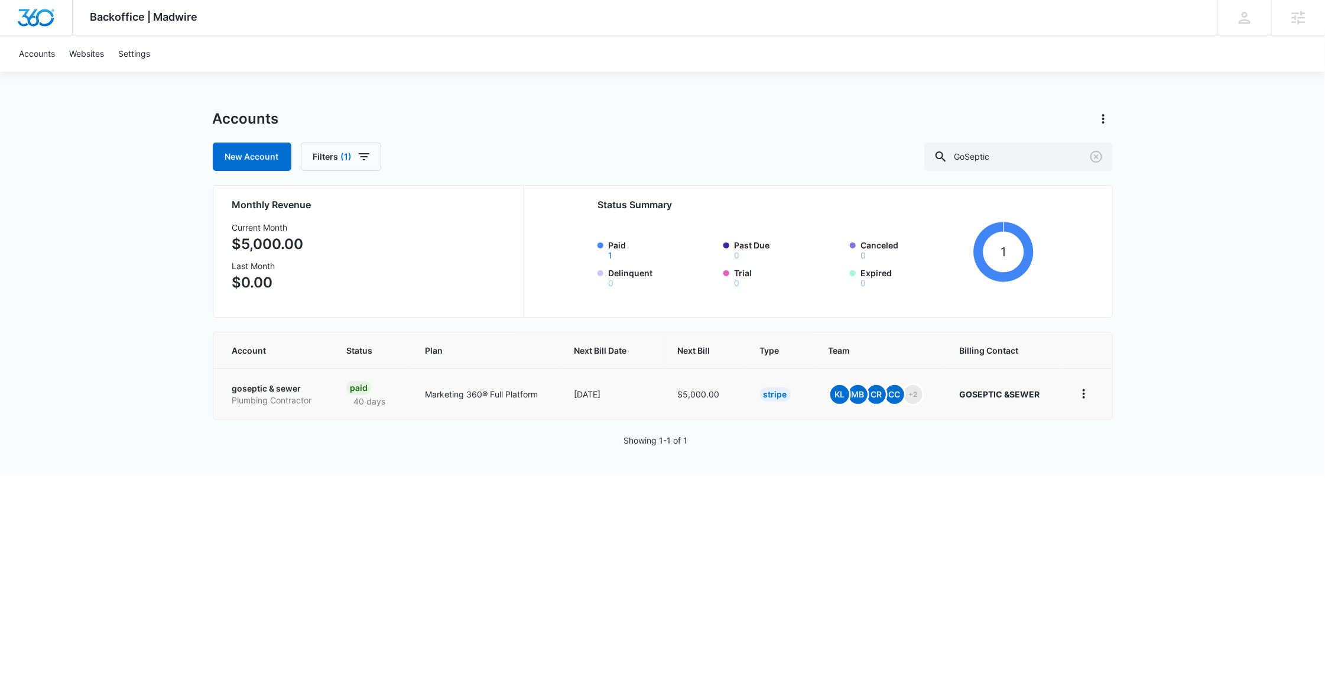
click at [265, 391] on p "goseptic & sewer" at bounding box center [275, 388] width 86 height 12
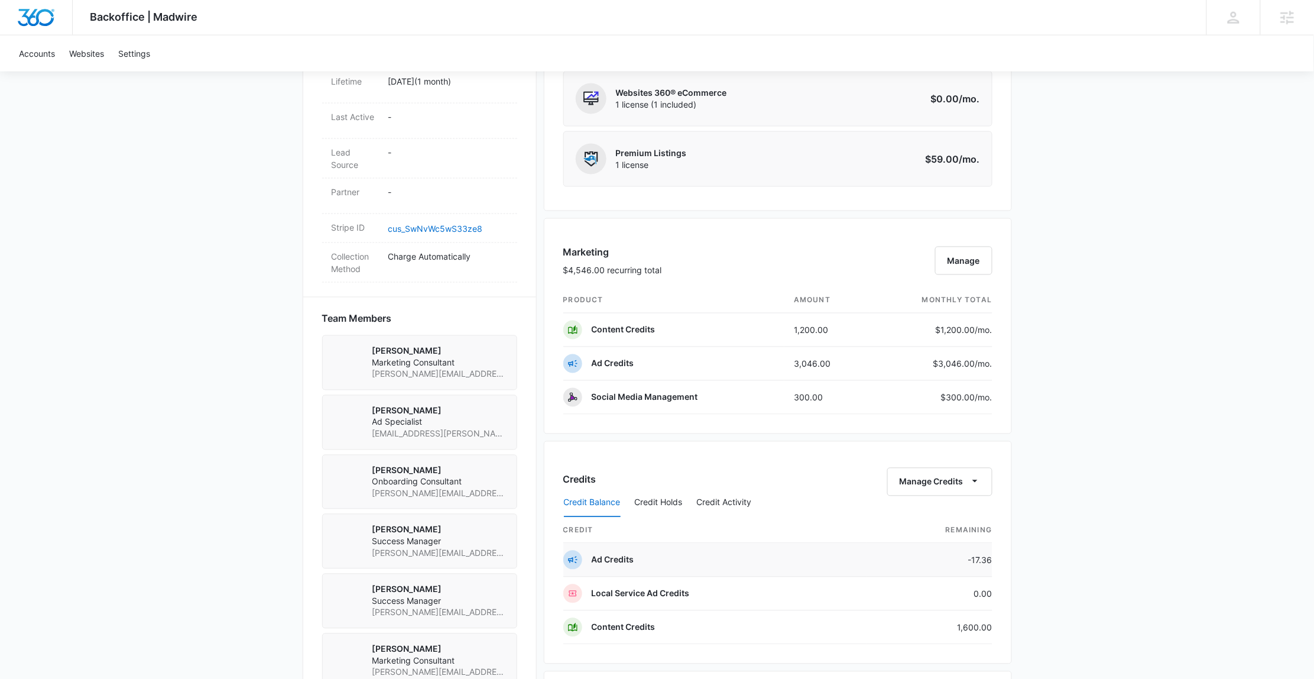
scroll to position [669, 0]
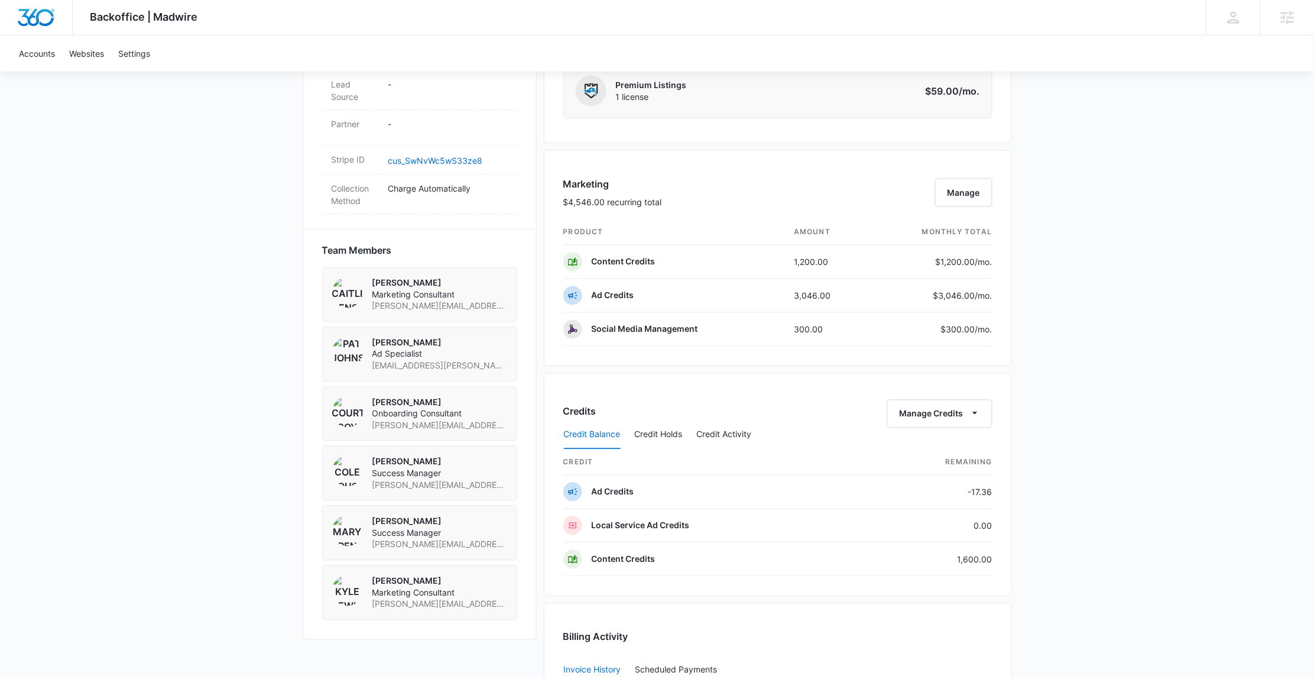
click at [125, 191] on div "Backoffice | Madwire Apps Settings Mary Brenton mary.brenton@madwire.com My Pro…" at bounding box center [657, 174] width 1314 height 1687
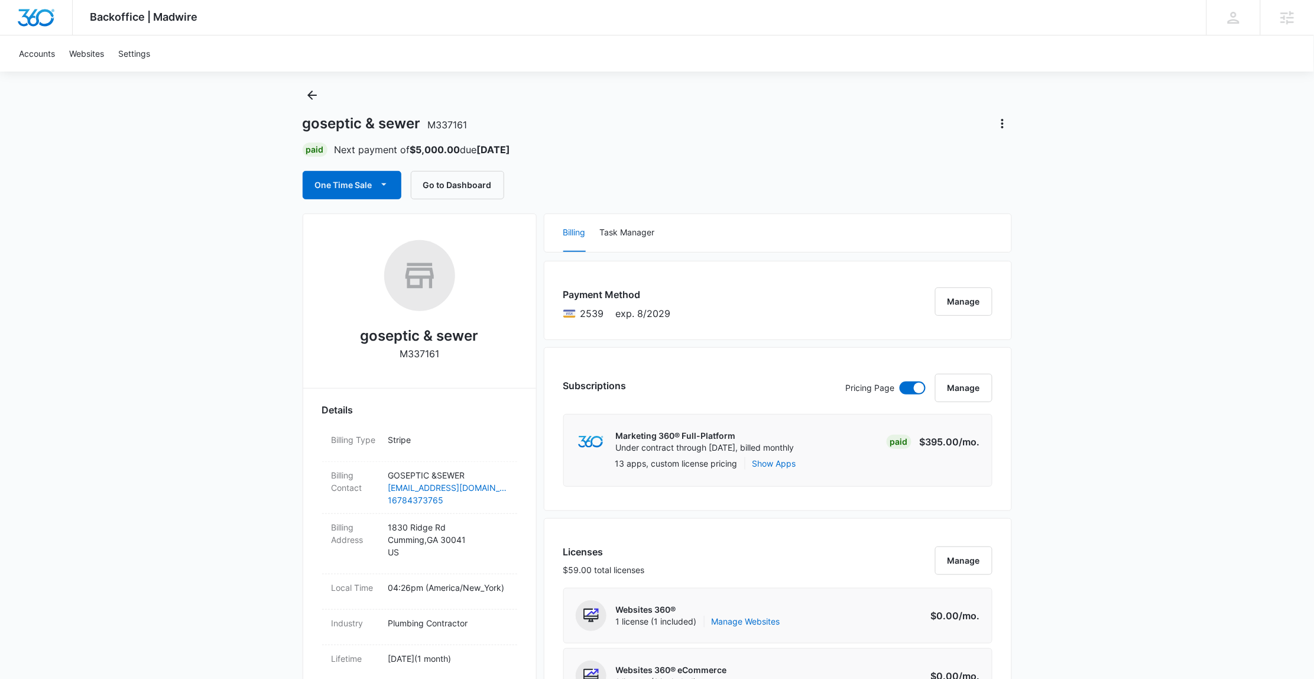
scroll to position [0, 0]
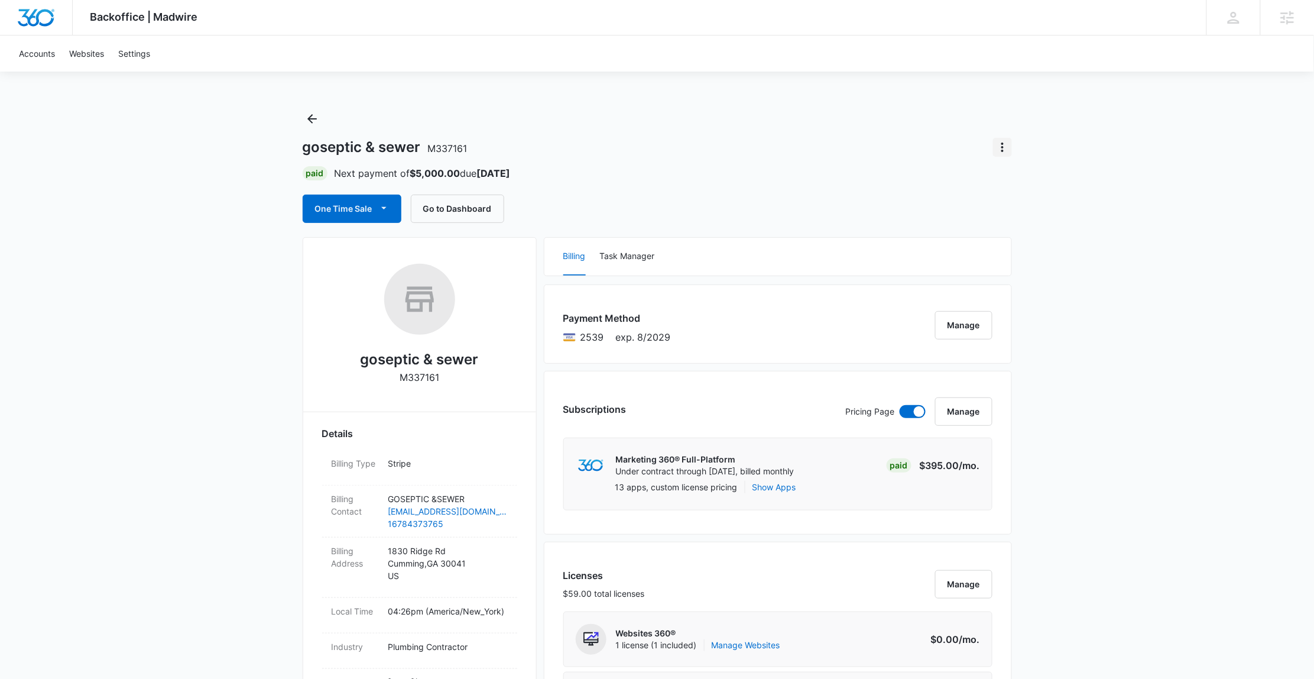
click at [1002, 146] on icon "Actions" at bounding box center [1002, 146] width 2 height 9
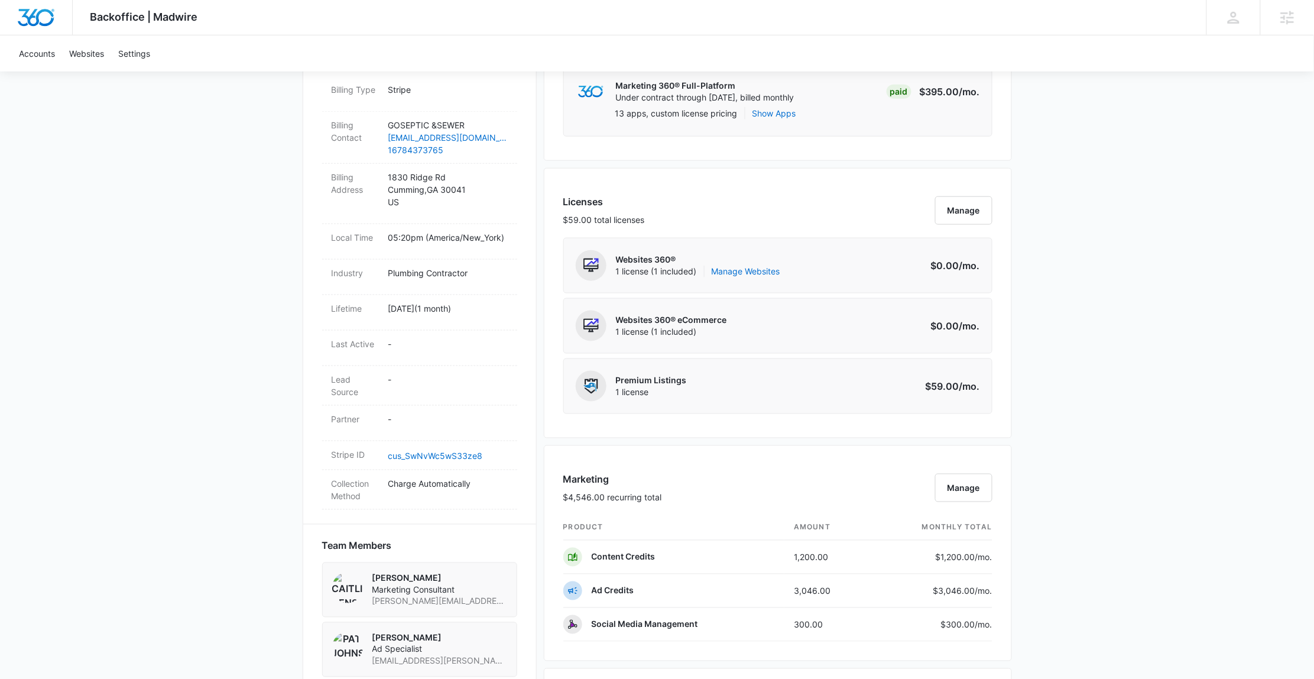
scroll to position [504, 0]
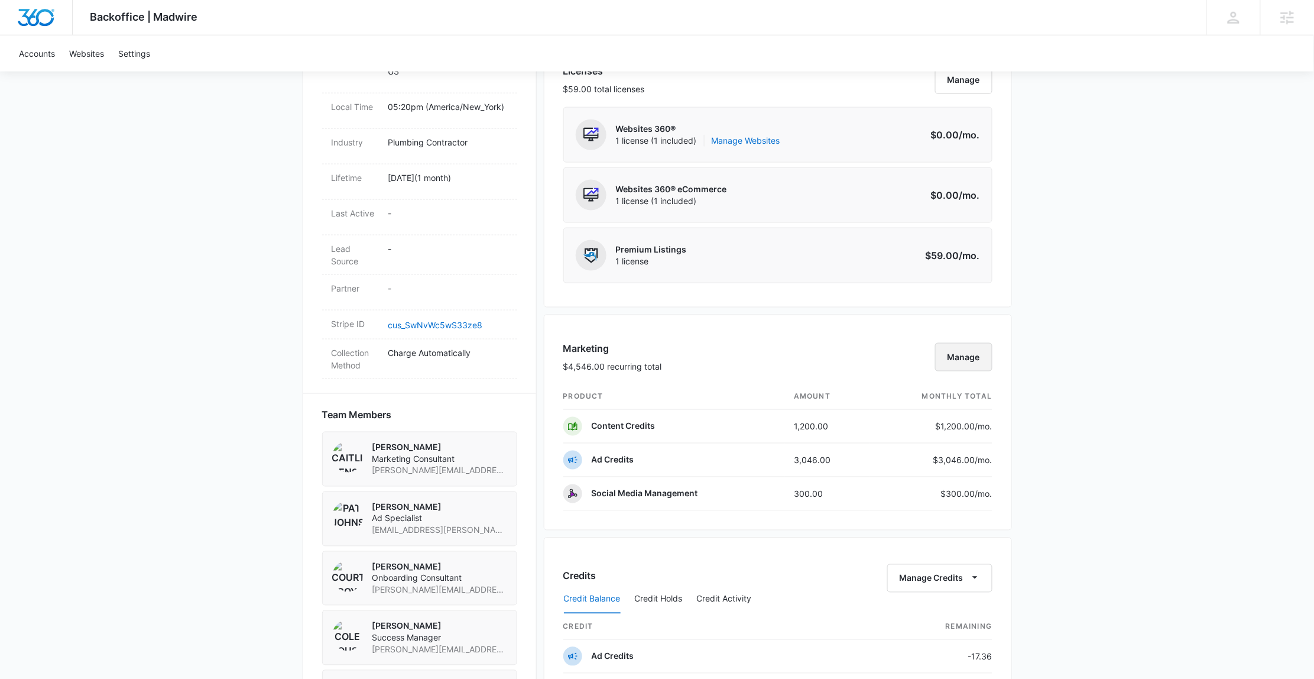
click at [956, 356] on button "Manage" at bounding box center [963, 357] width 57 height 28
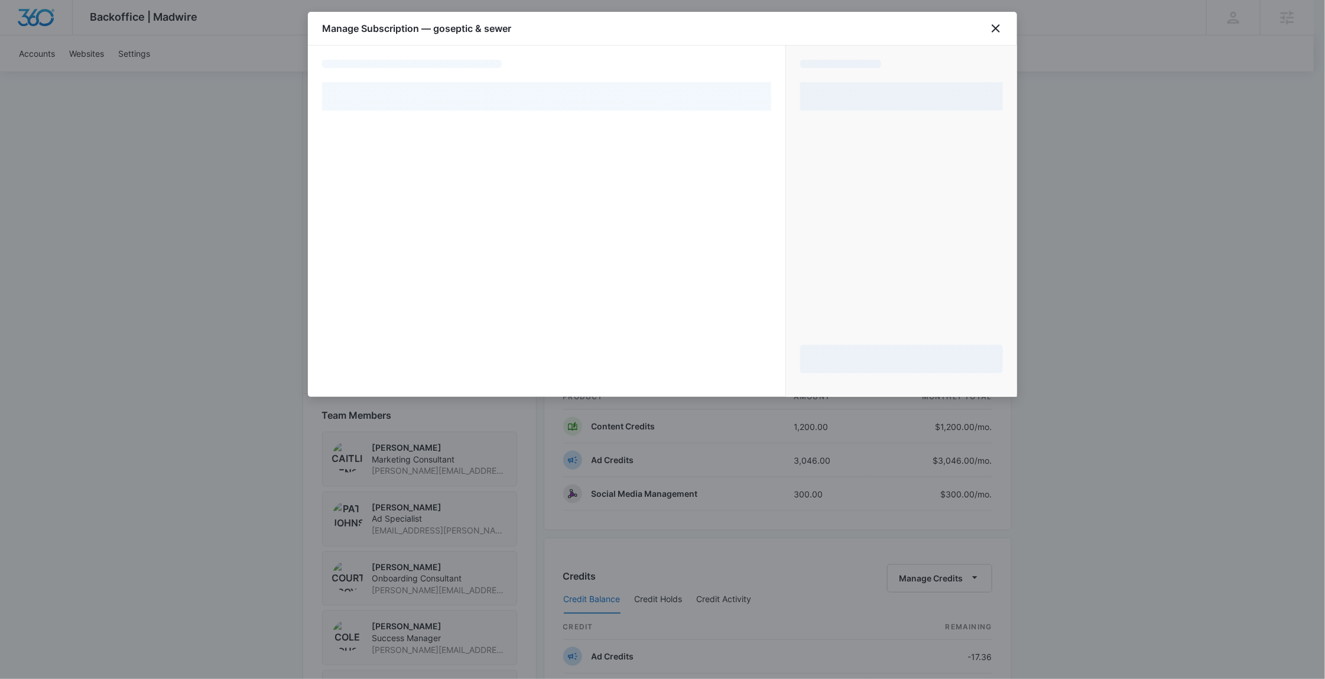
select select "pm_1S1U1lA4n8RTgNjU0h7UfMpo"
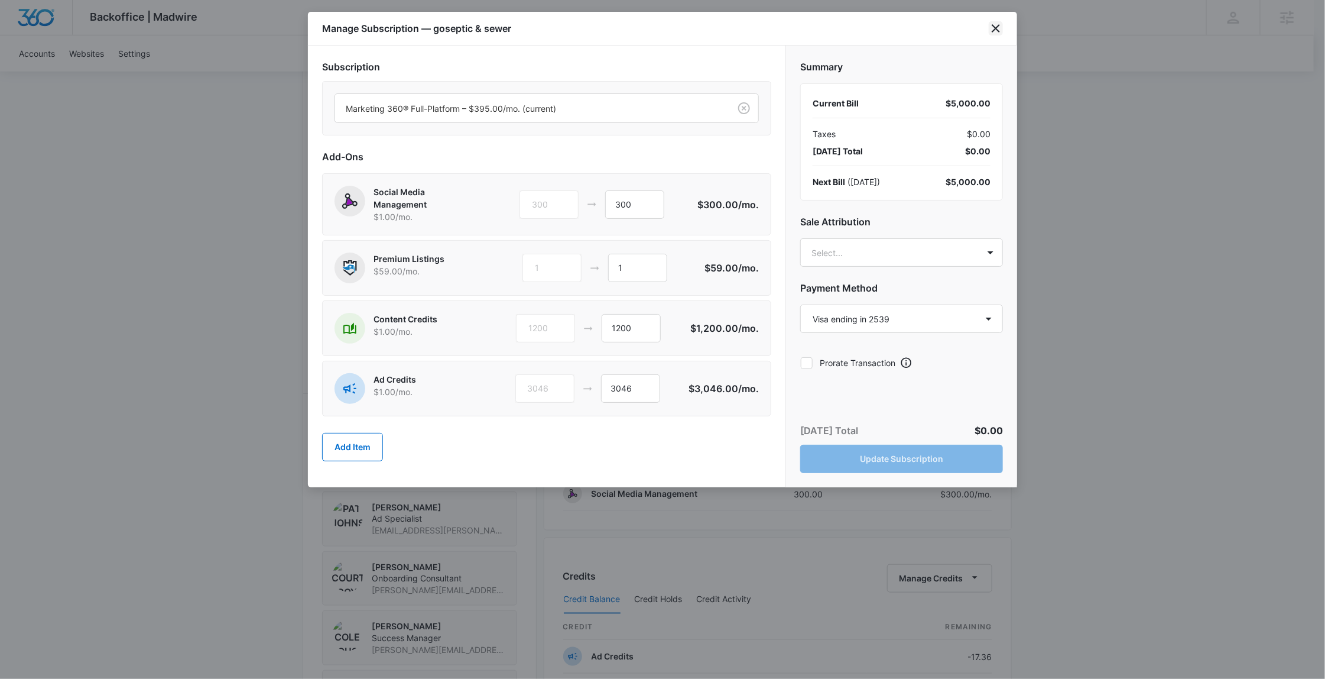
click at [994, 34] on icon "close" at bounding box center [996, 28] width 14 height 14
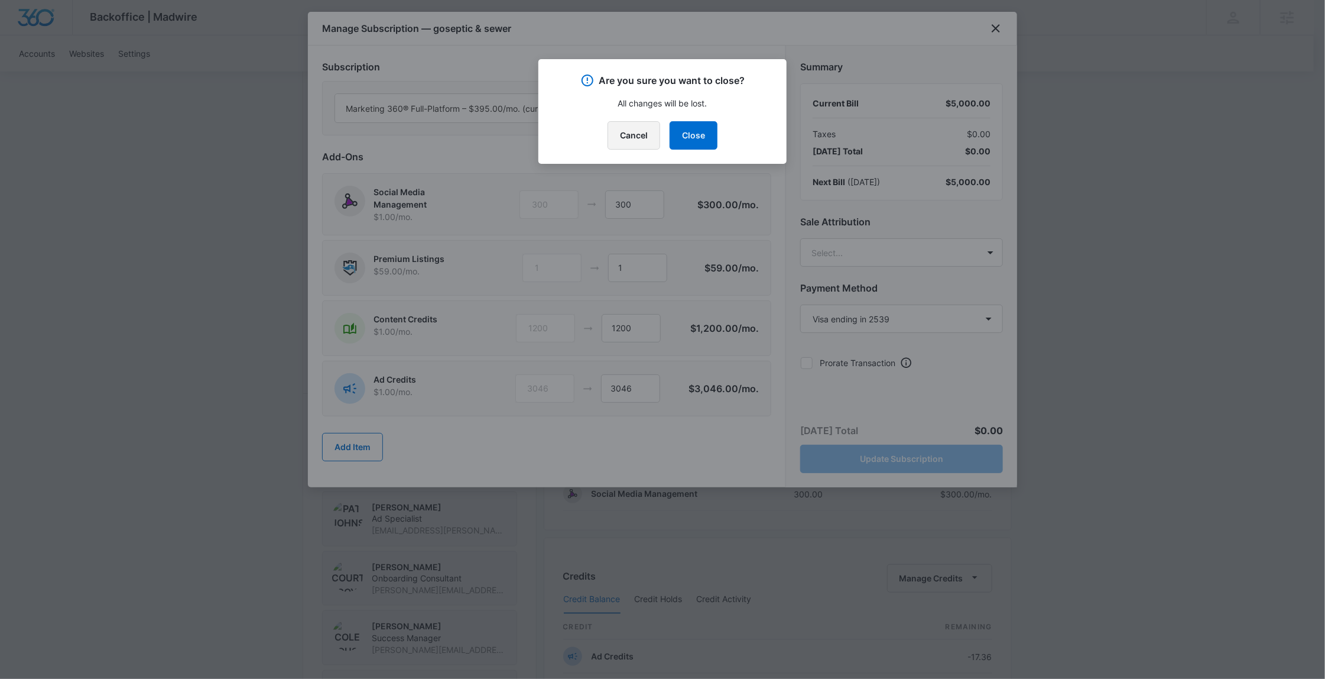
click at [619, 135] on button "Cancel" at bounding box center [634, 135] width 53 height 28
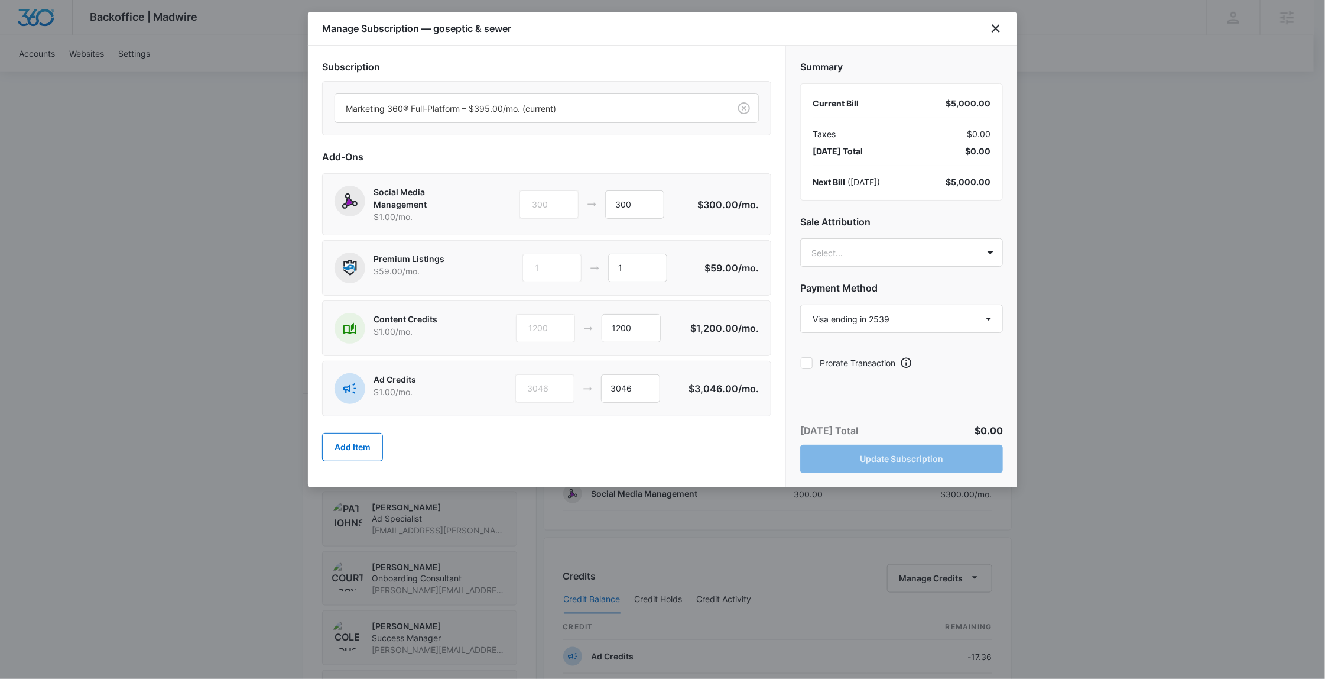
click at [1007, 27] on div "Manage Subscription — goseptic & sewer" at bounding box center [662, 29] width 709 height 34
click at [995, 28] on icon "close" at bounding box center [996, 28] width 14 height 14
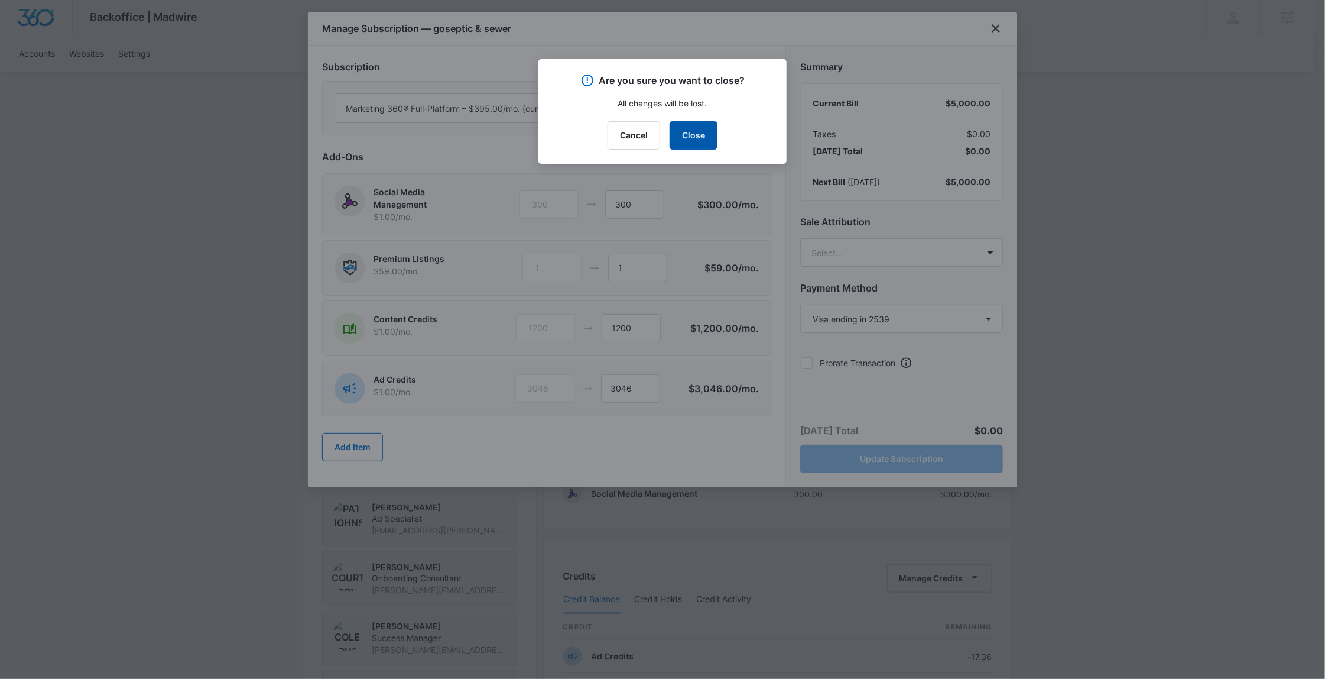
click at [701, 133] on button "Close" at bounding box center [694, 135] width 48 height 28
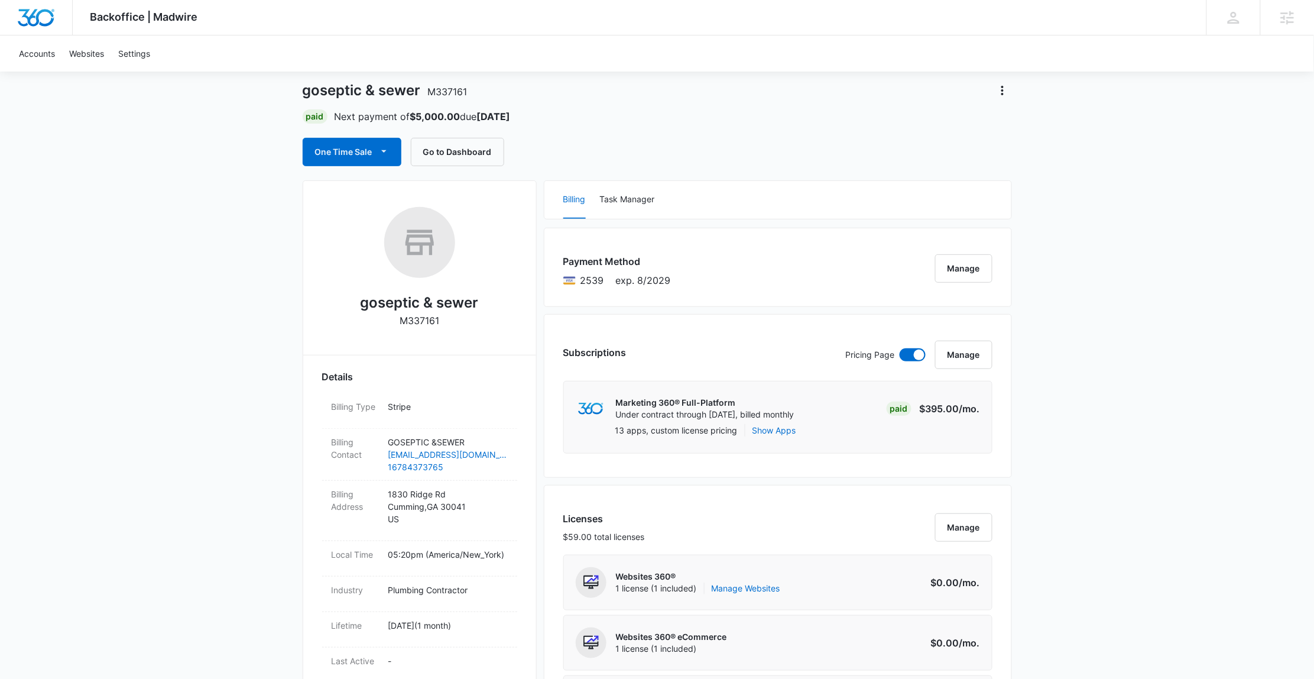
scroll to position [56, 0]
click at [355, 155] on button "One Time Sale" at bounding box center [352, 152] width 99 height 28
click at [397, 196] on div "Run One-Time Payment" at bounding box center [386, 192] width 137 height 12
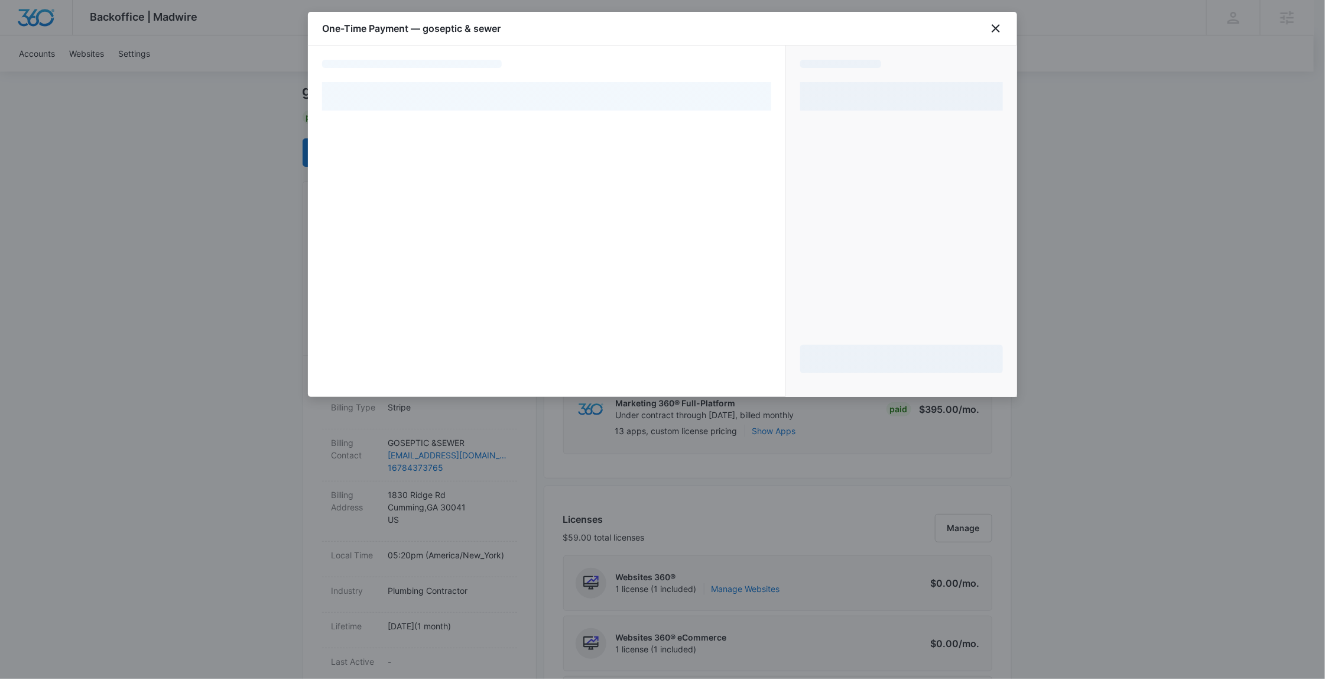
select select "pm_1S1U1lA4n8RTgNjU0h7UfMpo"
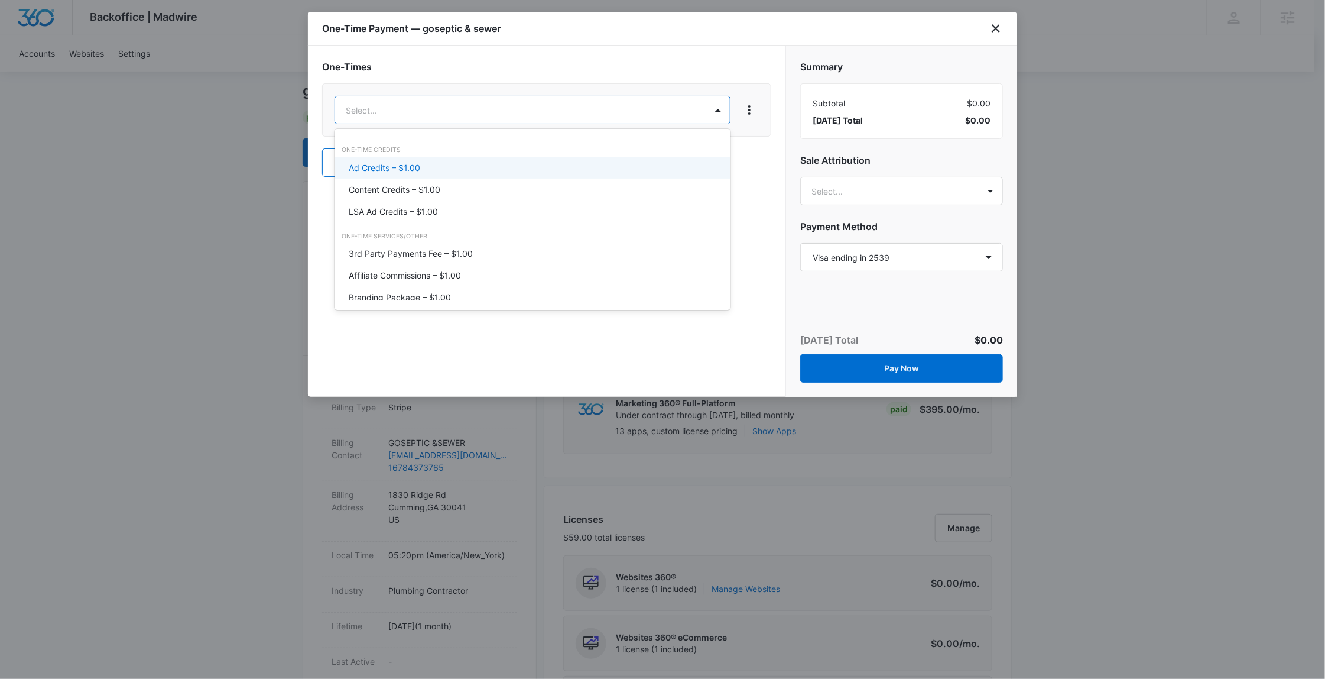
click at [397, 158] on div "Ad Credits – $1.00" at bounding box center [533, 168] width 396 height 22
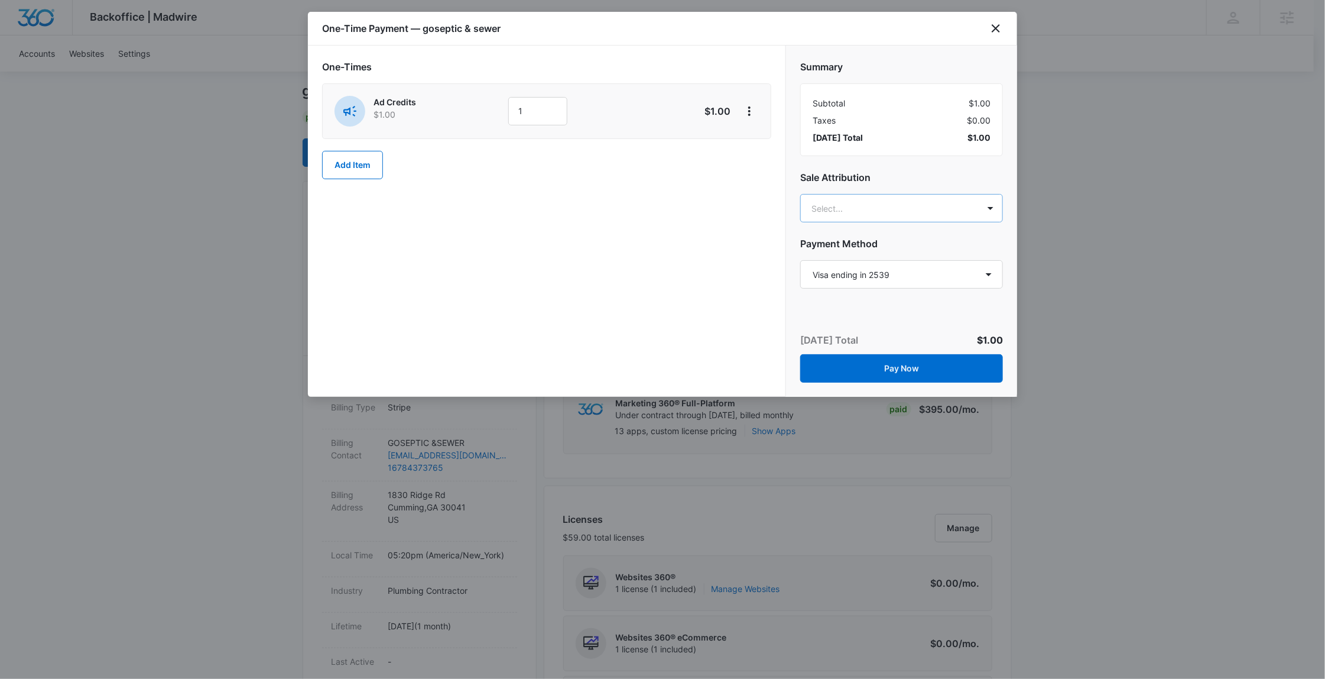
type input ","
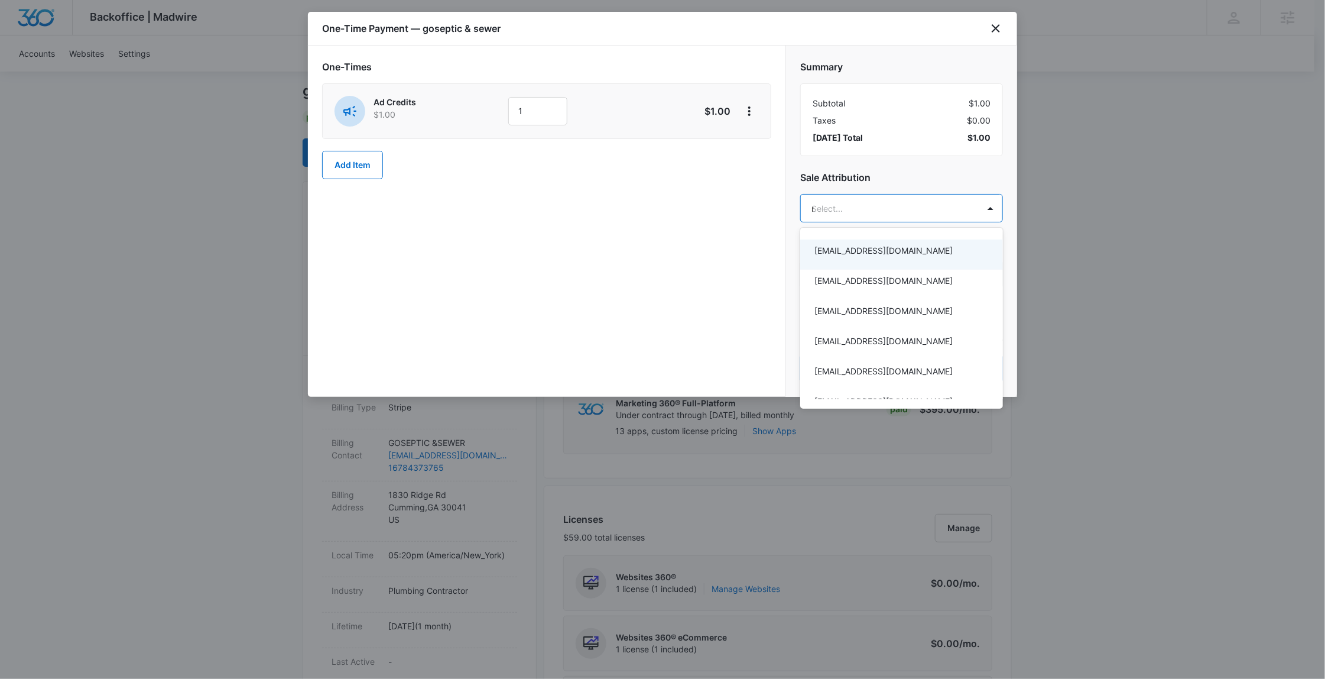
type input "mary"
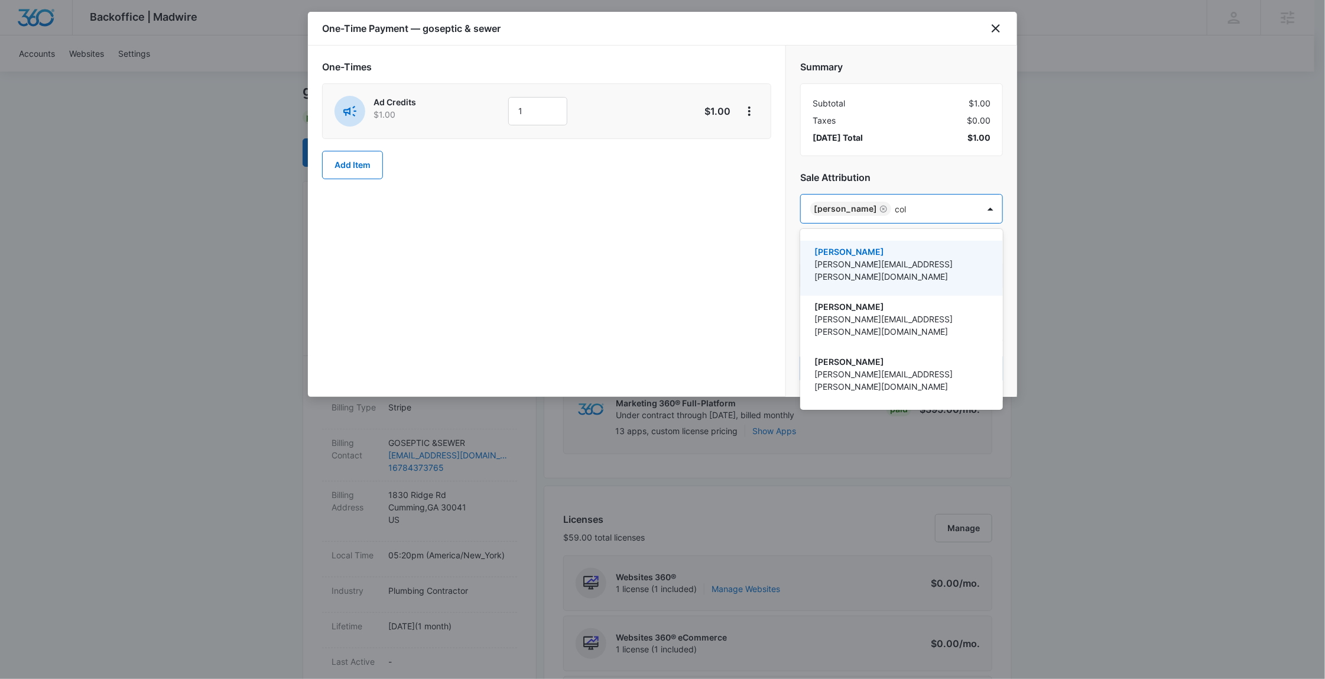
type input "cole"
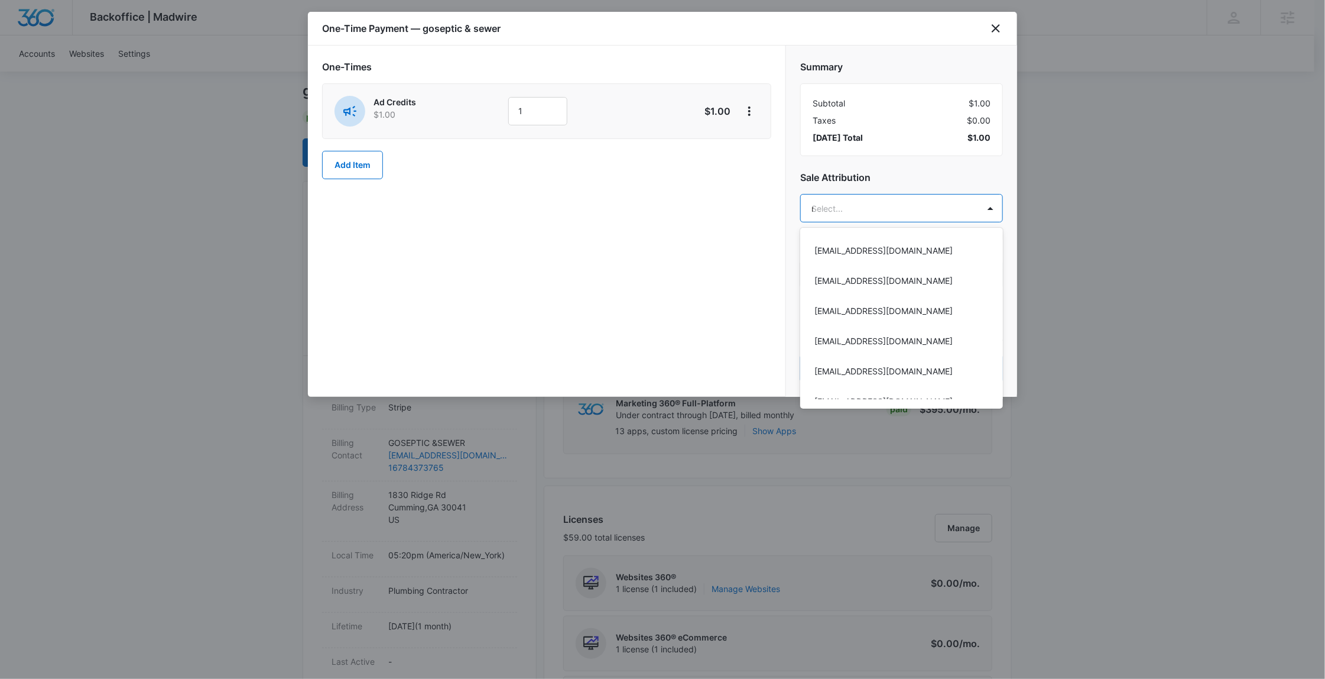
type input "mary"
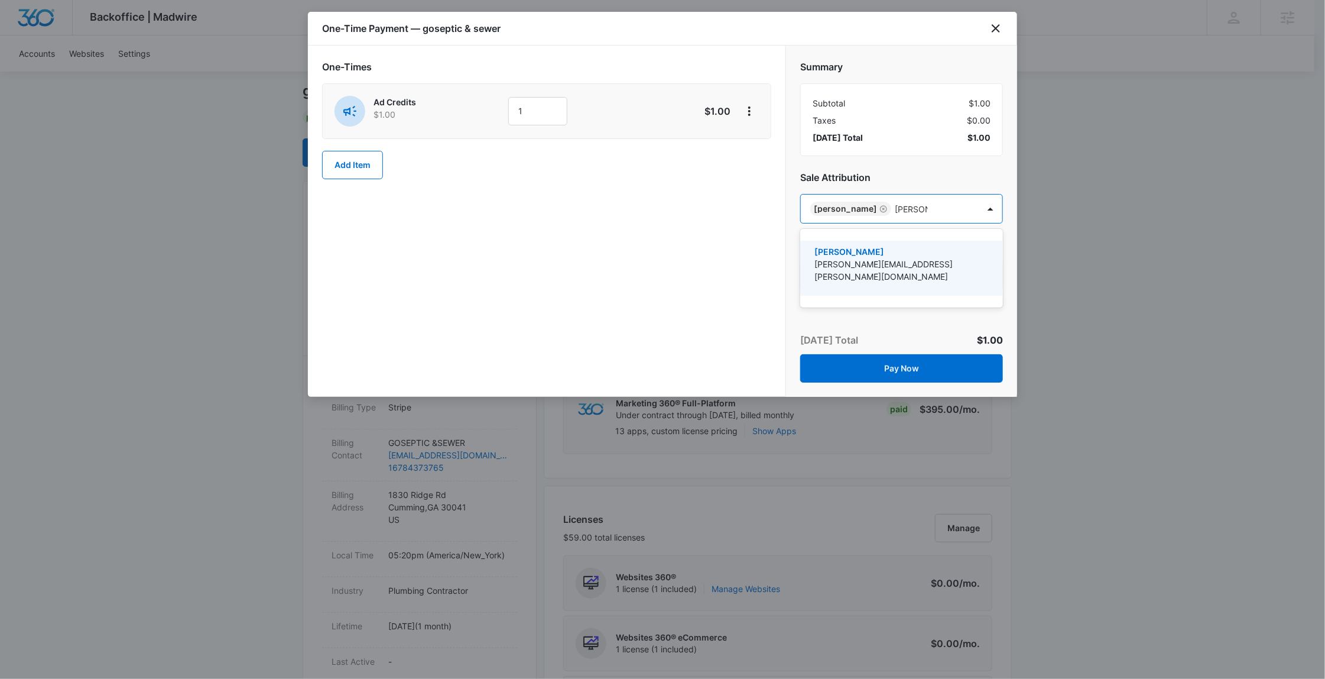
type input "cole rouse"
click at [862, 261] on p "Cole.Rouse@madwire.com" at bounding box center [901, 270] width 172 height 25
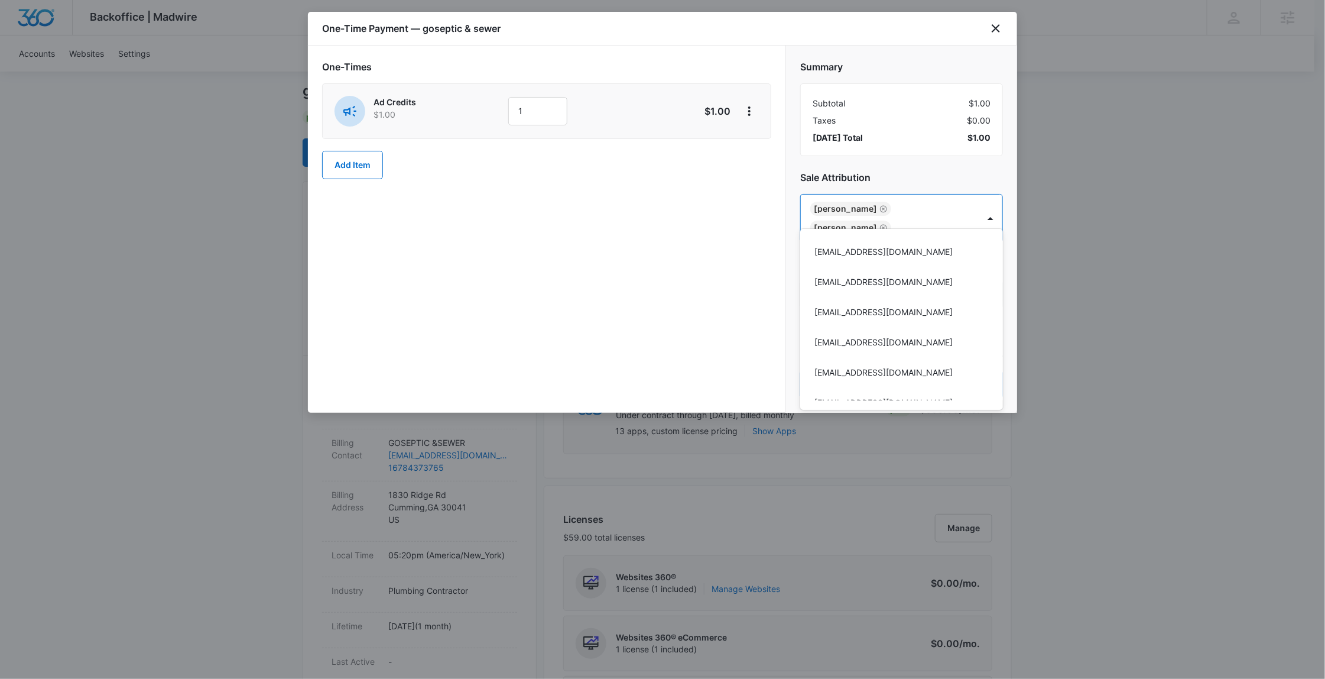
click at [718, 261] on div at bounding box center [662, 339] width 1325 height 679
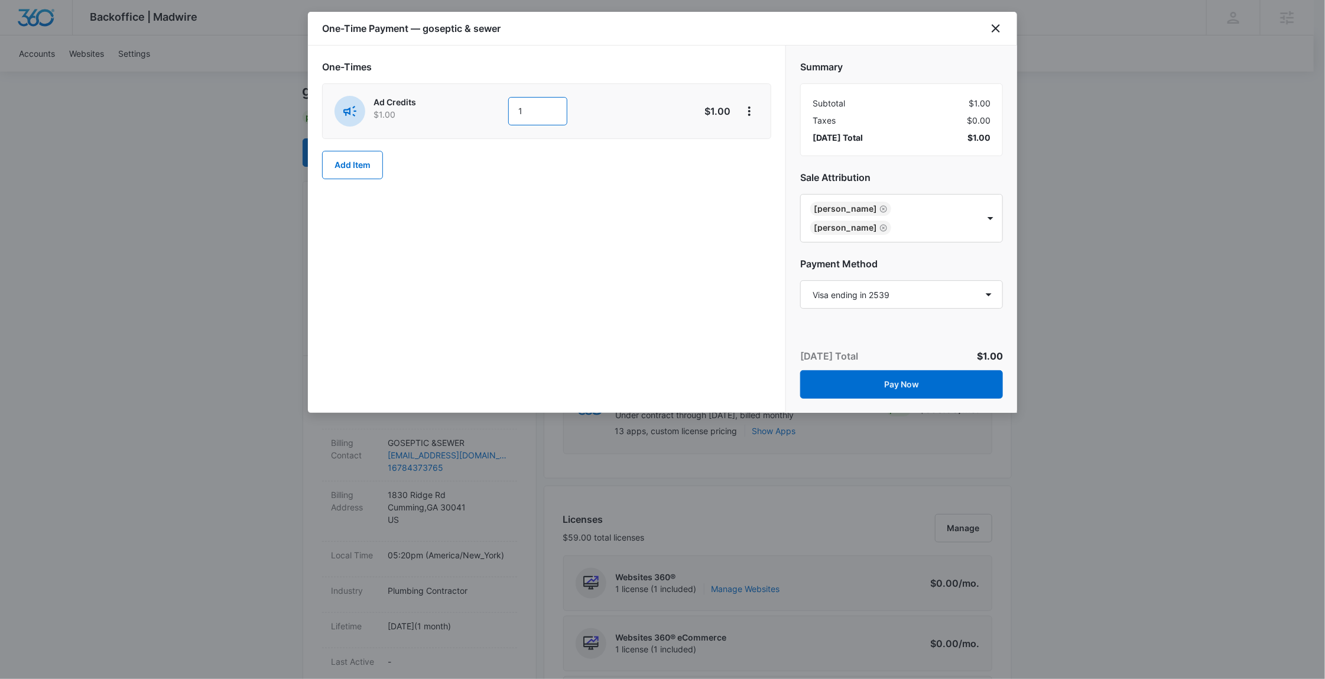
click at [535, 114] on input "1" at bounding box center [537, 111] width 59 height 28
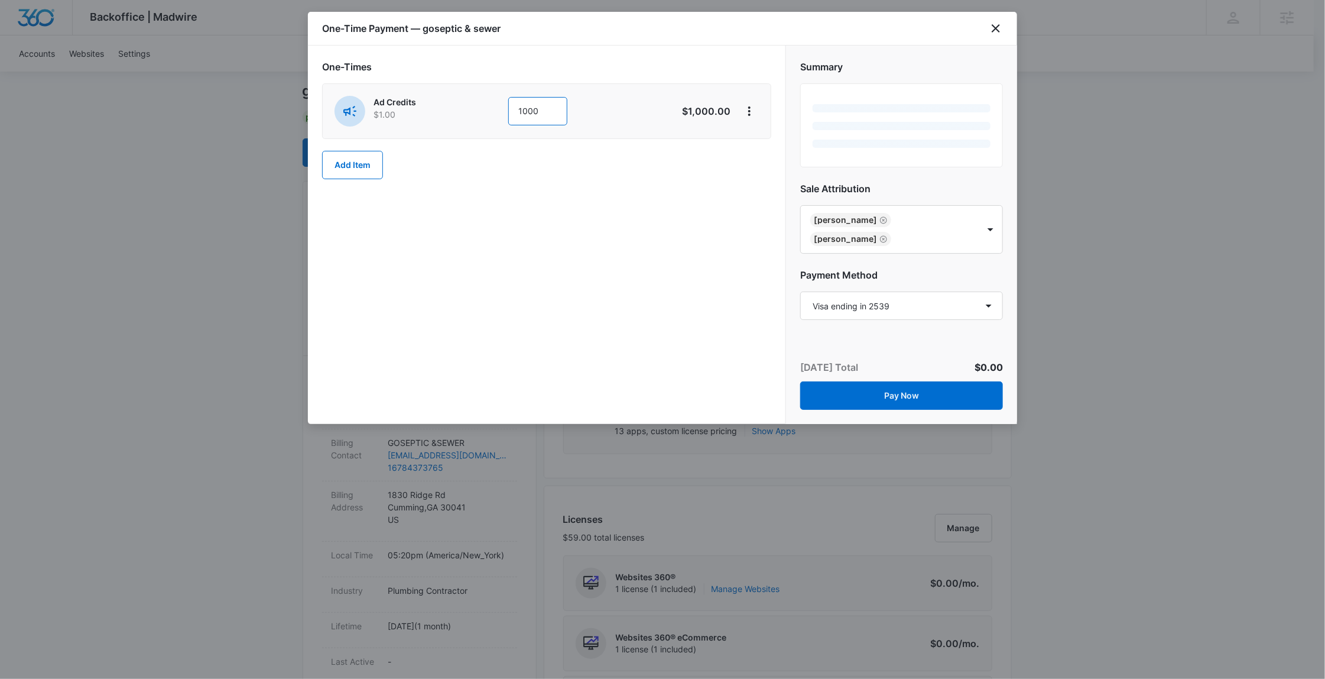
type input "1000"
click at [649, 217] on div "One-Times Ad Credits $1.00 1000 $1,000.00 Add Item" at bounding box center [547, 235] width 478 height 378
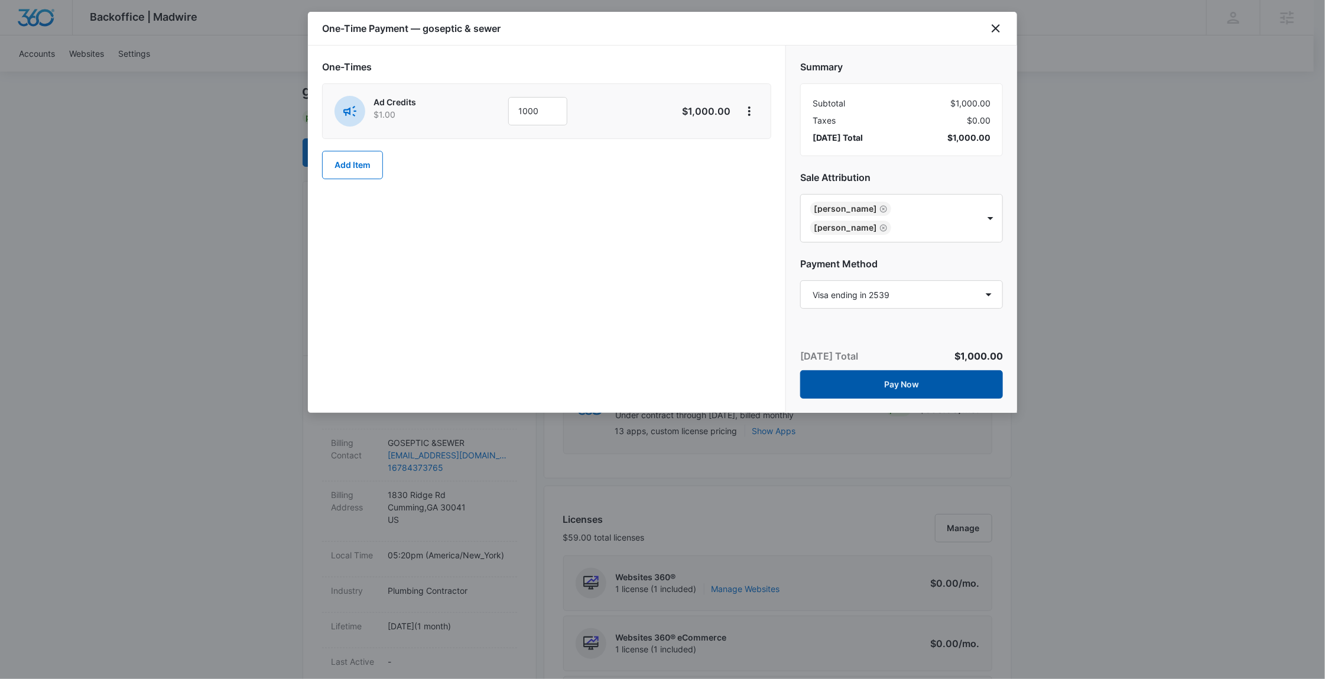
click at [943, 370] on button "Pay Now" at bounding box center [901, 384] width 203 height 28
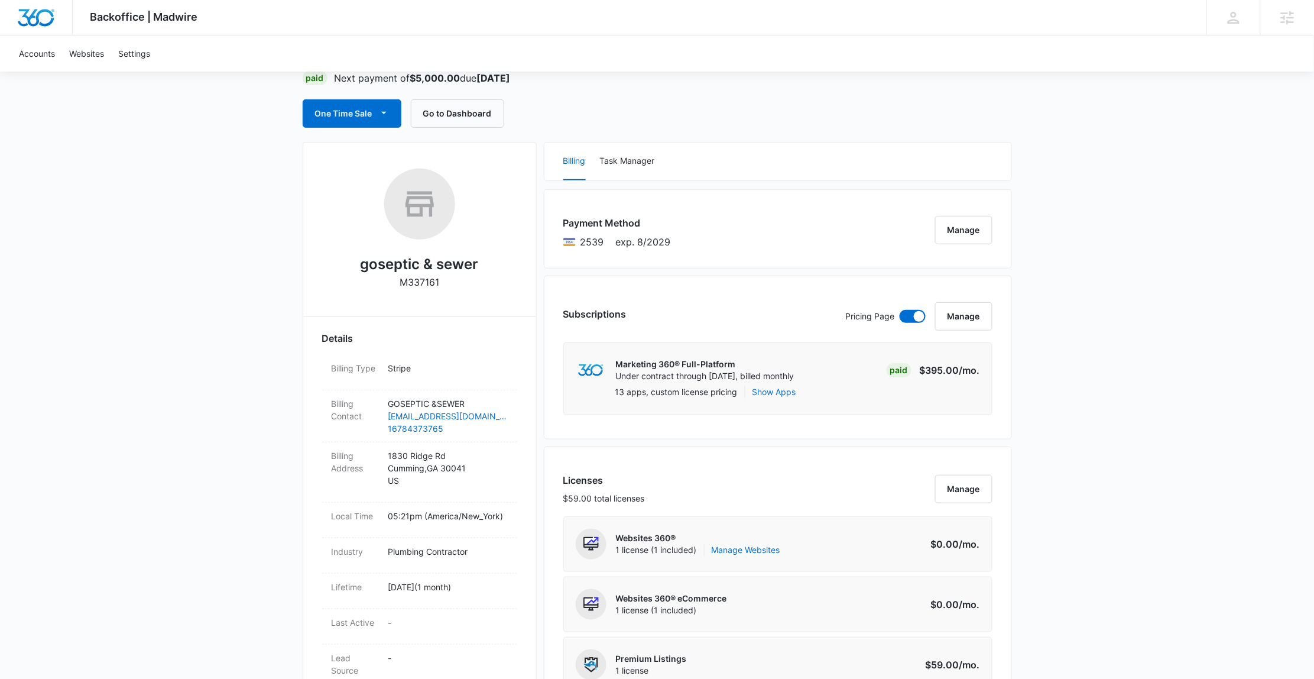
scroll to position [0, 0]
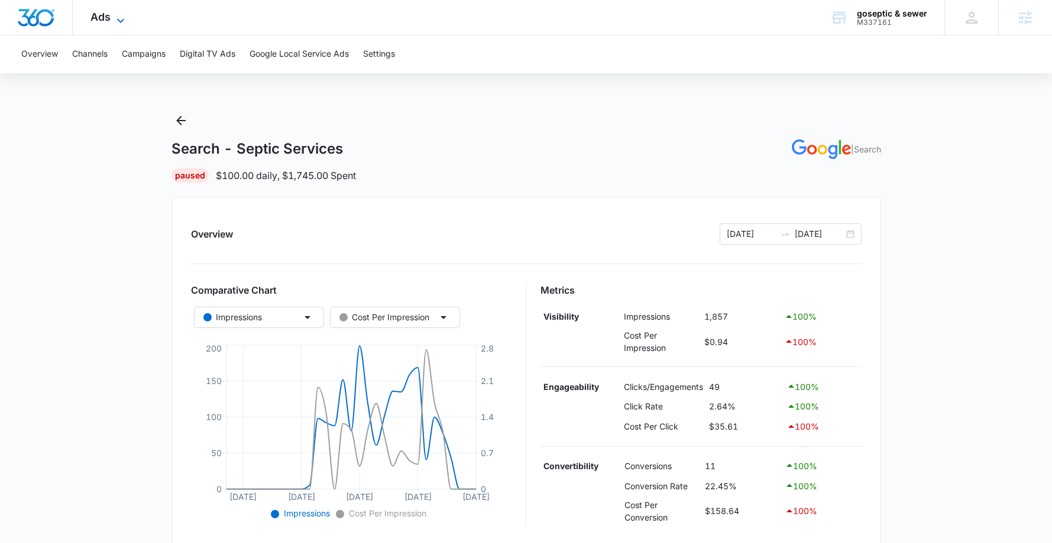
click at [117, 20] on icon at bounding box center [120, 21] width 14 height 14
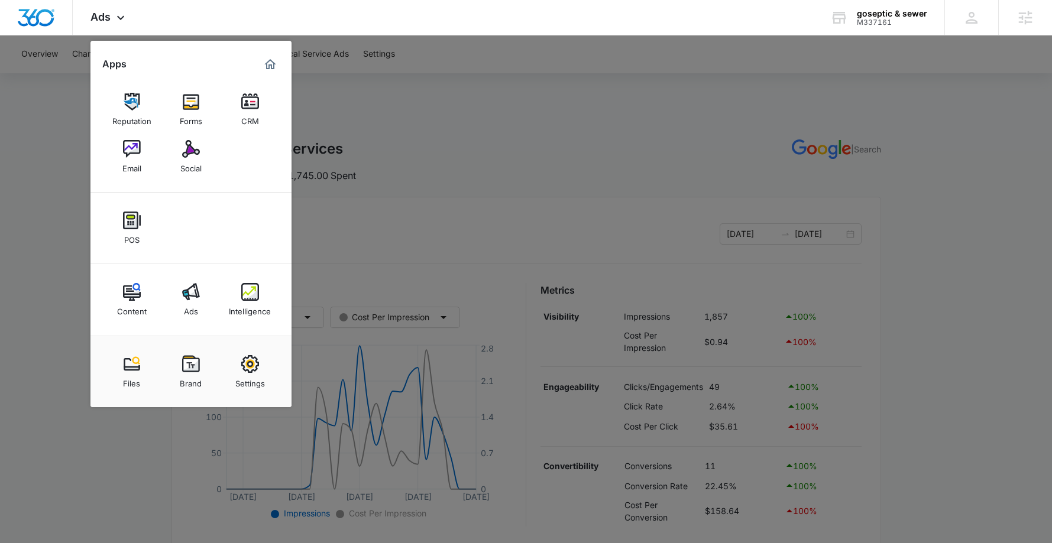
click at [580, 226] on div at bounding box center [526, 271] width 1052 height 543
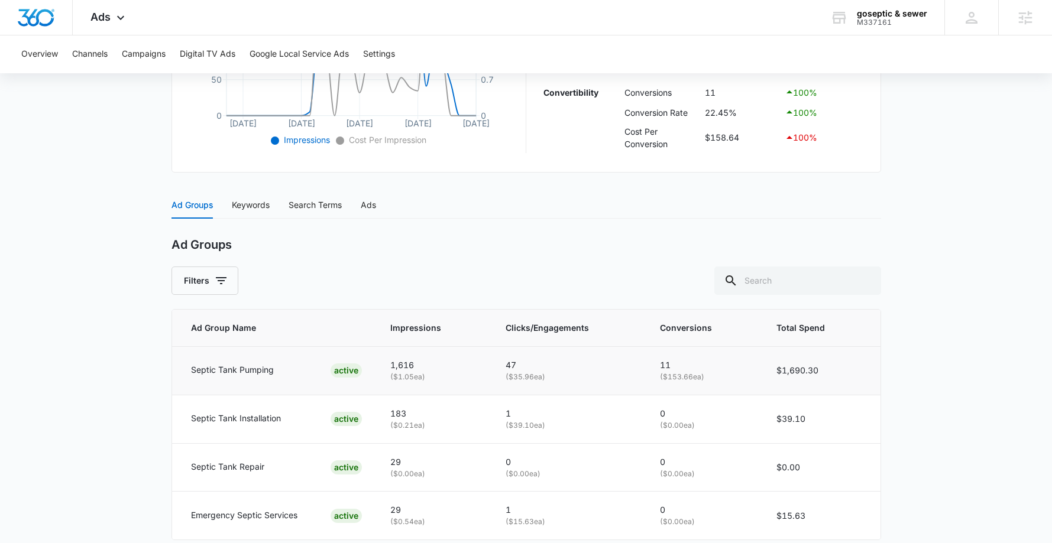
scroll to position [426, 0]
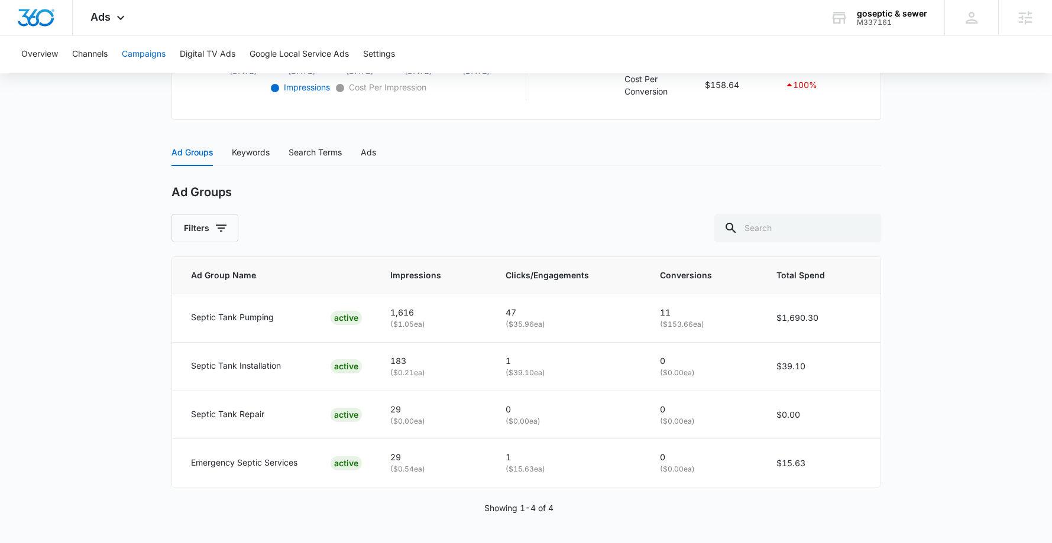
click at [152, 51] on button "Campaigns" at bounding box center [144, 54] width 44 height 38
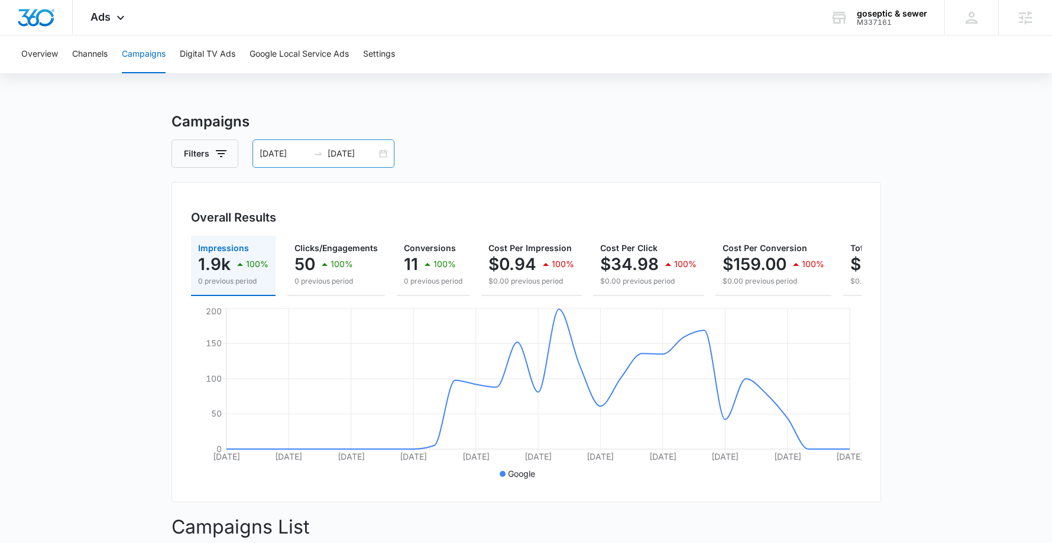
click at [289, 150] on input "[DATE]" at bounding box center [283, 153] width 49 height 13
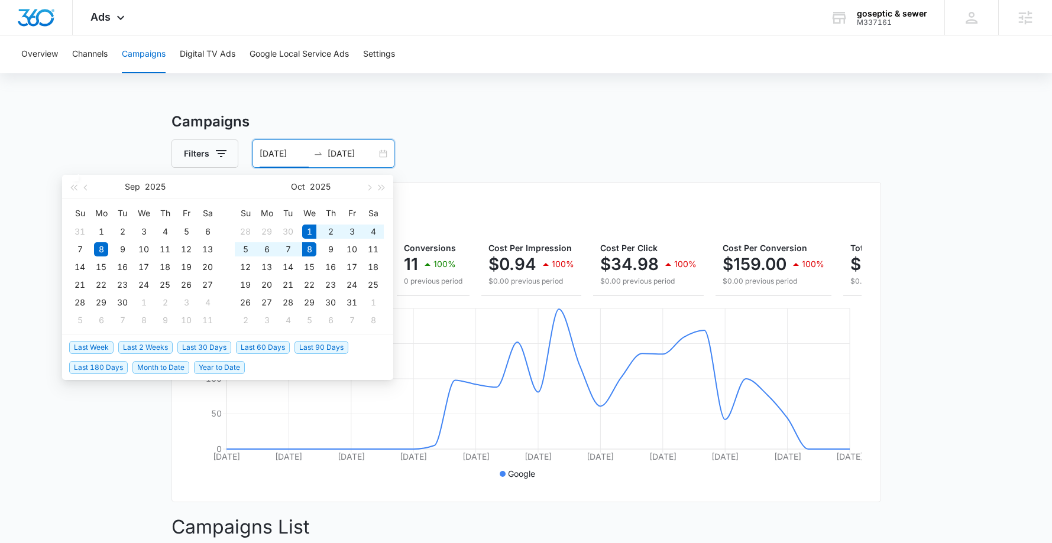
click at [99, 345] on span "Last Week" at bounding box center [91, 347] width 44 height 13
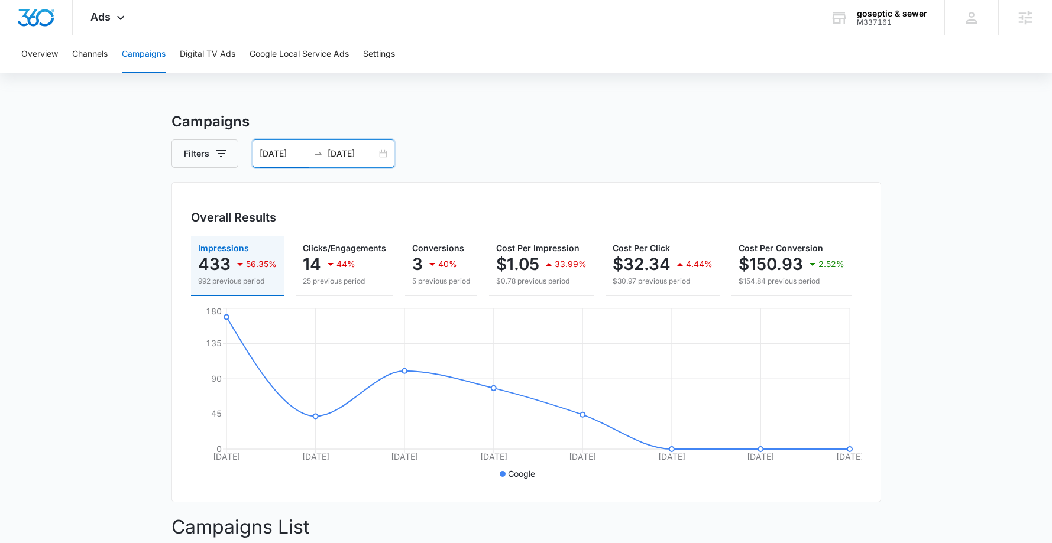
click at [301, 151] on input "[DATE]" at bounding box center [283, 153] width 49 height 13
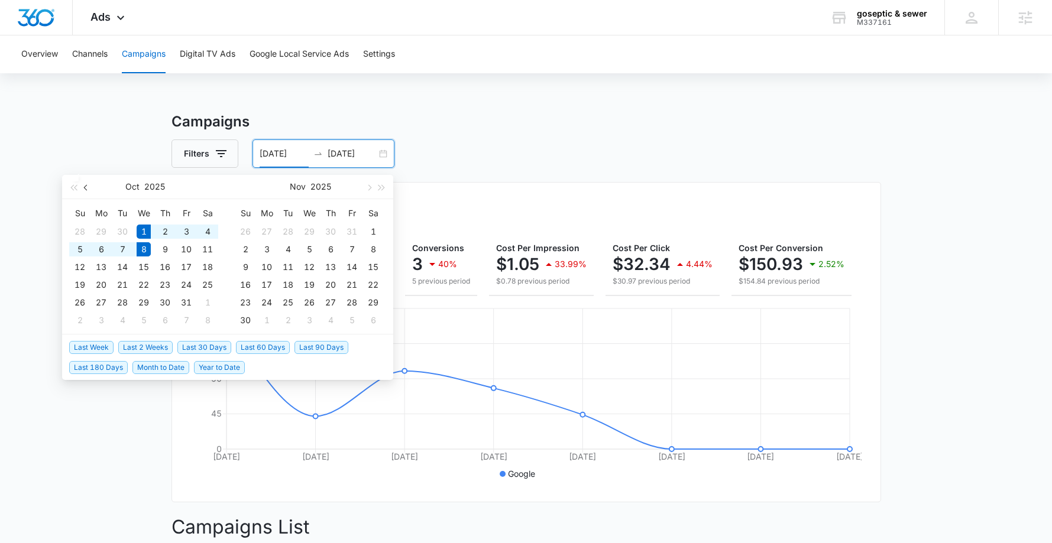
click at [87, 183] on button "button" at bounding box center [86, 187] width 13 height 24
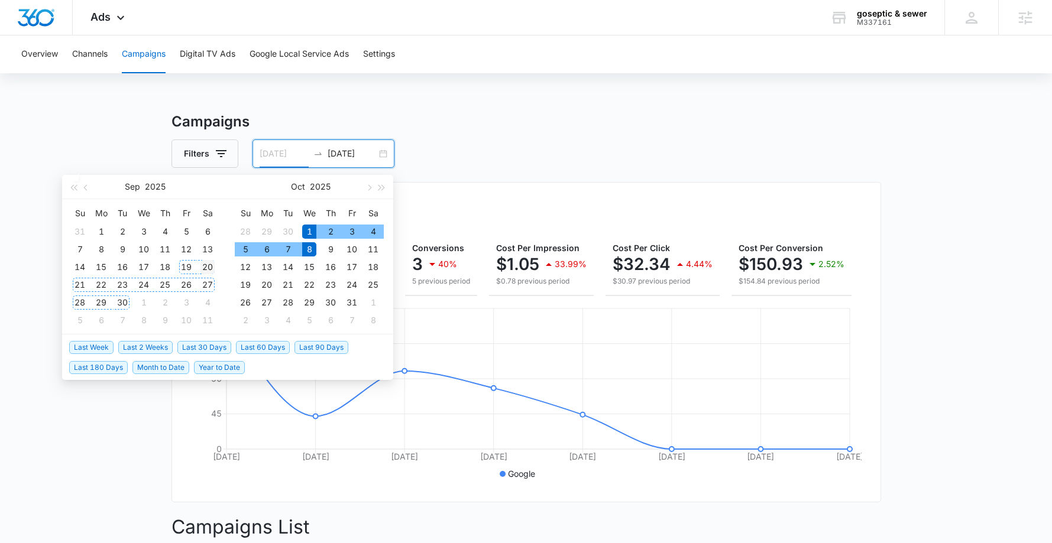
type input "[DATE]"
click at [213, 268] on div "20" at bounding box center [207, 267] width 14 height 14
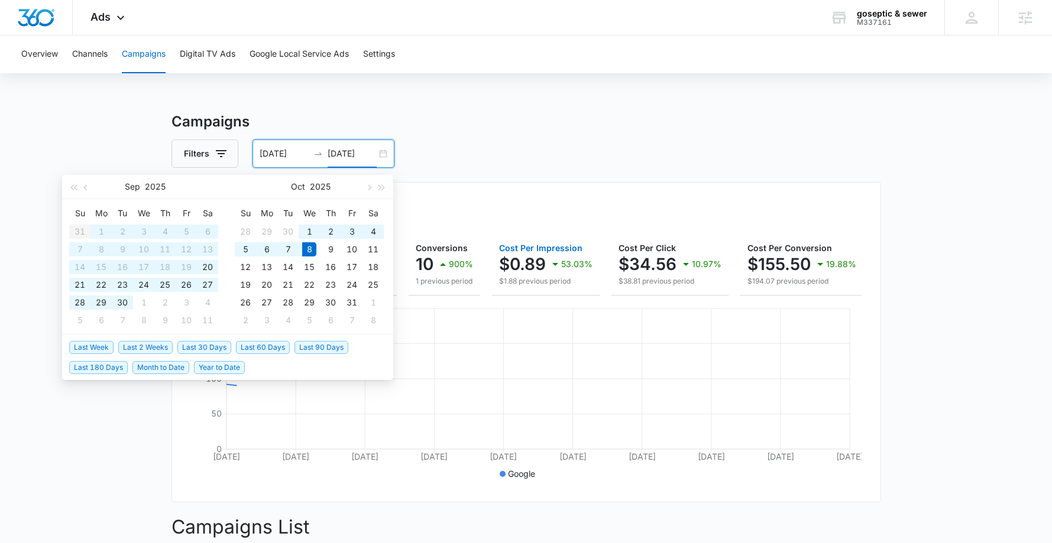
type input "[DATE]"
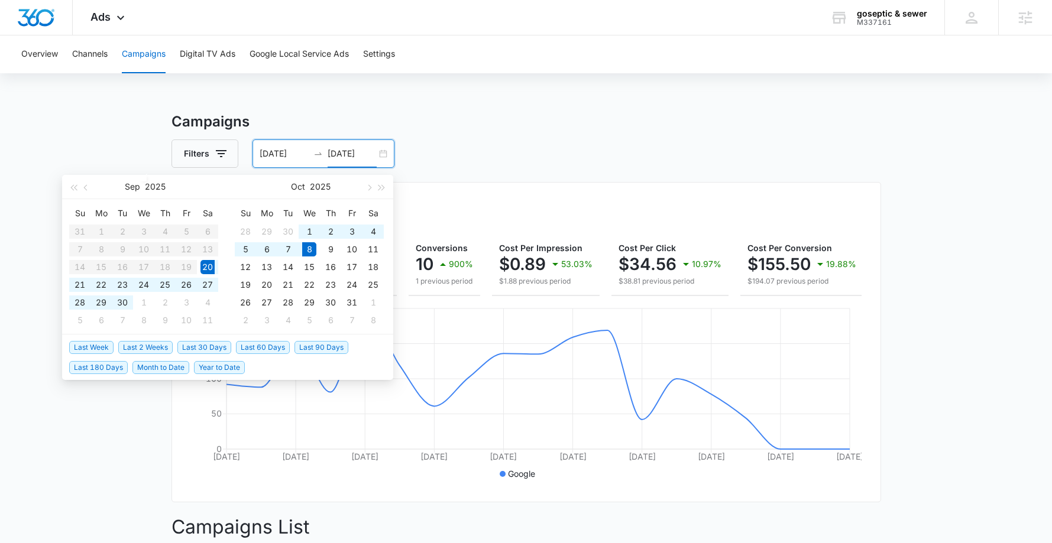
click at [70, 482] on main "Campaigns Filters [DATE] [DATE] Overall Results Impressions 1.8k 1605.8% 103 pr…" at bounding box center [526, 477] width 1052 height 732
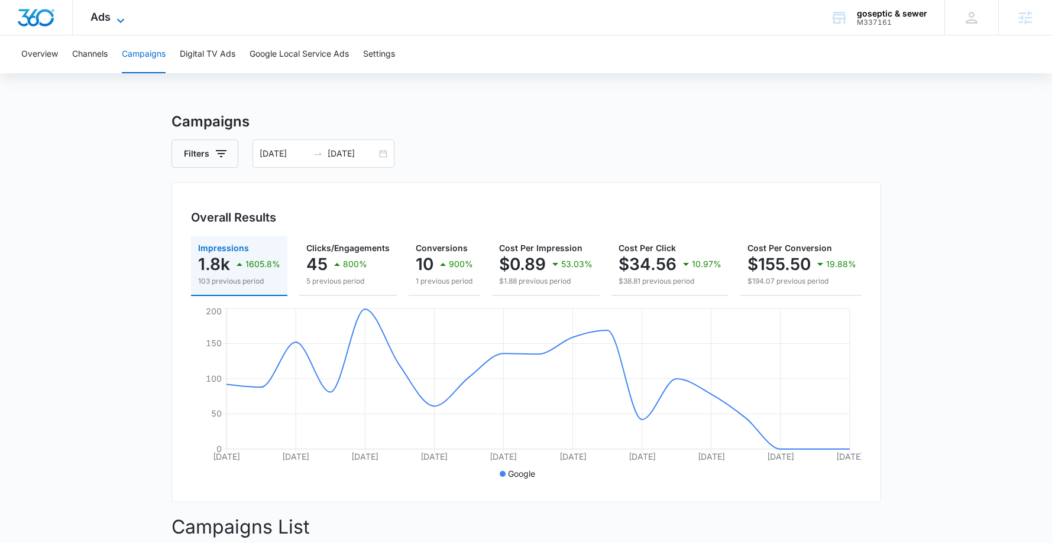
click at [121, 19] on icon at bounding box center [120, 21] width 14 height 14
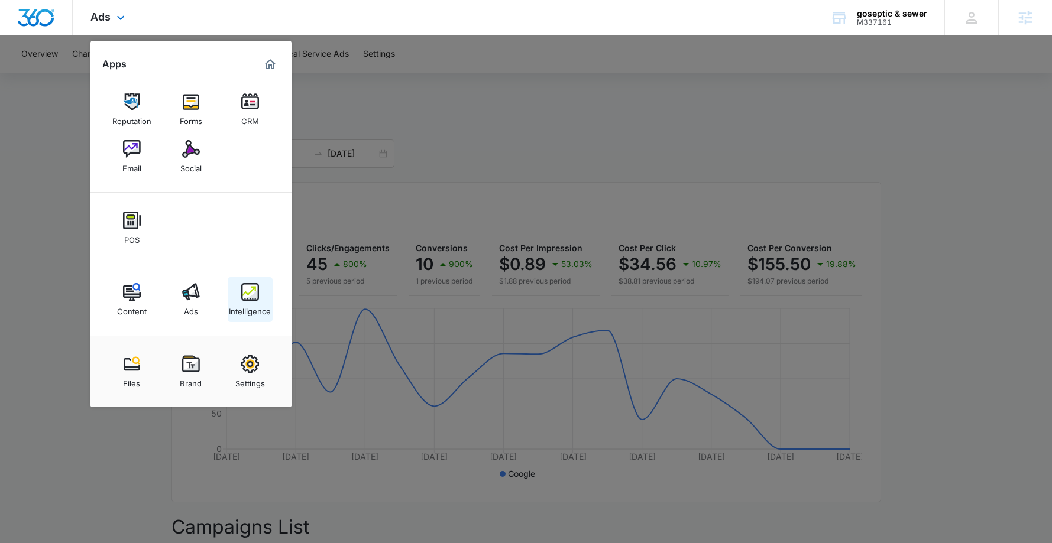
click at [246, 307] on div "Intelligence" at bounding box center [250, 308] width 42 height 15
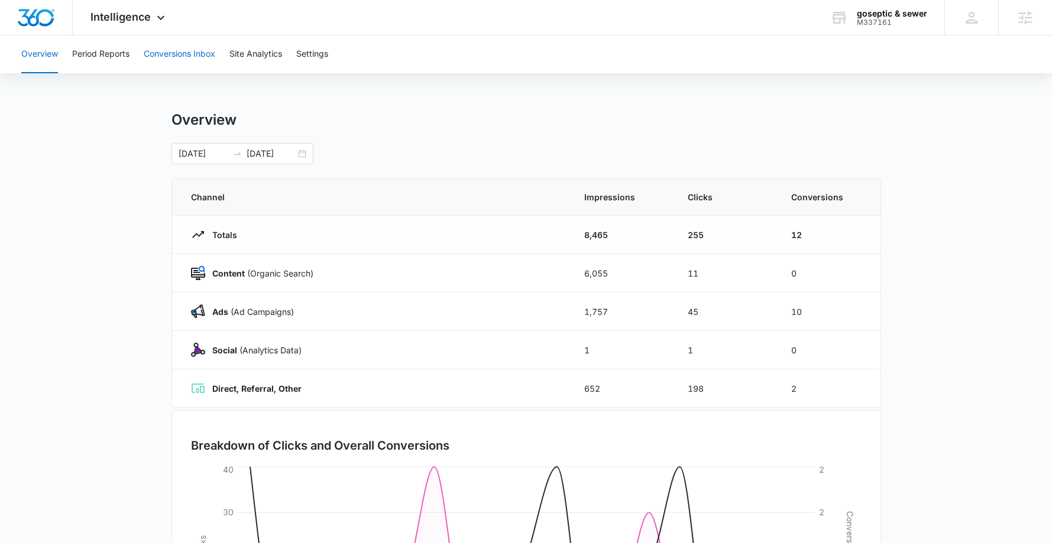
click at [179, 54] on button "Conversions Inbox" at bounding box center [180, 54] width 72 height 38
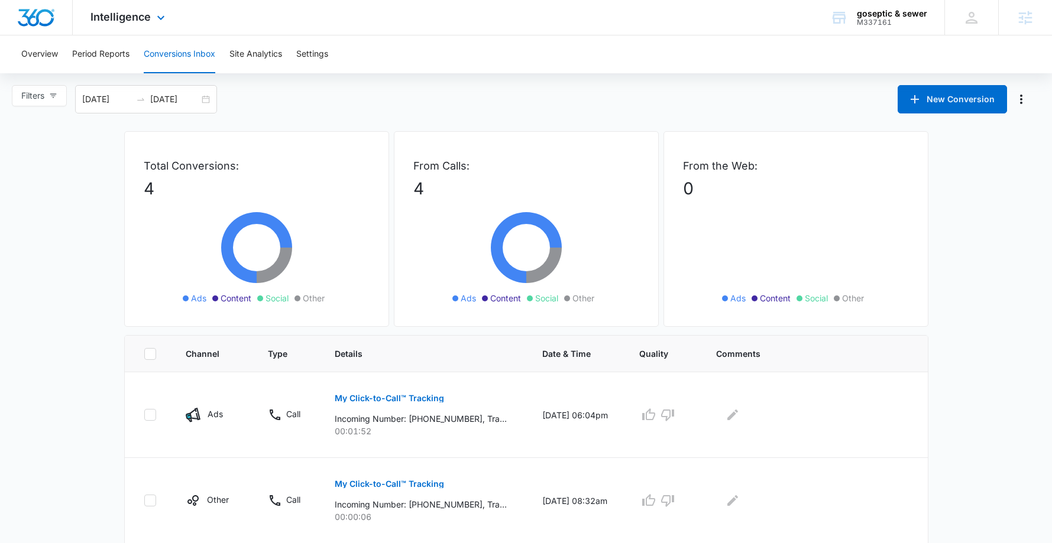
click at [134, 7] on div "Intelligence Apps Reputation Forms CRM Email Social POS Content Ads Intelligenc…" at bounding box center [129, 17] width 113 height 35
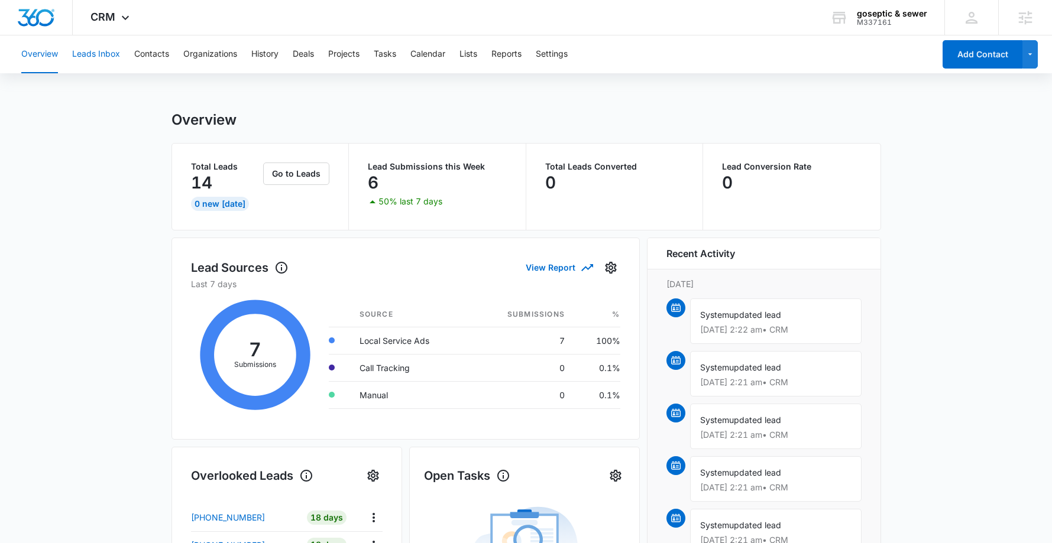
click at [115, 50] on button "Leads Inbox" at bounding box center [96, 54] width 48 height 38
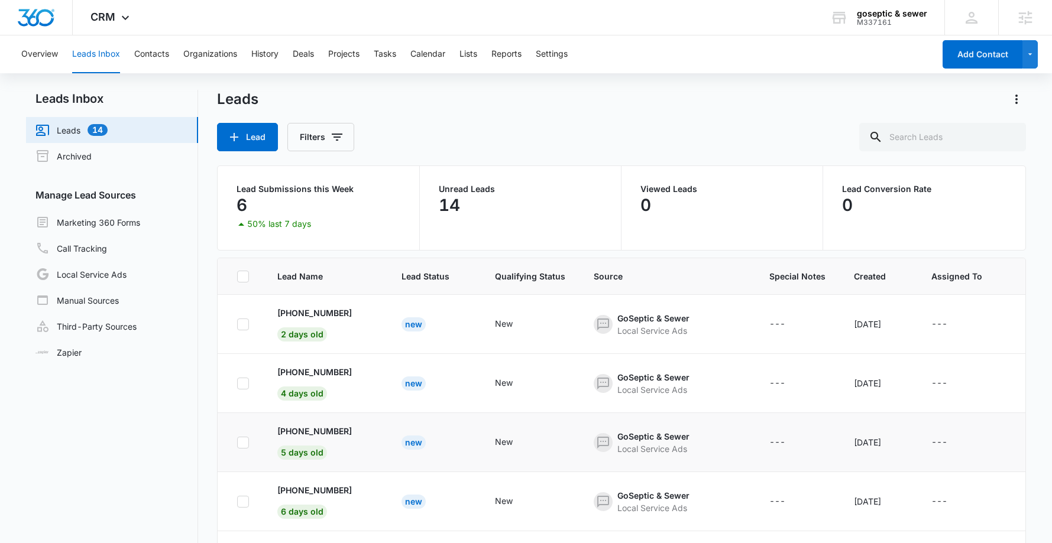
click at [223, 454] on td at bounding box center [241, 442] width 46 height 59
click at [105, 12] on span "CRM" at bounding box center [102, 17] width 25 height 12
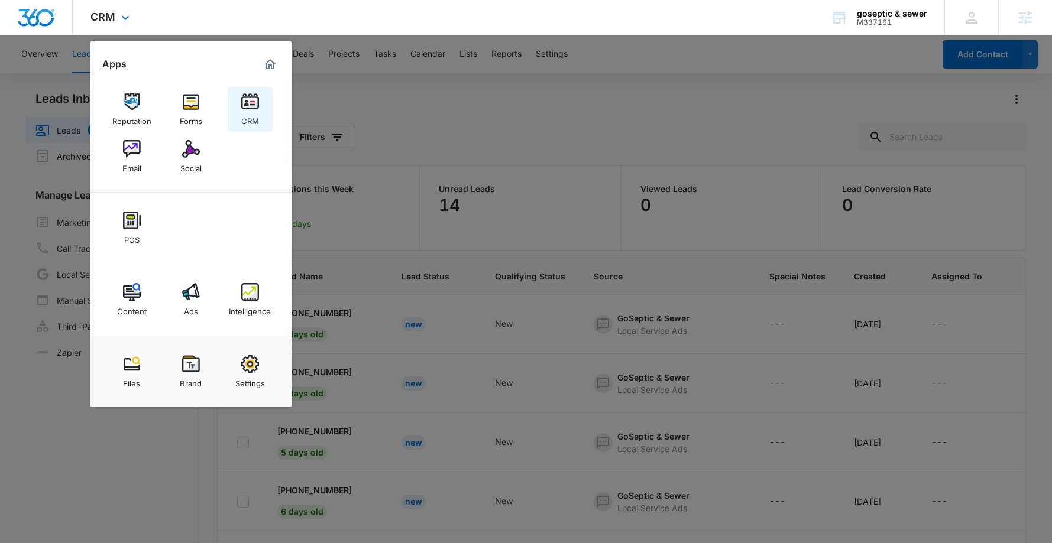
click at [241, 122] on div "CRM" at bounding box center [250, 118] width 18 height 15
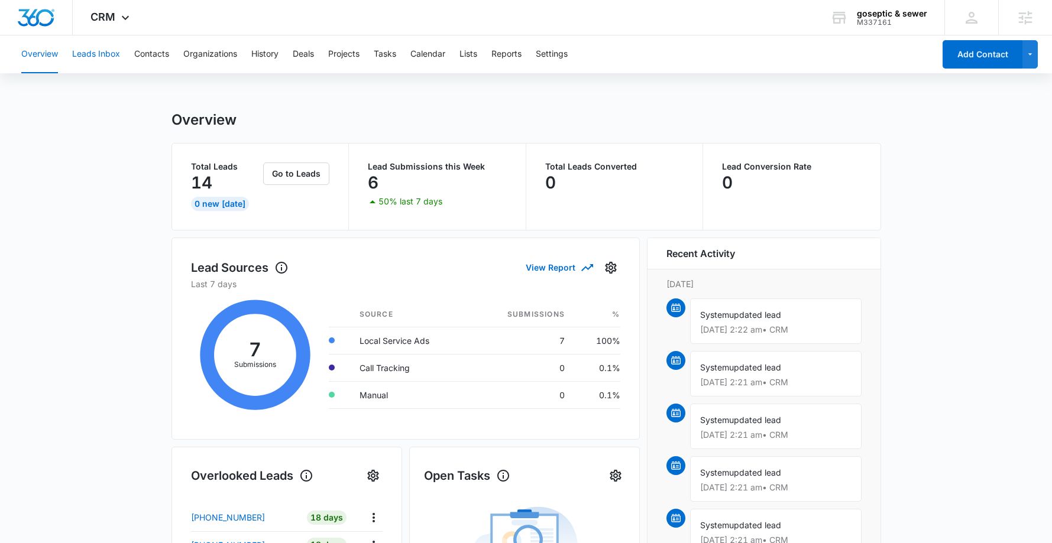
click at [103, 53] on button "Leads Inbox" at bounding box center [96, 54] width 48 height 38
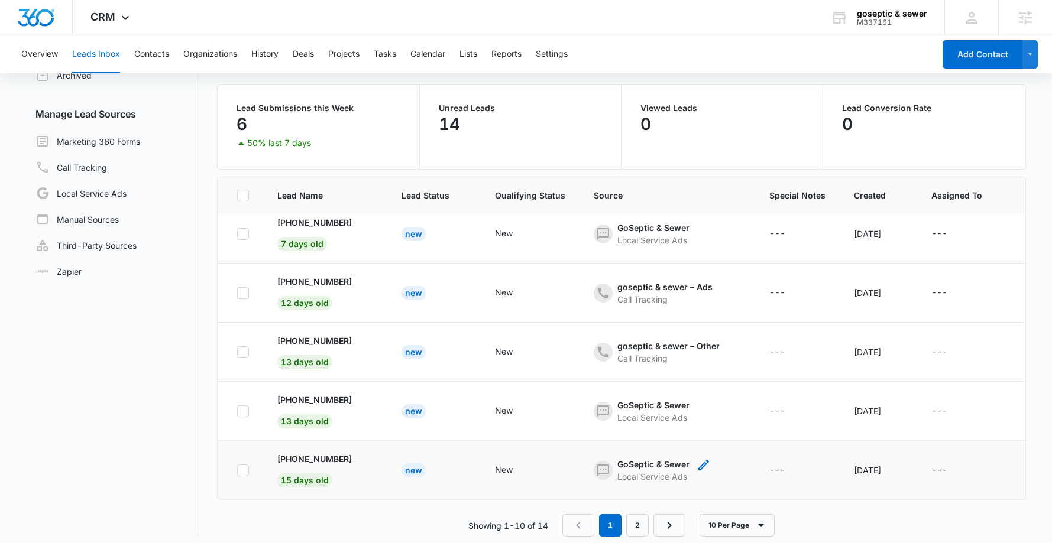
scroll to position [91, 0]
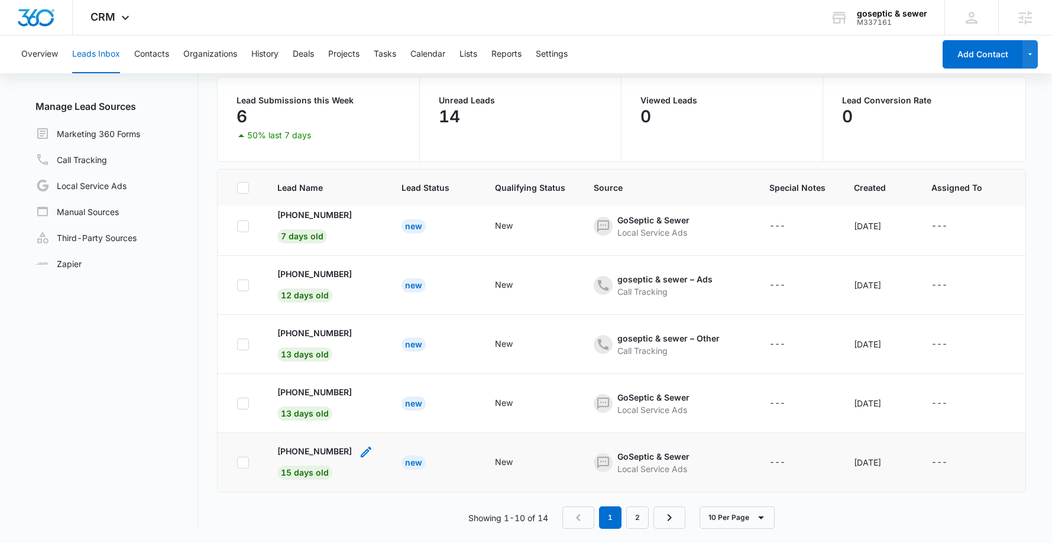
click at [359, 446] on icon "- - Select to Edit Field" at bounding box center [366, 452] width 14 height 14
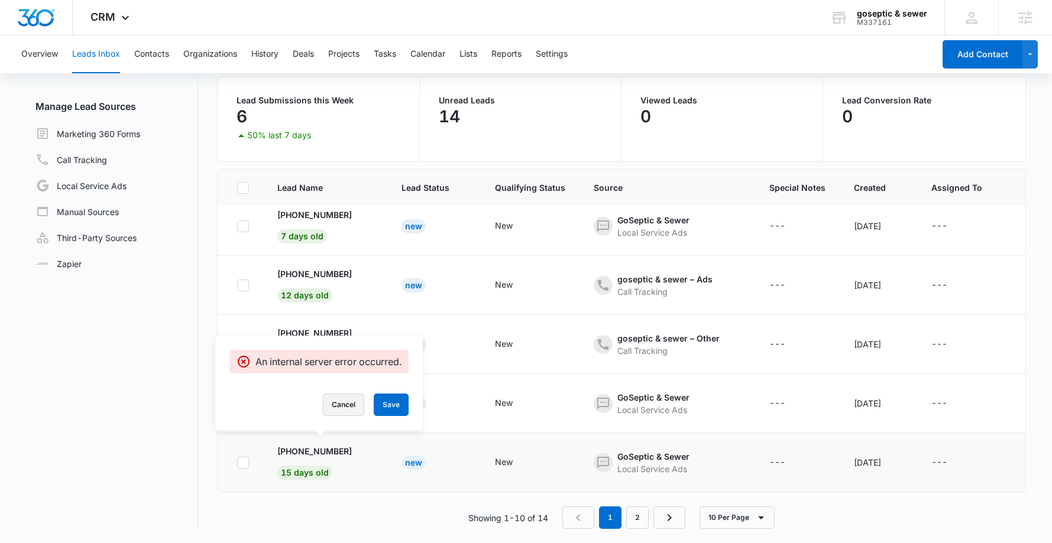
click at [342, 407] on button "Cancel" at bounding box center [343, 405] width 41 height 22
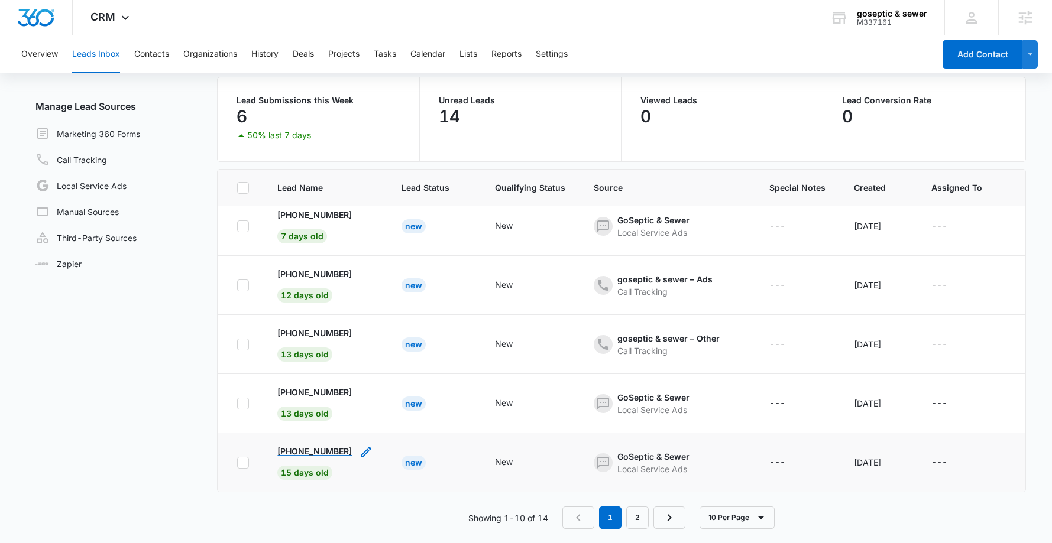
click at [330, 445] on p "[PHONE_NUMBER]" at bounding box center [314, 451] width 74 height 12
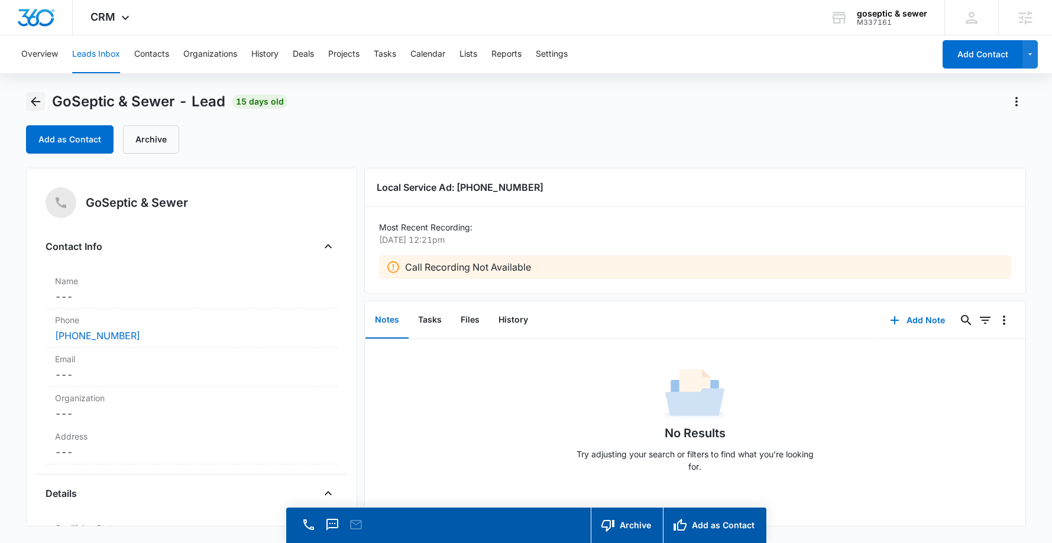
click at [31, 94] on button "Back" at bounding box center [35, 101] width 19 height 19
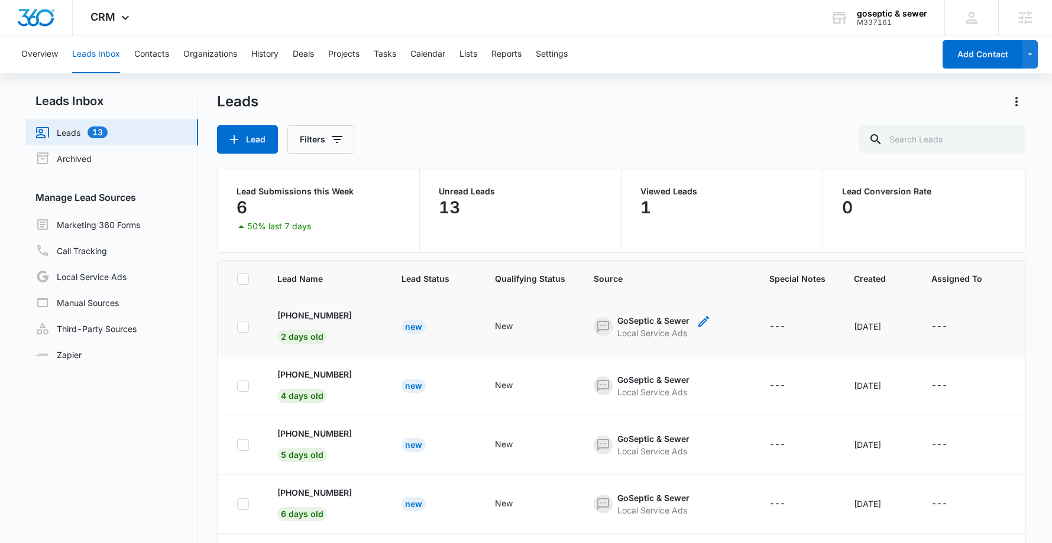
drag, startPoint x: 682, startPoint y: 336, endPoint x: 614, endPoint y: 336, distance: 68.0
click at [614, 336] on div "GoSeptic & Sewer Local Service Ads" at bounding box center [651, 326] width 117 height 25
click at [611, 269] on div "Source" at bounding box center [636, 256] width 78 height 28
drag, startPoint x: 537, startPoint y: 214, endPoint x: 579, endPoint y: 215, distance: 42.6
click at [539, 213] on div "13" at bounding box center [520, 208] width 163 height 24
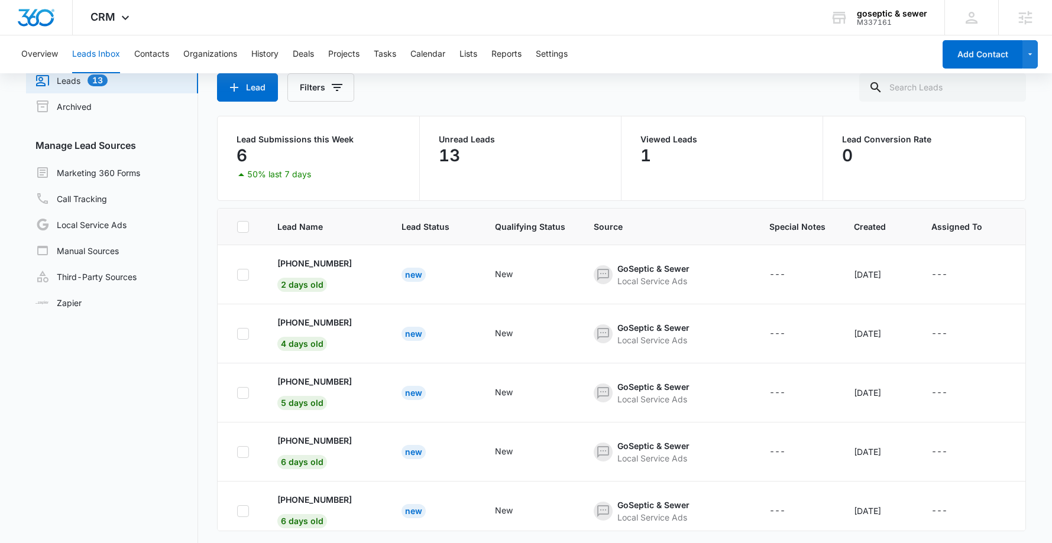
scroll to position [91, 0]
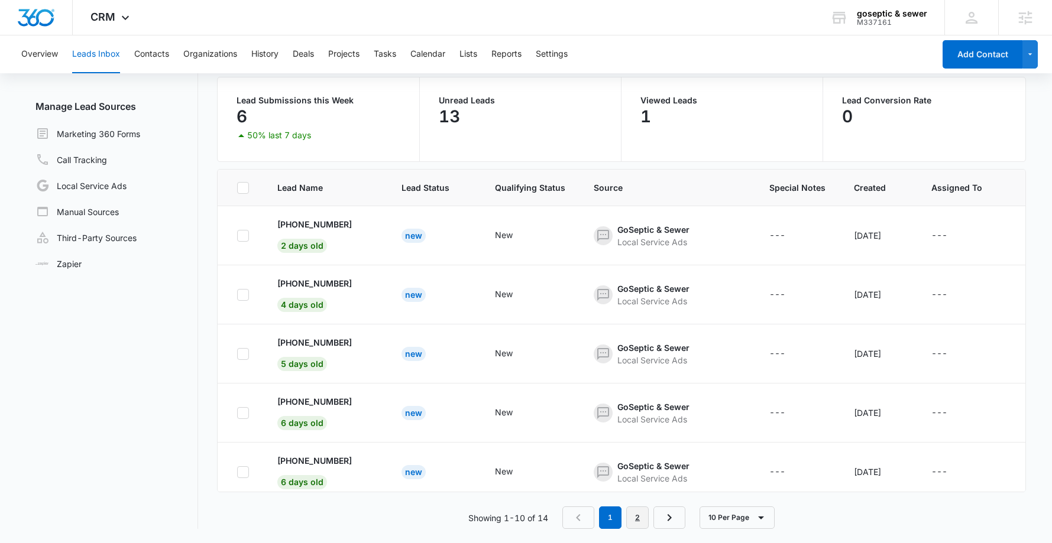
click at [644, 515] on link "2" at bounding box center [637, 518] width 22 height 22
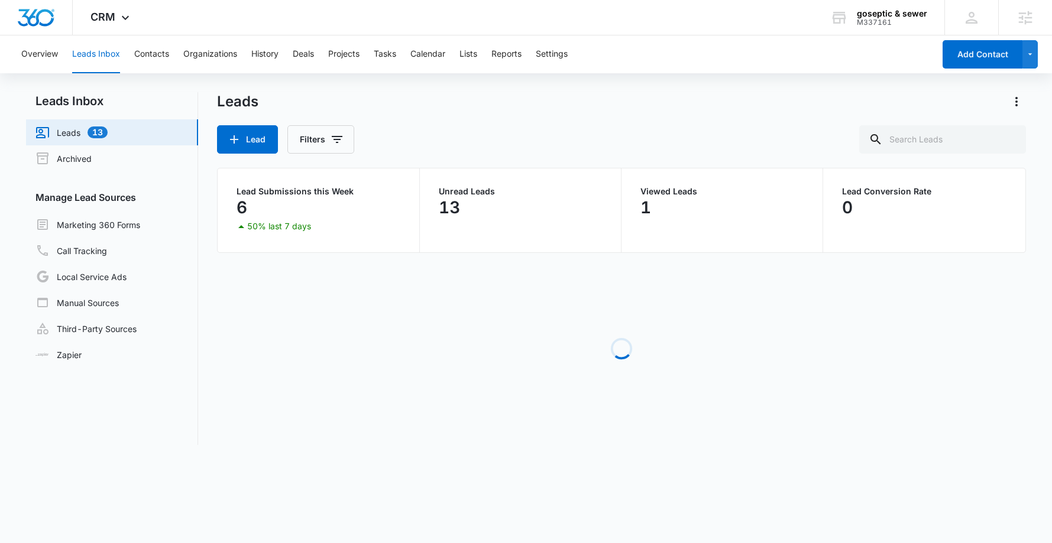
scroll to position [0, 0]
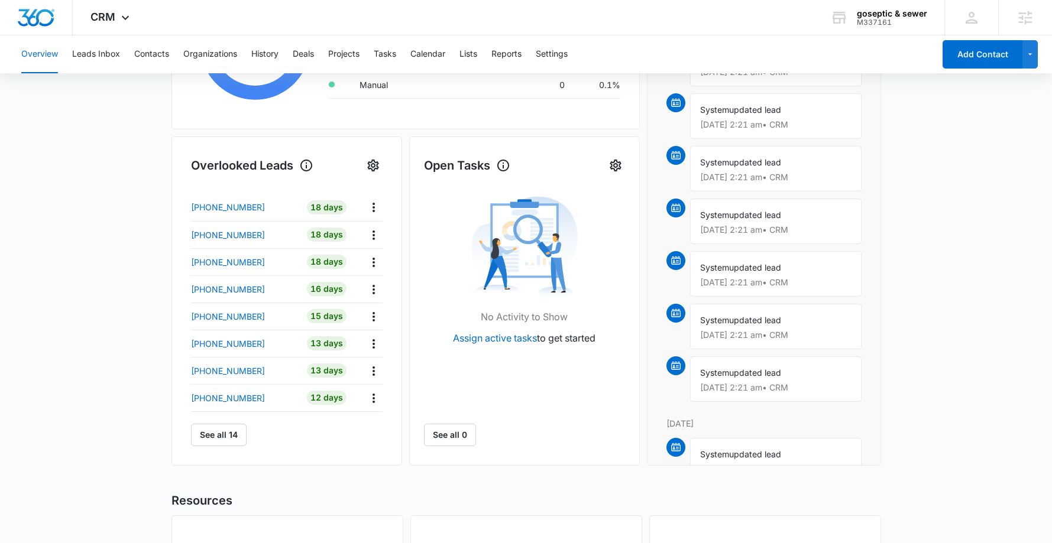
scroll to position [394, 0]
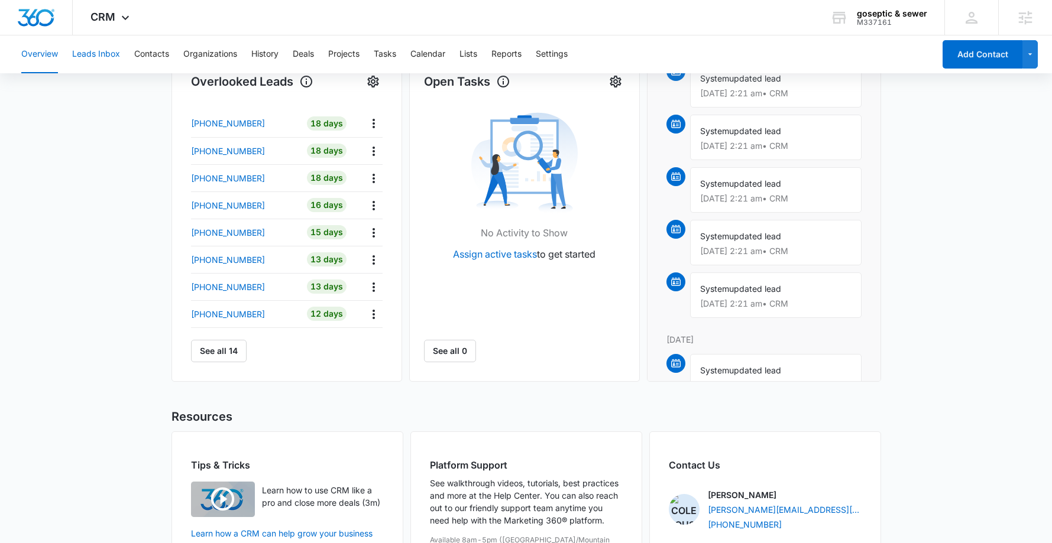
click at [114, 57] on button "Leads Inbox" at bounding box center [96, 54] width 48 height 38
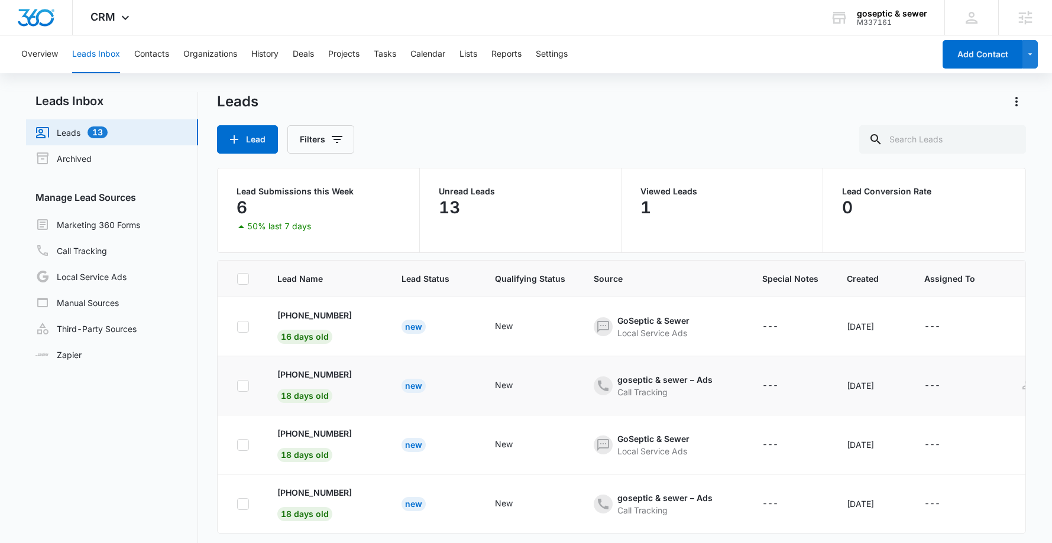
scroll to position [91, 0]
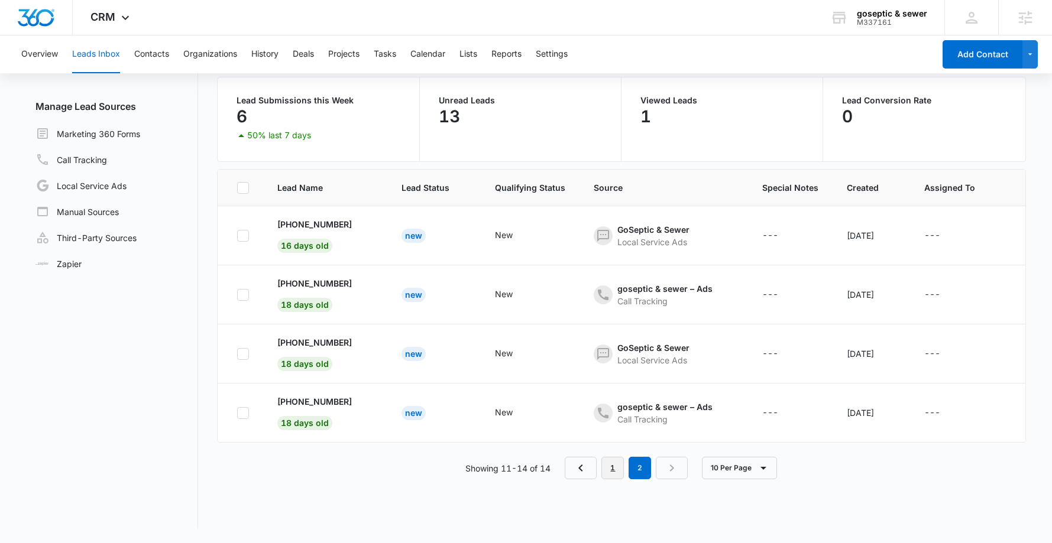
click at [603, 478] on link "1" at bounding box center [612, 468] width 22 height 22
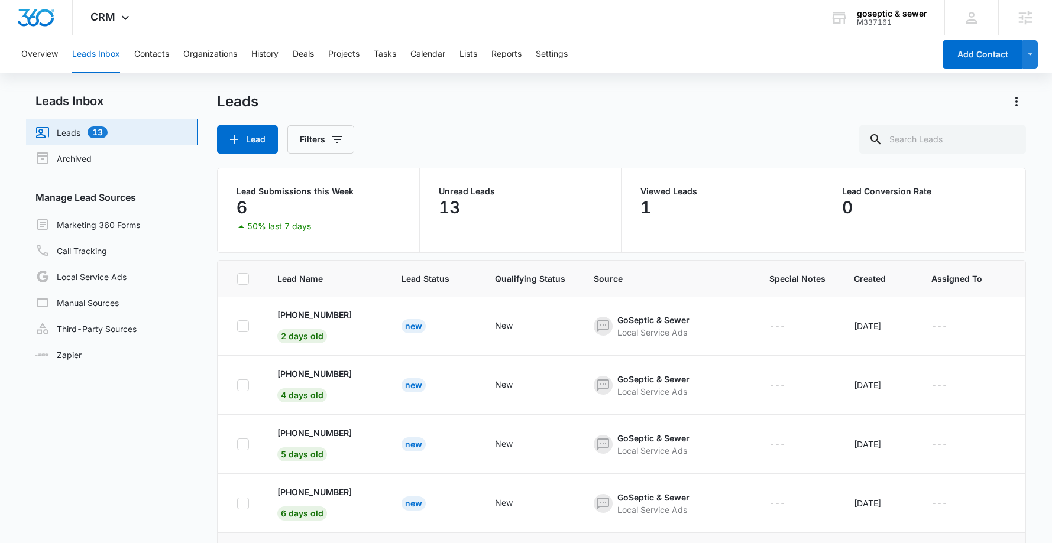
scroll to position [0, 0]
click at [314, 315] on p "[PHONE_NUMBER]" at bounding box center [314, 315] width 74 height 12
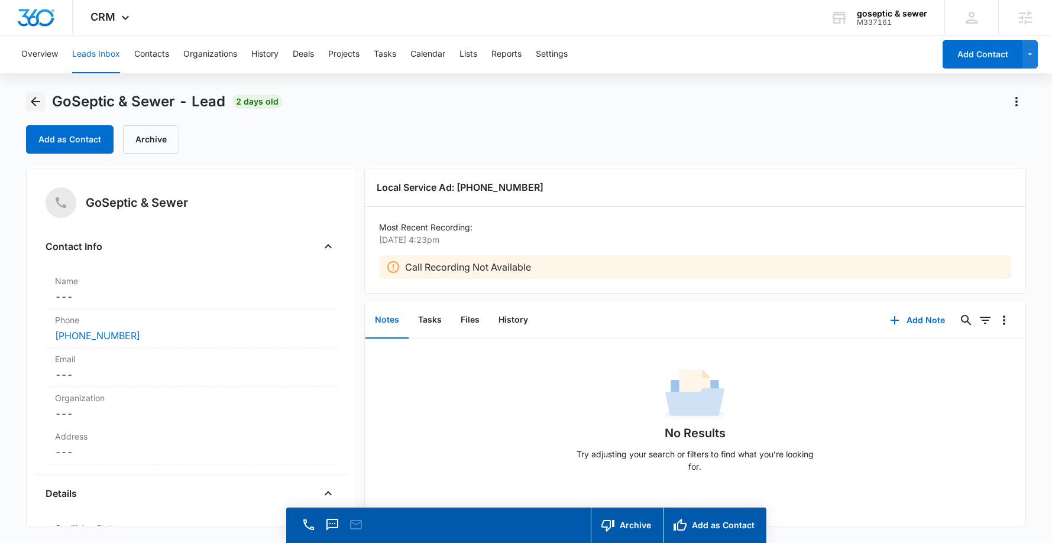
click at [39, 99] on icon "Back" at bounding box center [35, 102] width 14 height 14
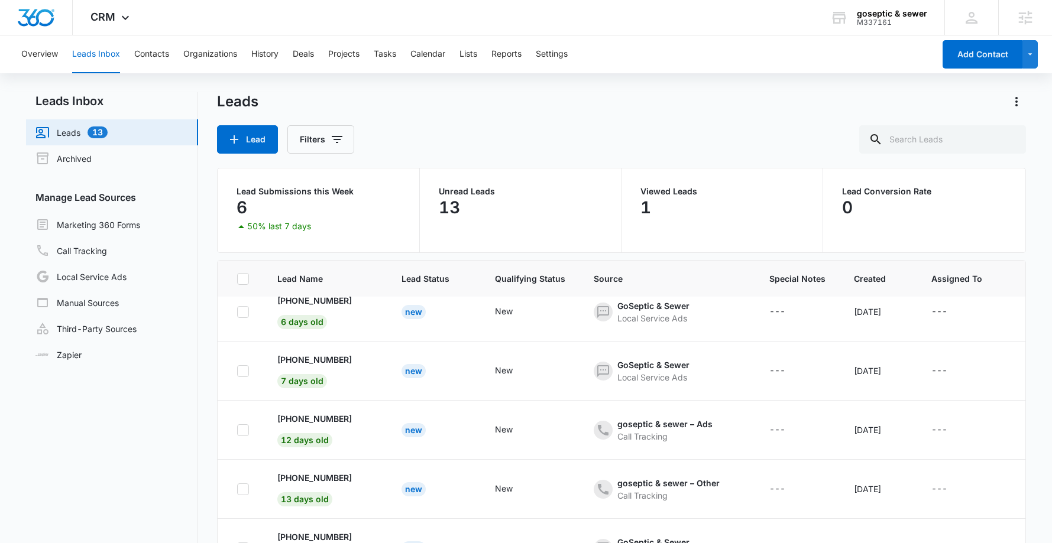
scroll to position [263, 0]
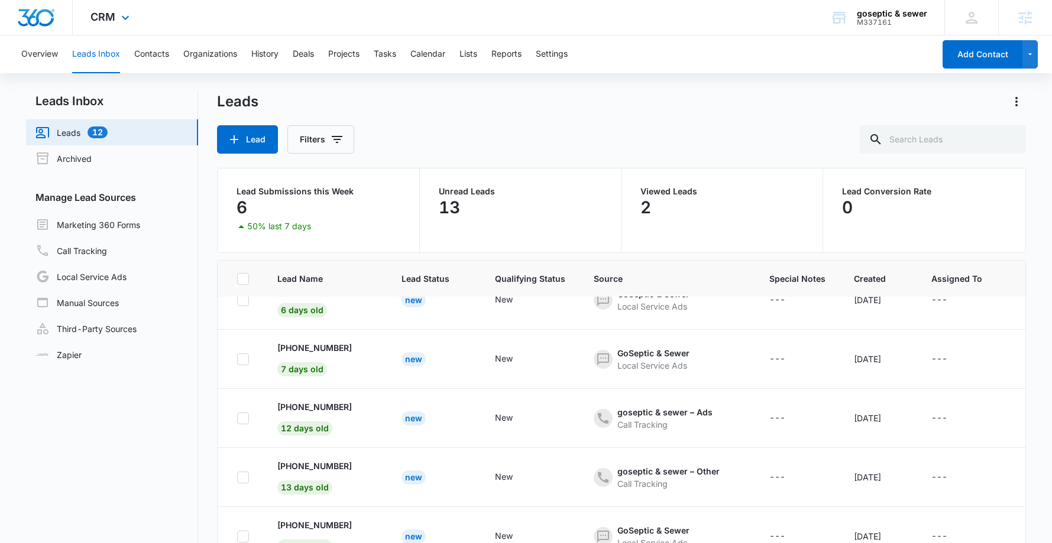
click at [146, 24] on div "CRM Apps Reputation Forms CRM Email Social POS Content Ads Intelligence Files B…" at bounding box center [111, 17] width 77 height 35
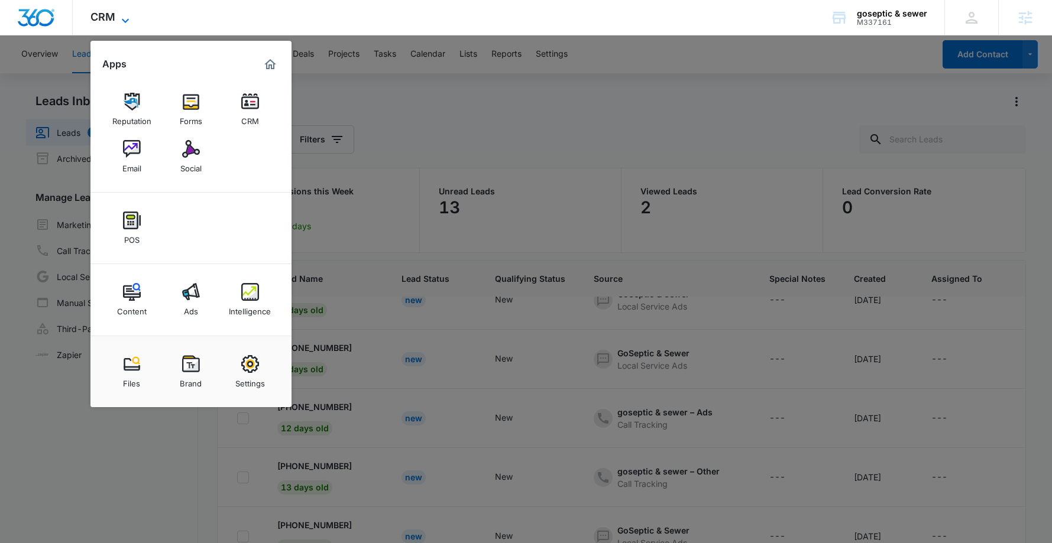
click at [109, 11] on span "CRM" at bounding box center [102, 17] width 25 height 12
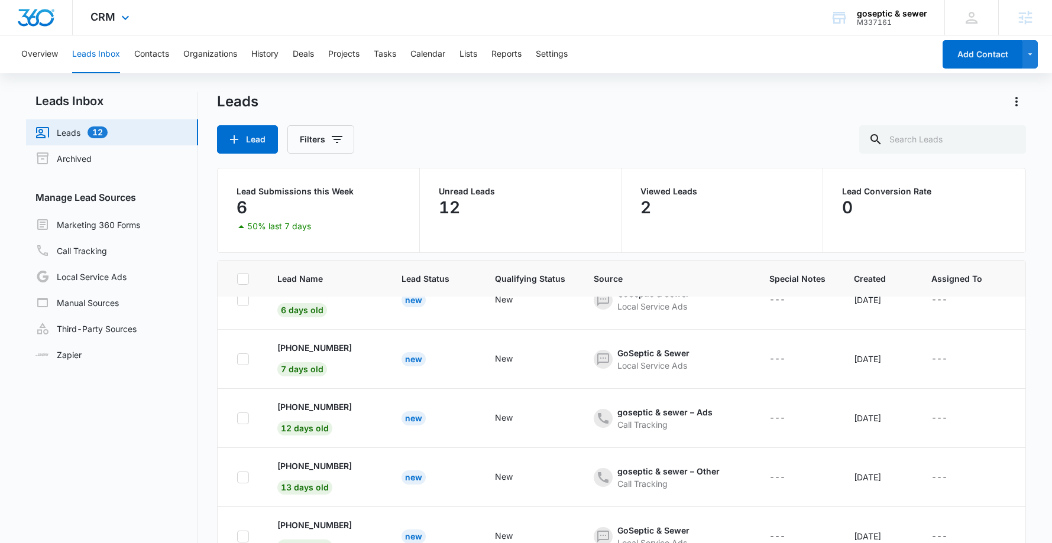
click at [109, 8] on div "CRM Apps Reputation Forms CRM Email Social POS Content Ads Intelligence Files B…" at bounding box center [111, 17] width 77 height 35
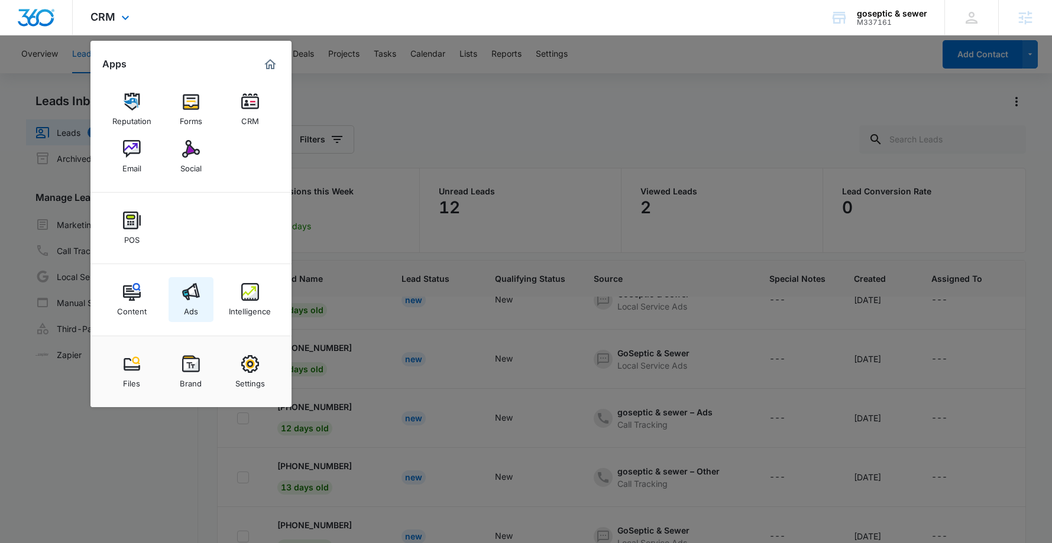
click at [202, 298] on link "Ads" at bounding box center [190, 299] width 45 height 45
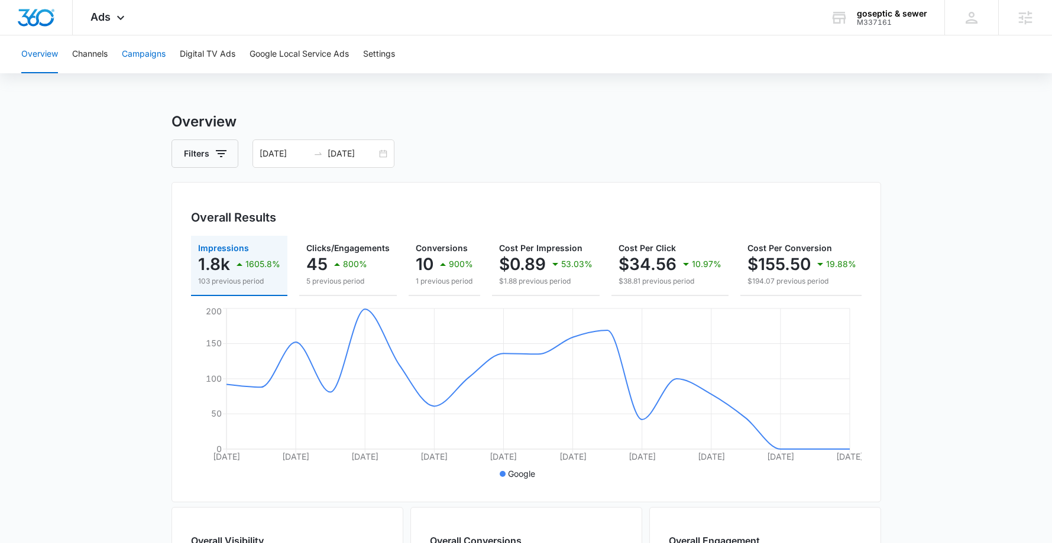
click at [157, 59] on button "Campaigns" at bounding box center [144, 54] width 44 height 38
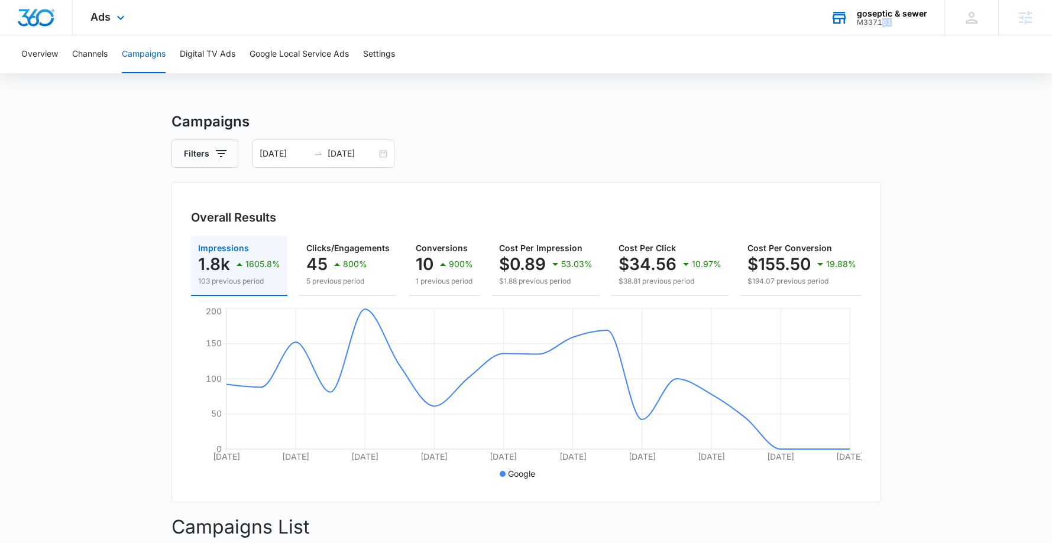
click at [880, 28] on div "goseptic & sewer M337161 Your Accounts View All" at bounding box center [878, 17] width 132 height 35
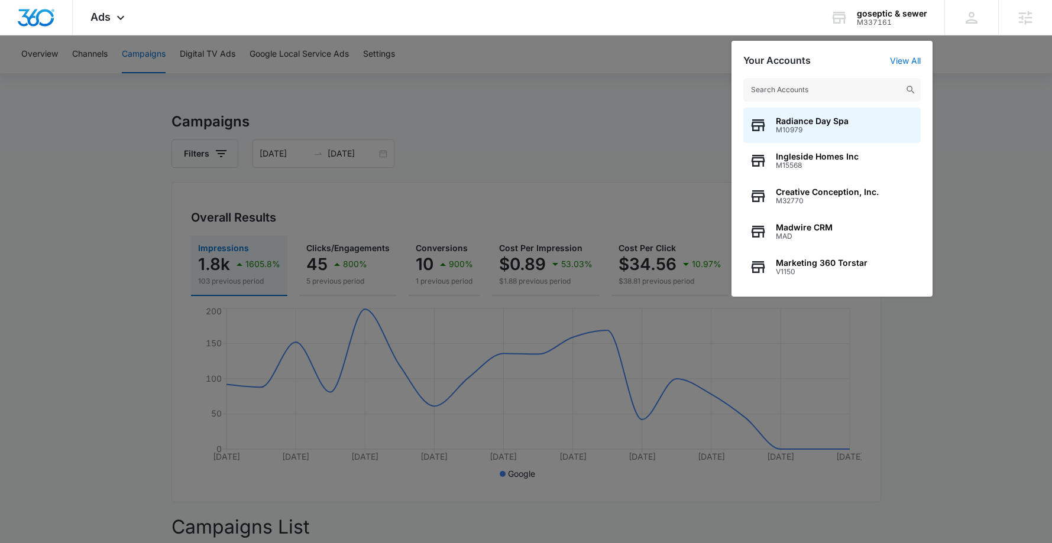
click at [167, 128] on div at bounding box center [526, 271] width 1052 height 543
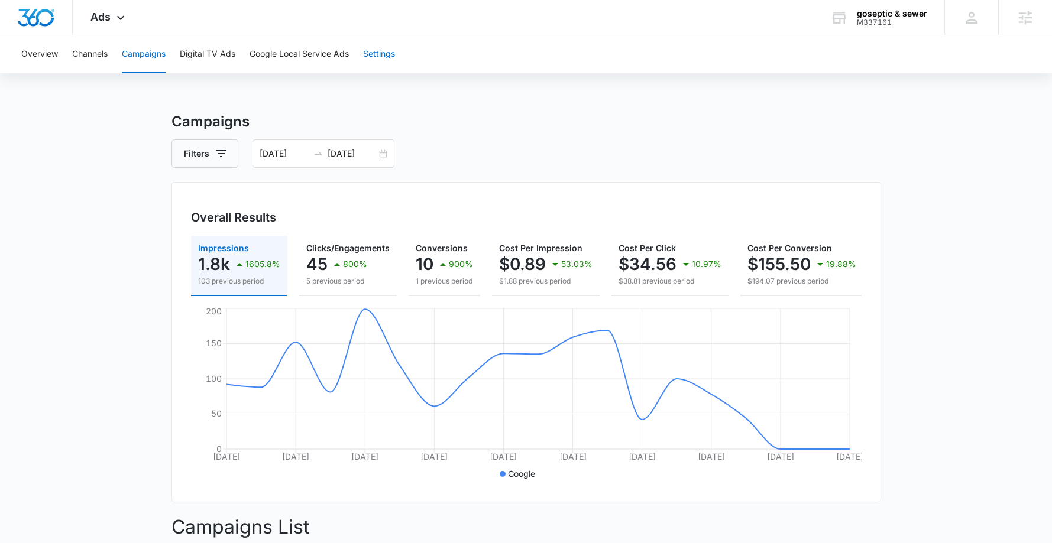
click at [378, 51] on button "Settings" at bounding box center [379, 54] width 32 height 38
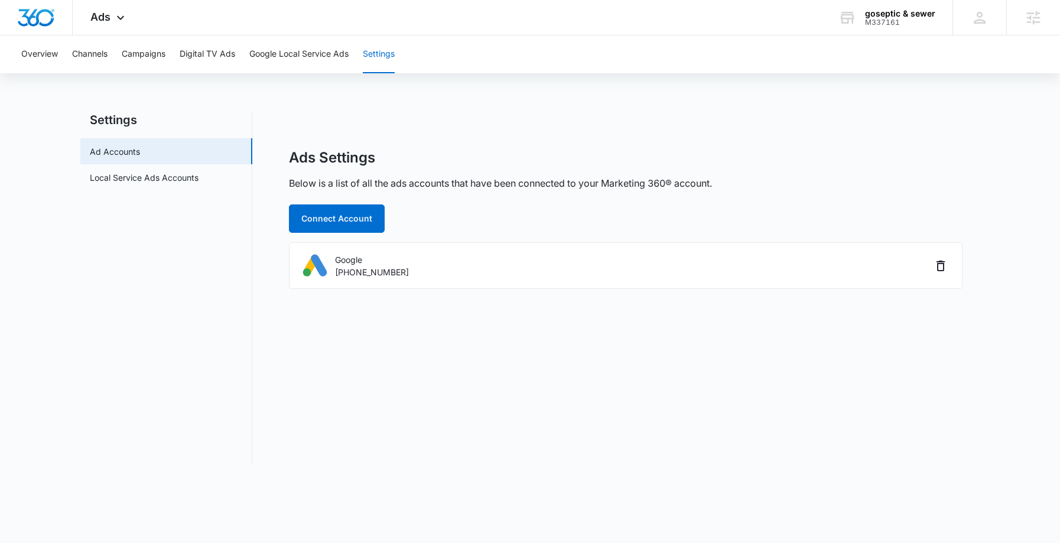
drag, startPoint x: 478, startPoint y: 105, endPoint x: 310, endPoint y: 78, distance: 170.0
click at [478, 105] on div "Overview Channels Campaigns Digital TV Ads Google Local Service Ads Settings Se…" at bounding box center [530, 256] width 1060 height 443
click at [115, 23] on icon at bounding box center [120, 21] width 14 height 14
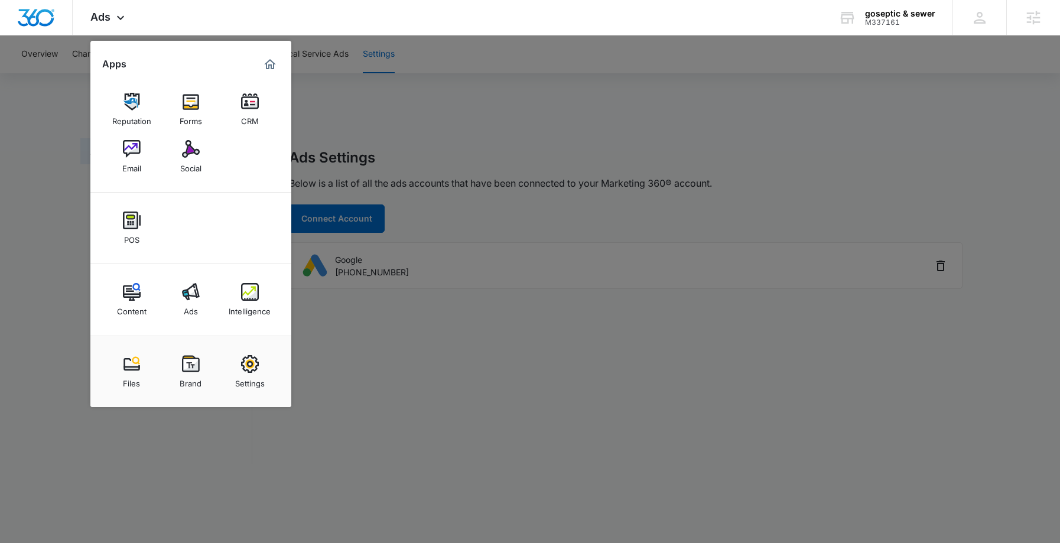
click at [264, 382] on div "Settings" at bounding box center [250, 380] width 30 height 15
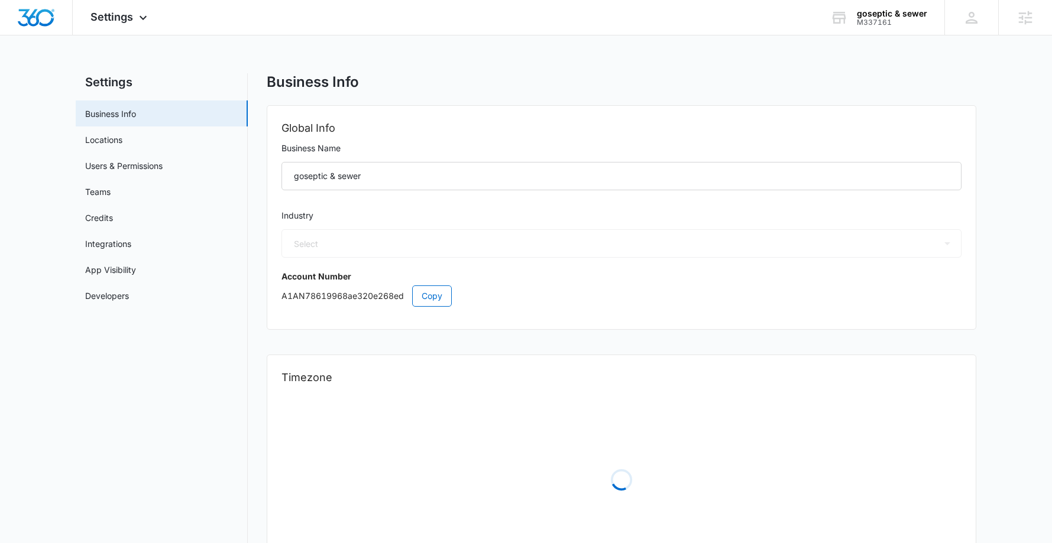
select select "8"
select select "US"
select select "America/New_York"
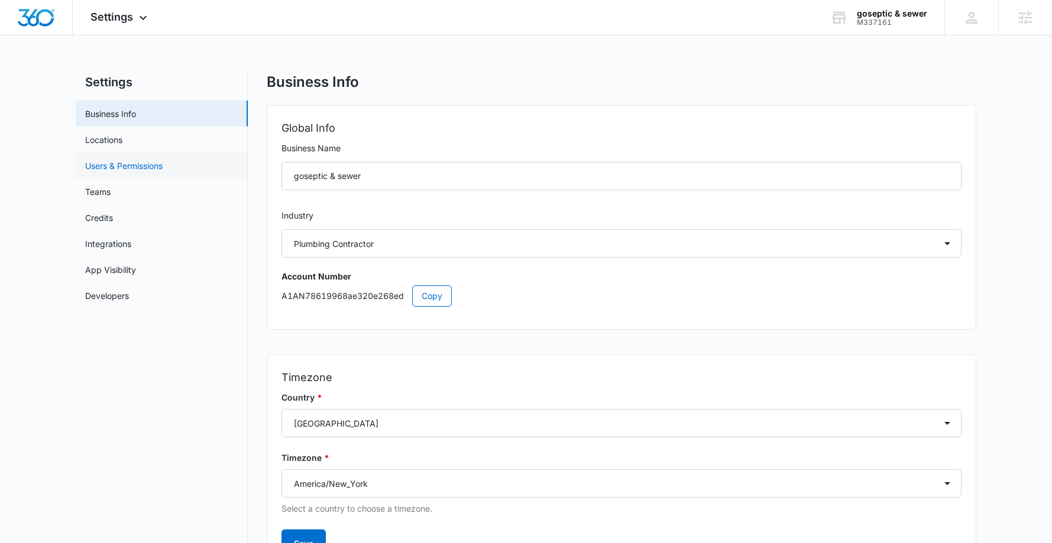
click at [138, 166] on link "Users & Permissions" at bounding box center [123, 166] width 77 height 12
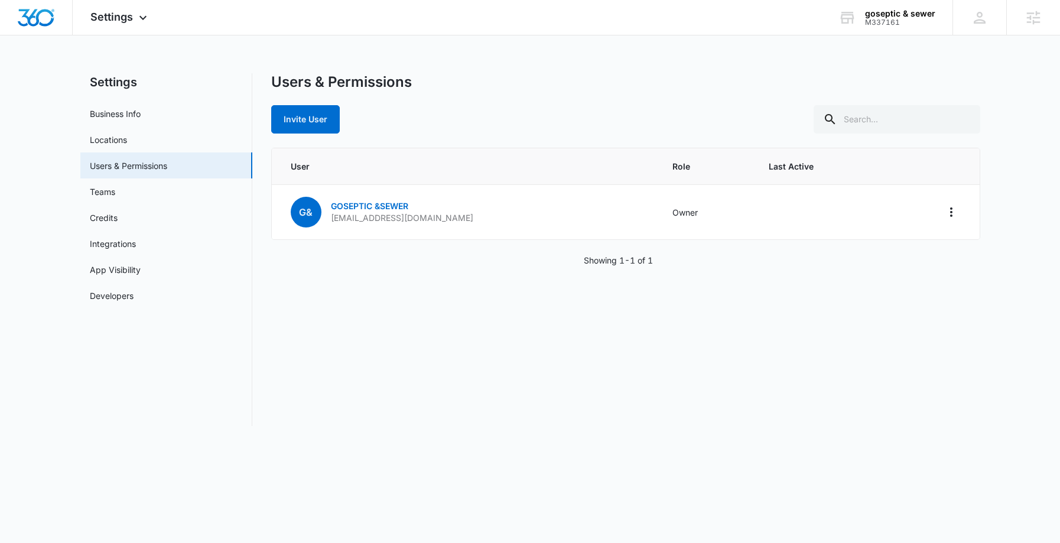
click at [347, 115] on div "Invite User" at bounding box center [625, 119] width 709 height 28
click at [297, 123] on button "Invite User" at bounding box center [305, 119] width 69 height 28
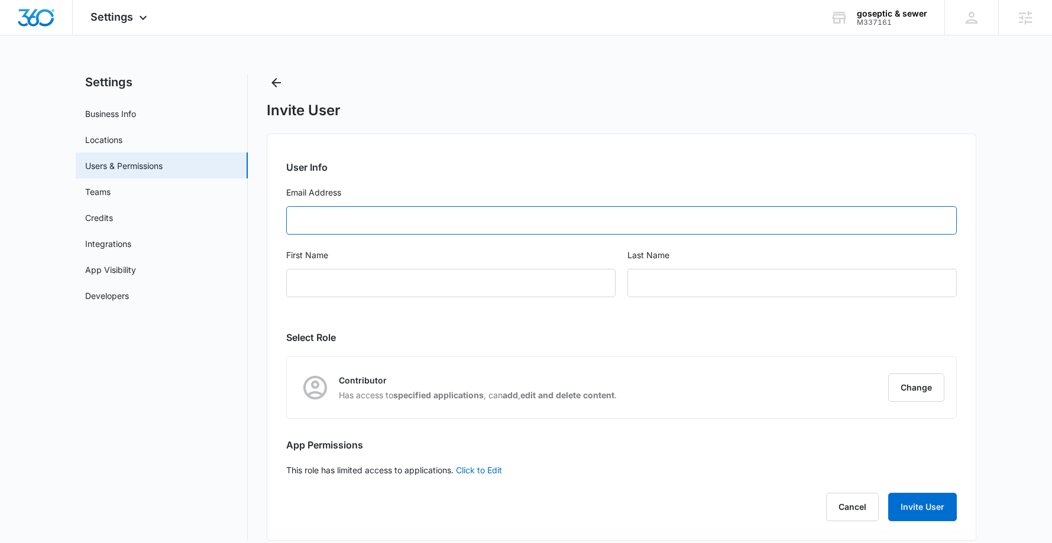
click at [423, 227] on input "Email Address" at bounding box center [621, 220] width 670 height 28
click at [132, 390] on nav "Settings Business Info Locations Users & Permissions Teams Credits Integrations…" at bounding box center [162, 307] width 172 height 468
click at [365, 210] on input "Email Address" at bounding box center [621, 220] width 670 height 28
type input "l"
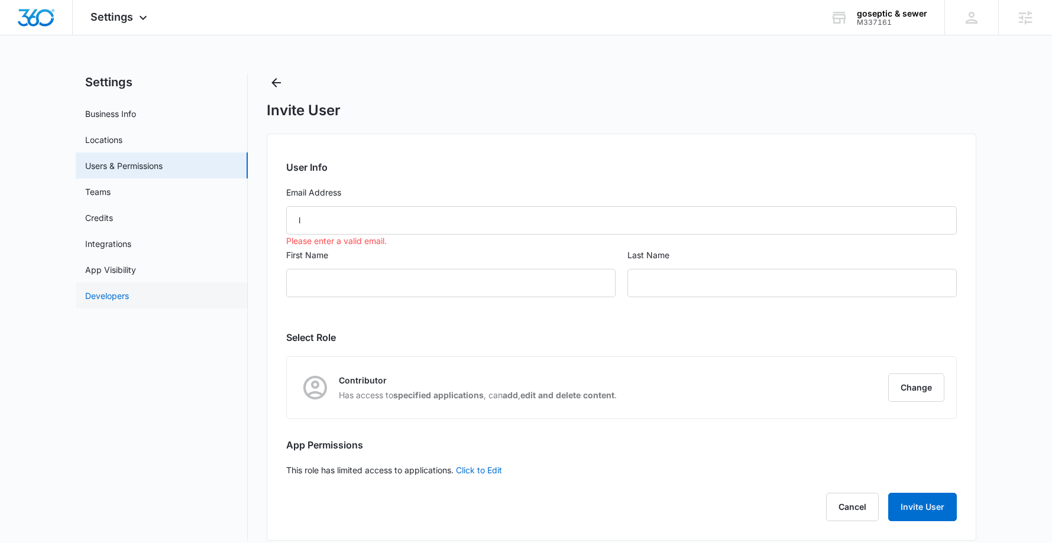
click at [129, 290] on link "Developers" at bounding box center [107, 296] width 44 height 12
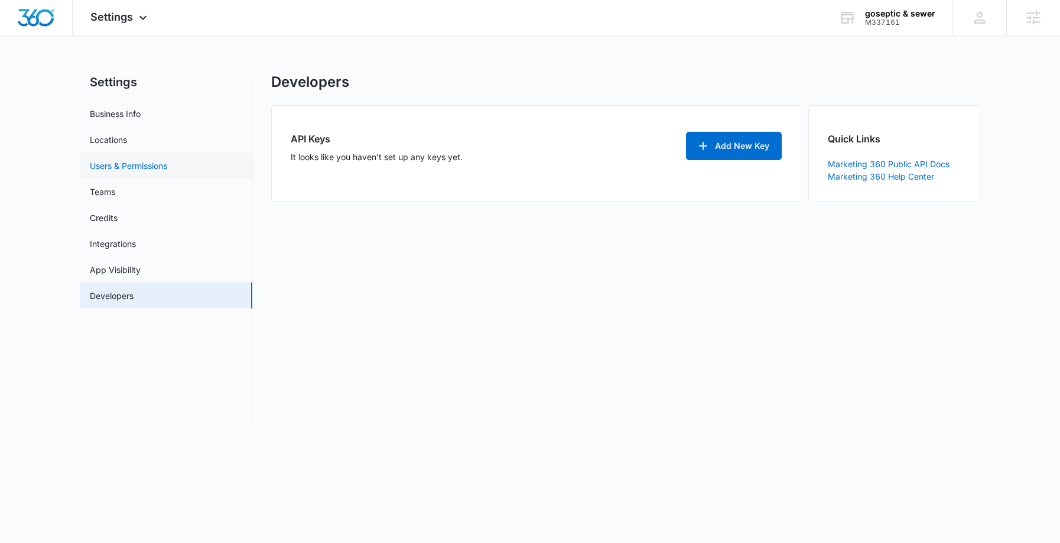
click at [109, 172] on link "Users & Permissions" at bounding box center [128, 166] width 77 height 12
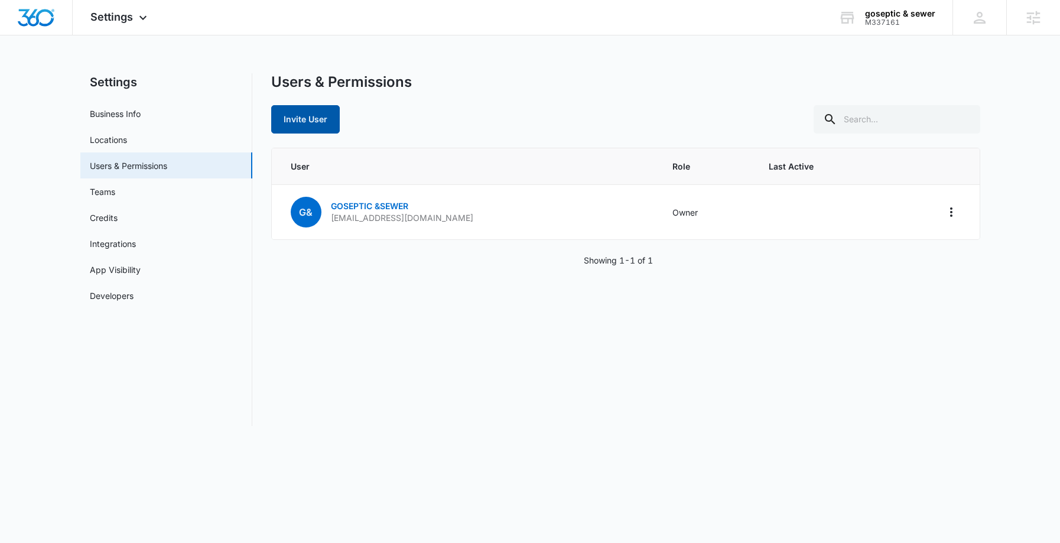
click at [311, 124] on button "Invite User" at bounding box center [305, 119] width 69 height 28
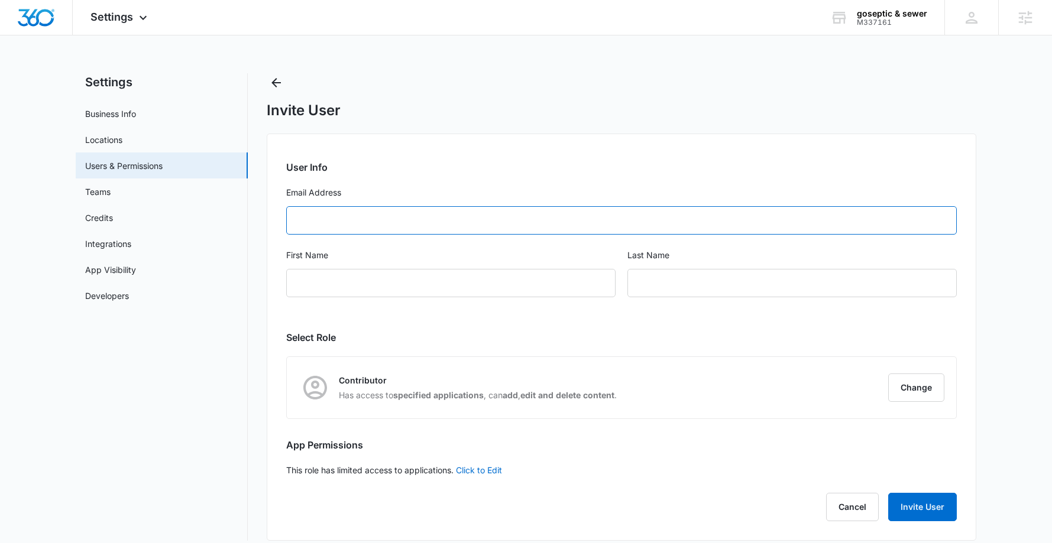
click at [421, 223] on input "Email Address" at bounding box center [621, 220] width 670 height 28
paste input "[EMAIL_ADDRESS][DOMAIN_NAME]"
type input "[EMAIL_ADDRESS][DOMAIN_NAME]"
click at [471, 279] on input "First Name" at bounding box center [450, 283] width 329 height 28
click at [177, 430] on nav "Settings Business Info Locations Users & Permissions Teams Credits Integrations…" at bounding box center [162, 307] width 172 height 468
